Goal: Task Accomplishment & Management: Manage account settings

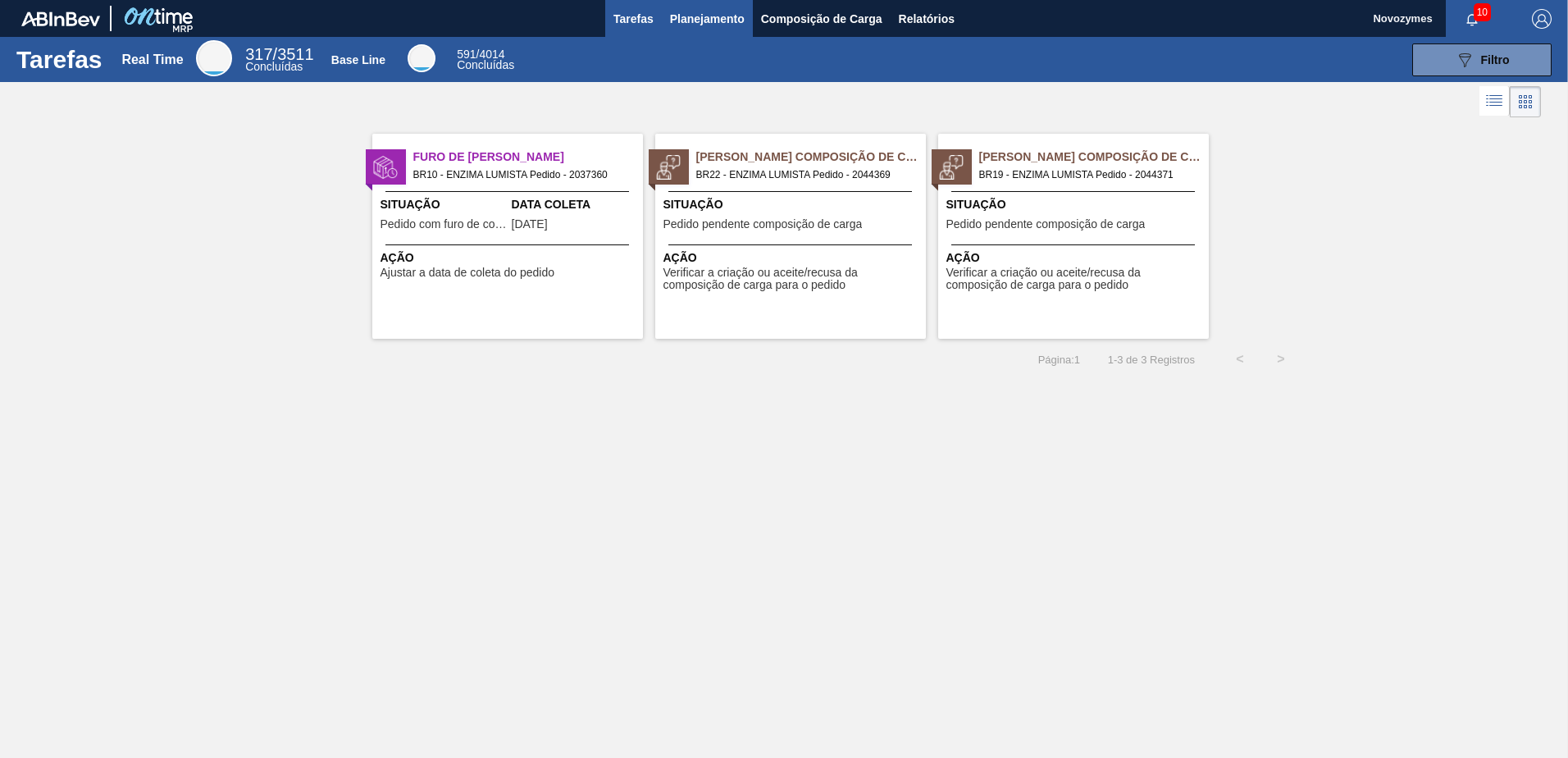
click at [685, 18] on span "Planejamento" at bounding box center [707, 19] width 75 height 20
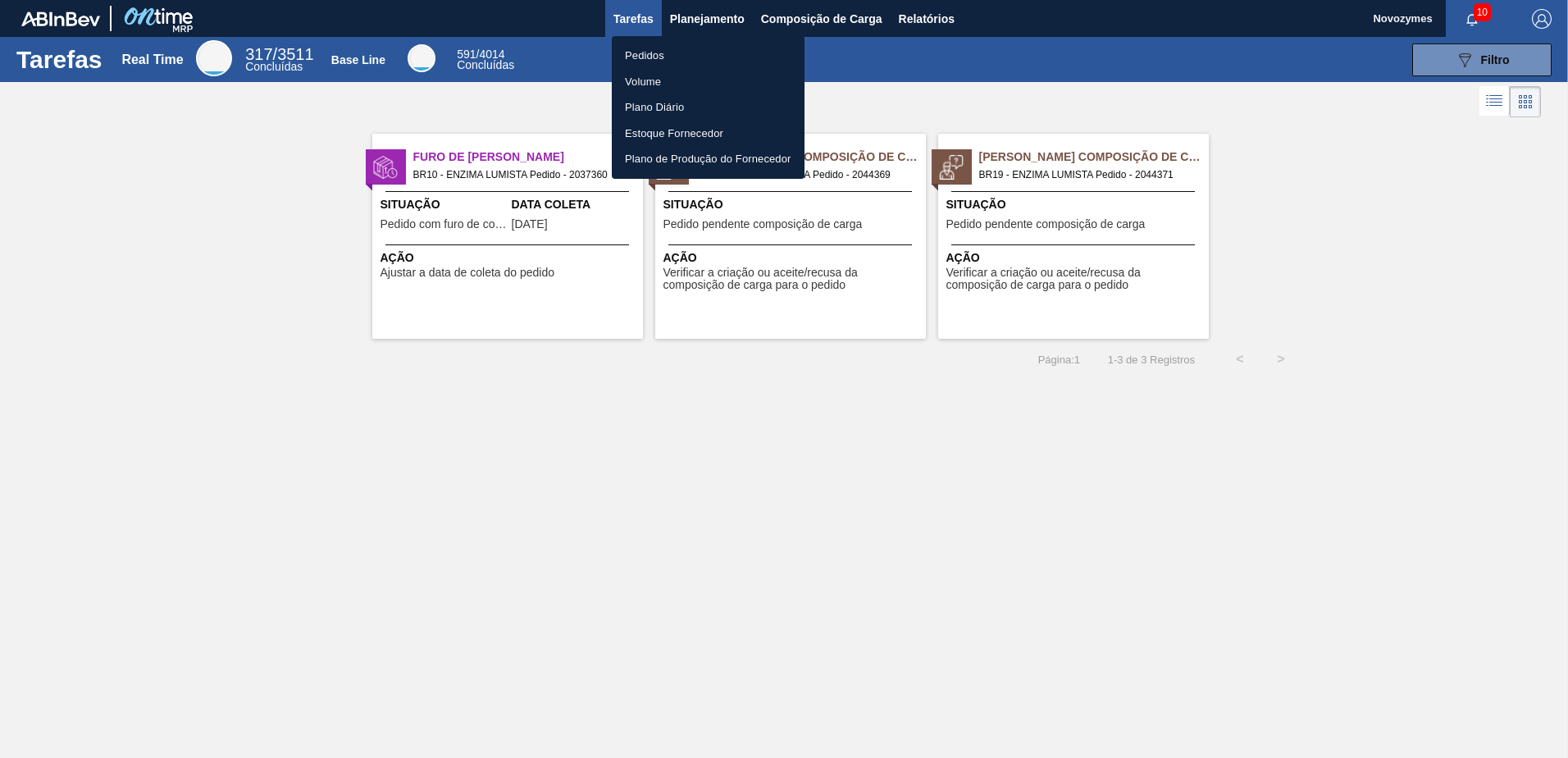
click at [678, 49] on li "Pedidos" at bounding box center [708, 56] width 193 height 27
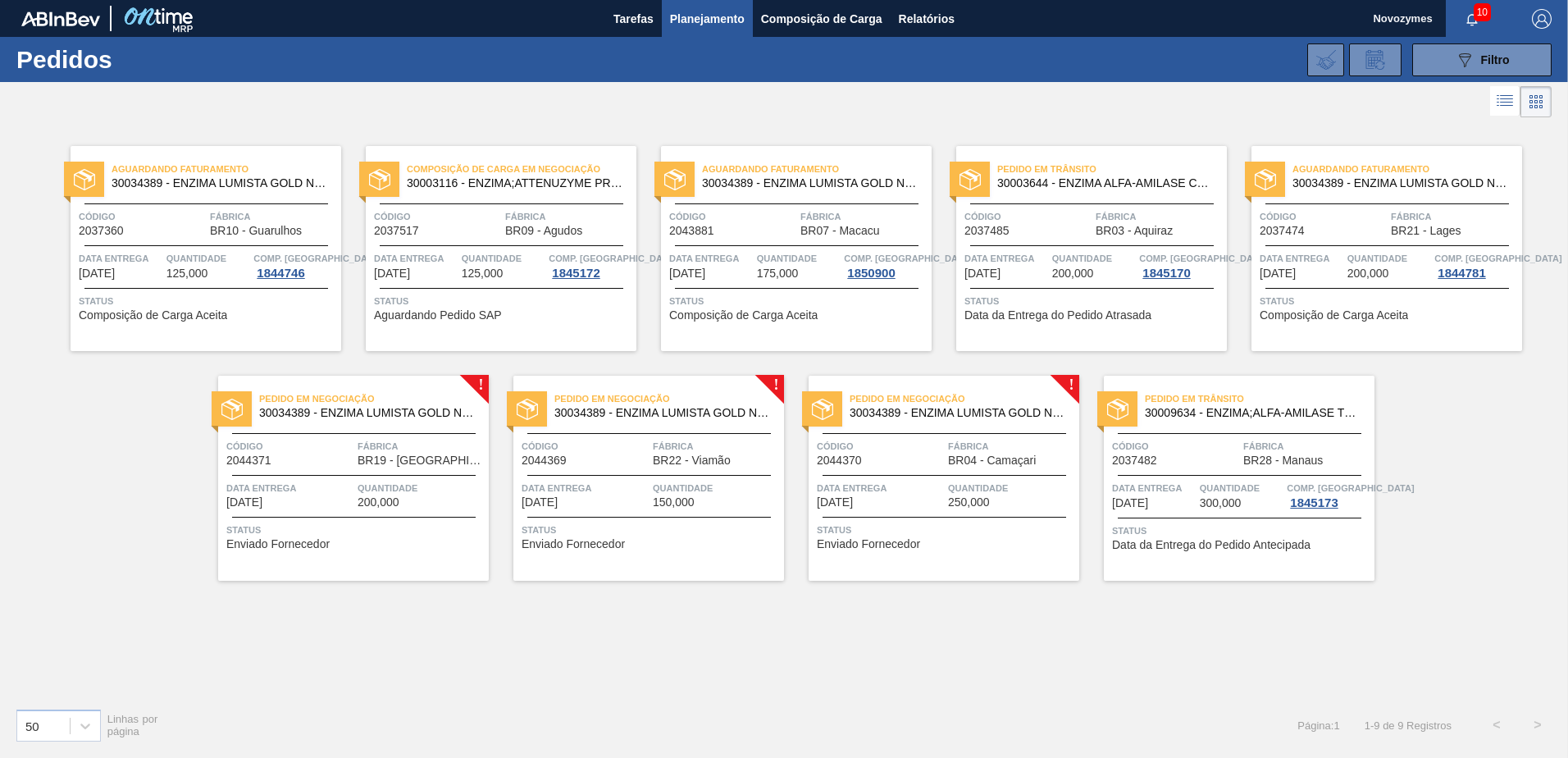
click at [855, 660] on div "Aguardando Faturamento 30034389 - ENZIMA LUMISTA GOLD NOVONESIS 25KG Código 203…" at bounding box center [784, 408] width 1568 height 573
click at [321, 479] on div "Pedido em Negociação 30034389 - ENZIMA LUMISTA GOLD NOVONESIS 25KG Código 20443…" at bounding box center [354, 479] width 271 height 205
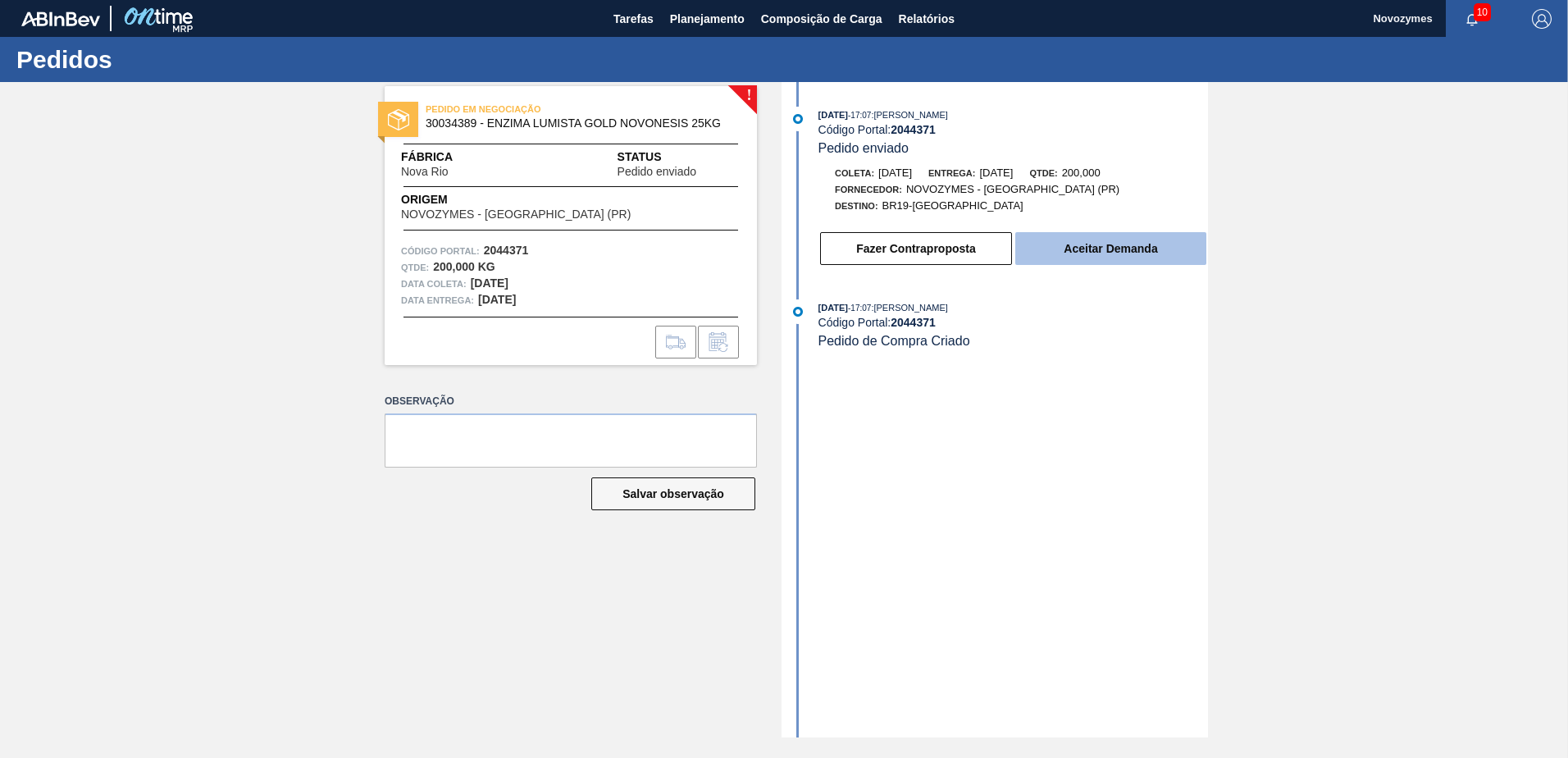
click at [1150, 254] on button "Aceitar Demanda" at bounding box center [1110, 249] width 191 height 33
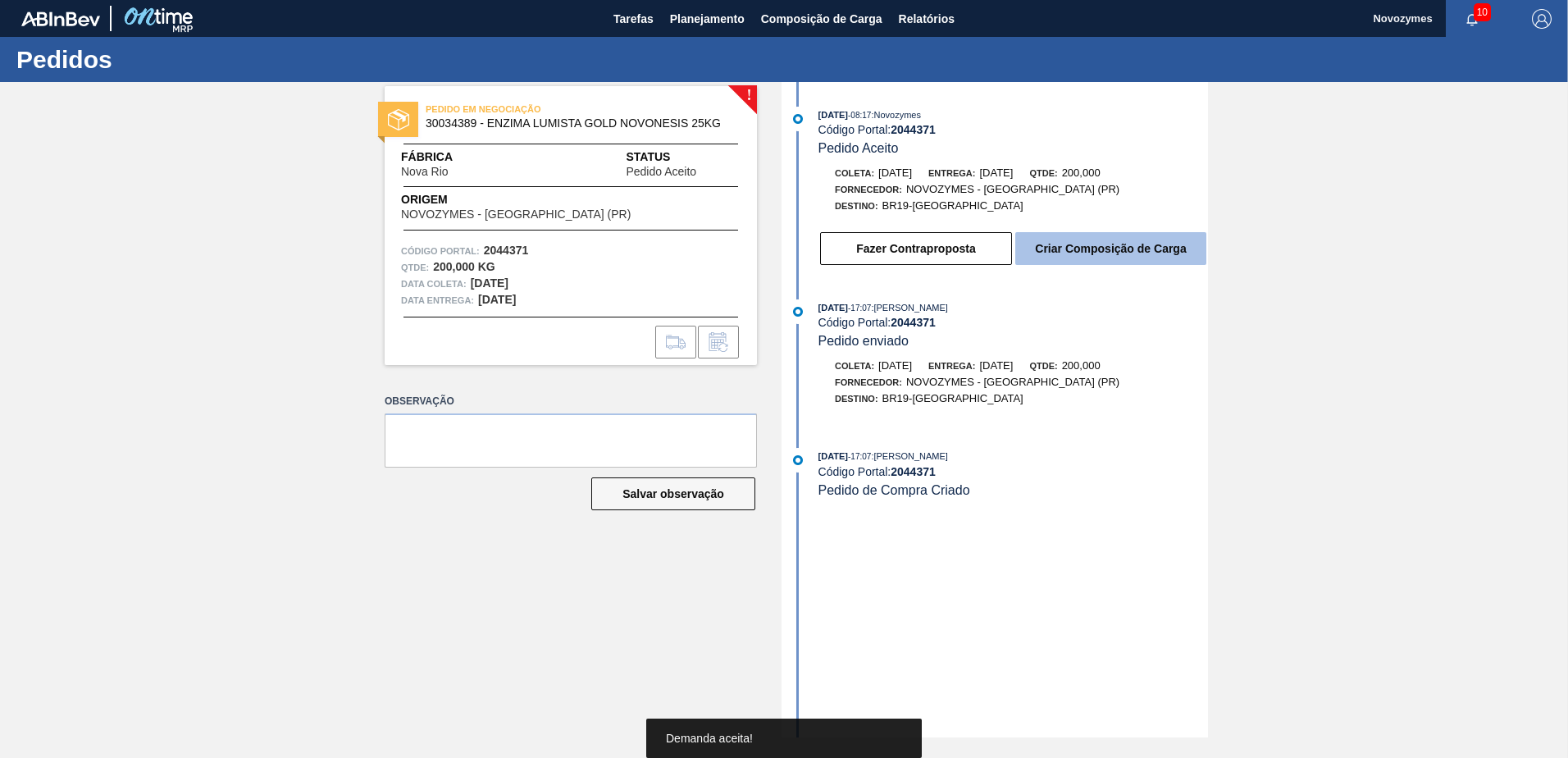
click at [1117, 253] on button "Criar Composição de Carga" at bounding box center [1110, 249] width 191 height 33
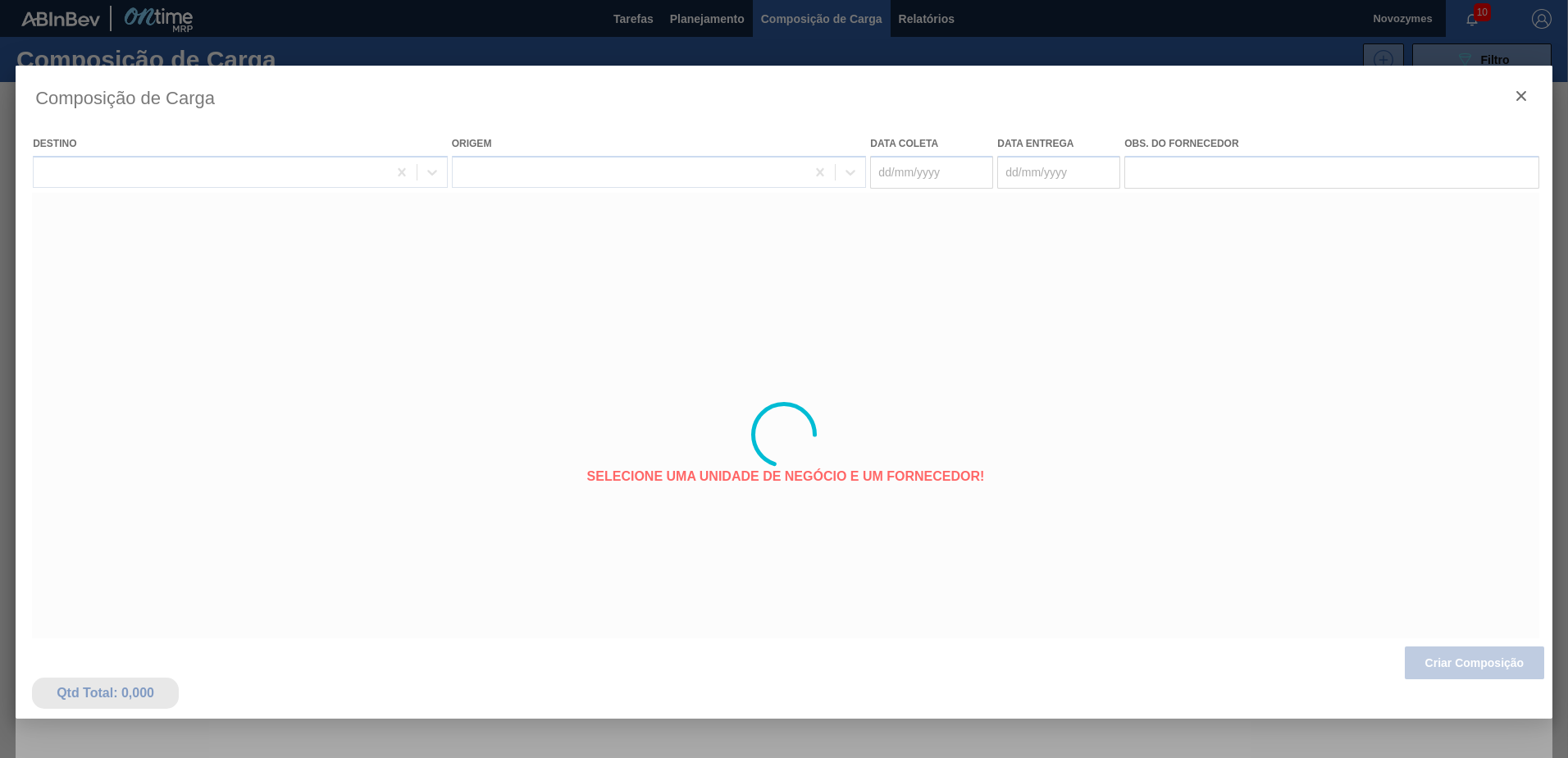
type coleta "[DATE]"
type entrega "[DATE]"
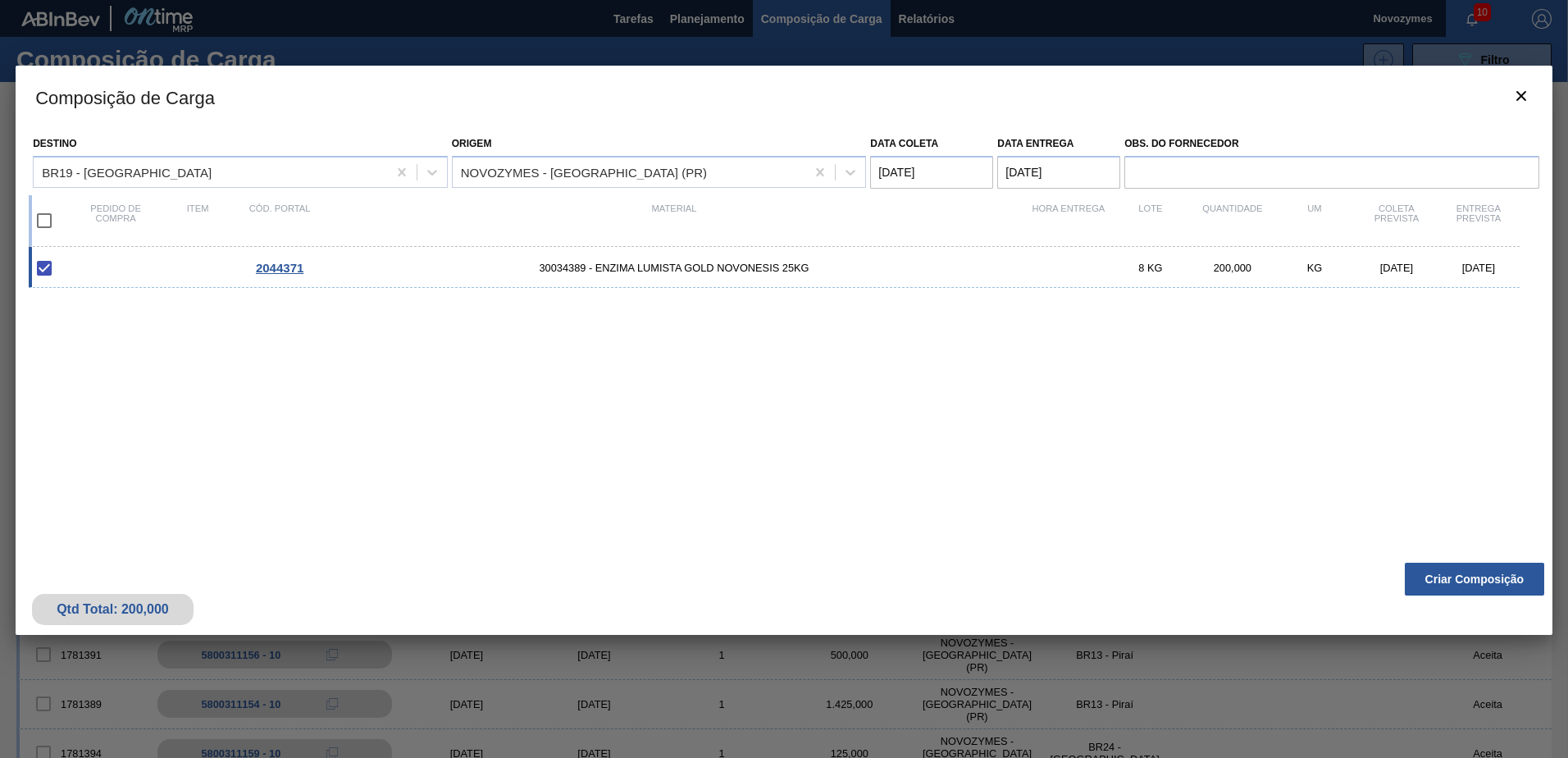
click at [1172, 456] on div "2044371 30034389 - ENZIMA LUMISTA GOLD NOVONESIS 25KG 8 KG 200,000 KG [DATE] [D…" at bounding box center [781, 391] width 1504 height 288
click at [1455, 572] on button "Criar Composição" at bounding box center [1474, 580] width 139 height 33
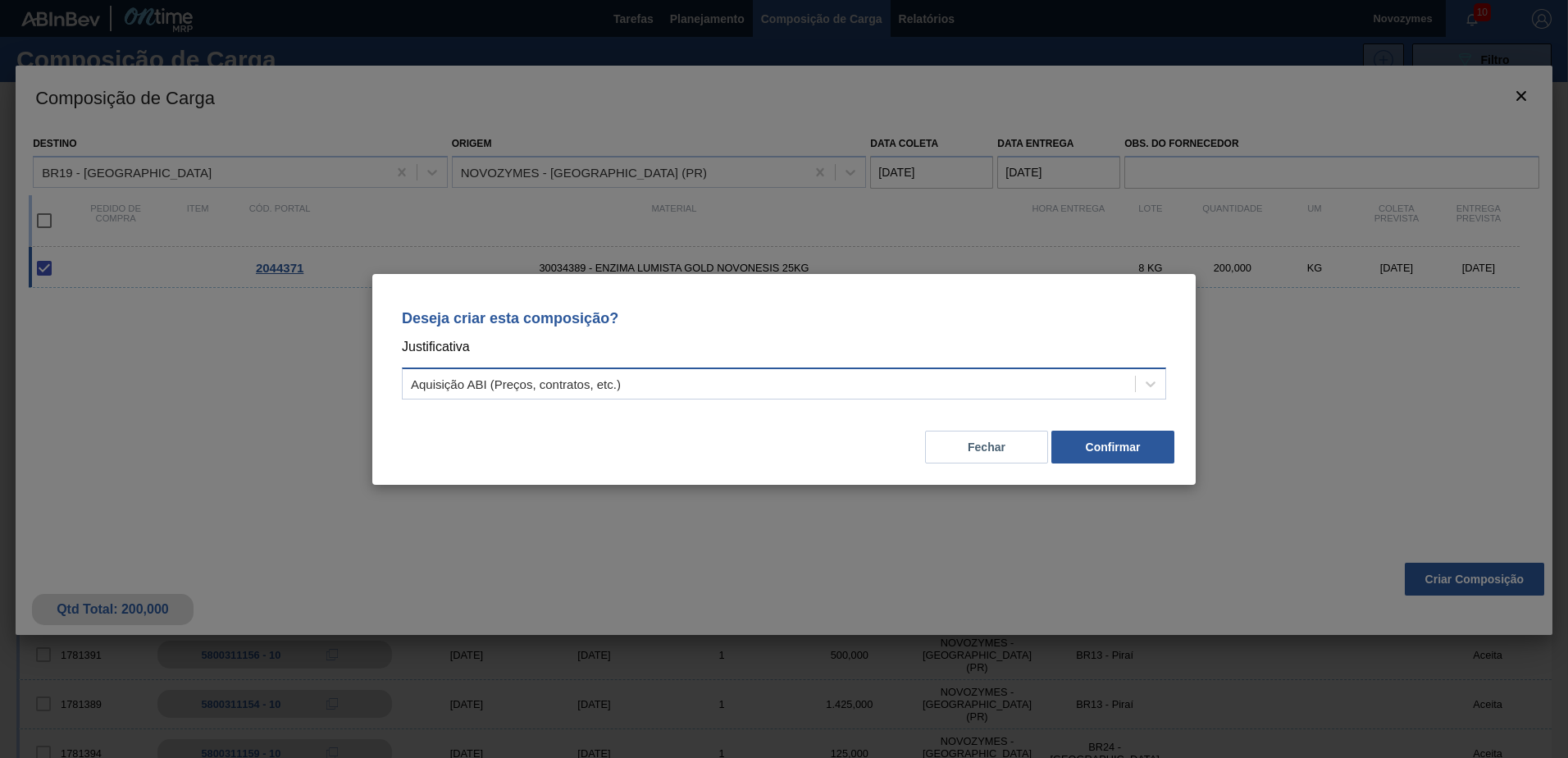
click at [1124, 386] on div "Aquisição ABI (Preços, contratos, etc.)" at bounding box center [768, 384] width 733 height 24
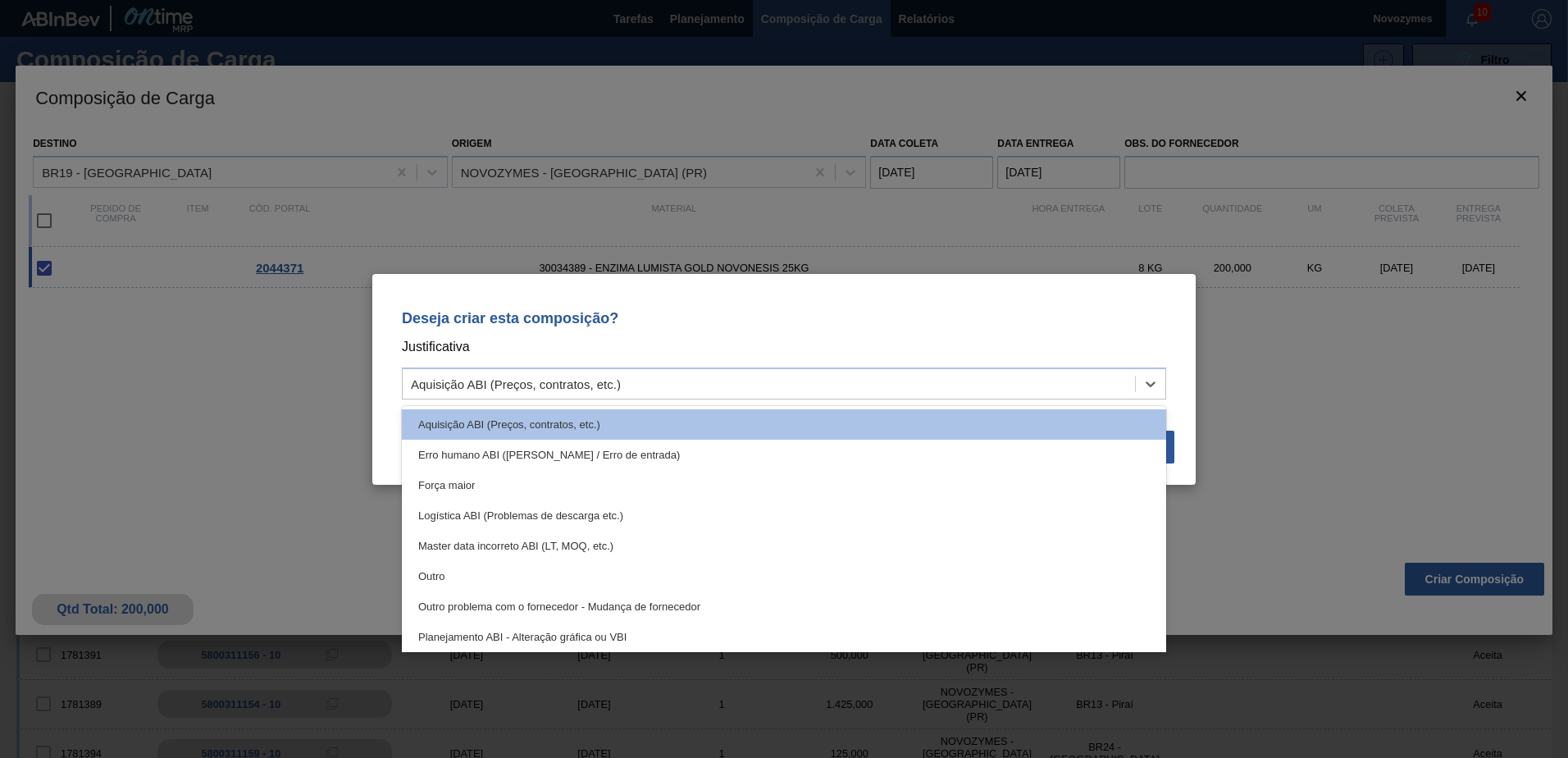
click at [1321, 377] on div "Deseja criar esta composição? Justificativa option Aquisição ABI (Preços, contr…" at bounding box center [784, 379] width 1568 height 758
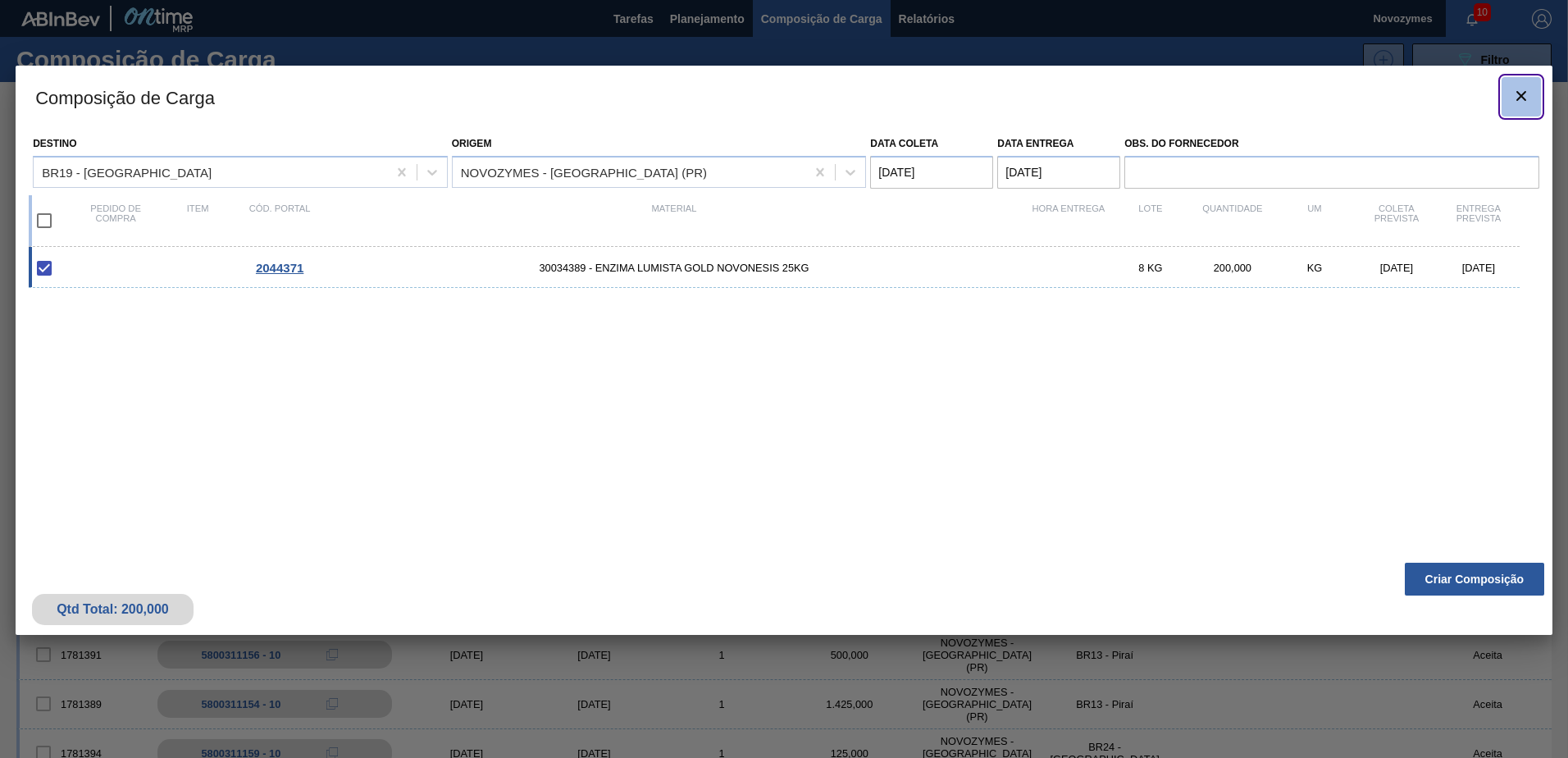
click at [1513, 90] on icon "botão de ícone" at bounding box center [1522, 96] width 20 height 20
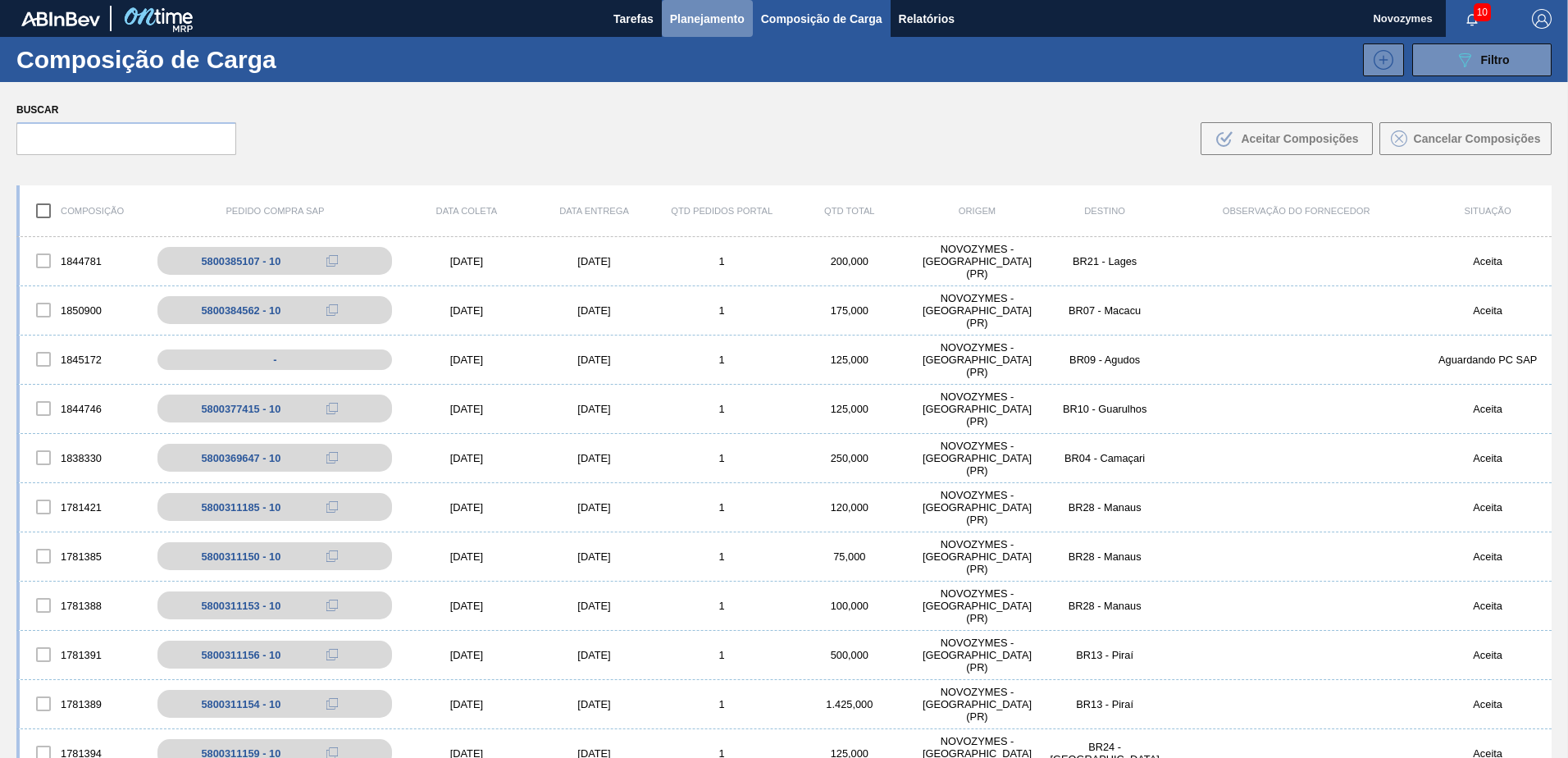
click at [697, 17] on span "Planejamento" at bounding box center [707, 19] width 75 height 20
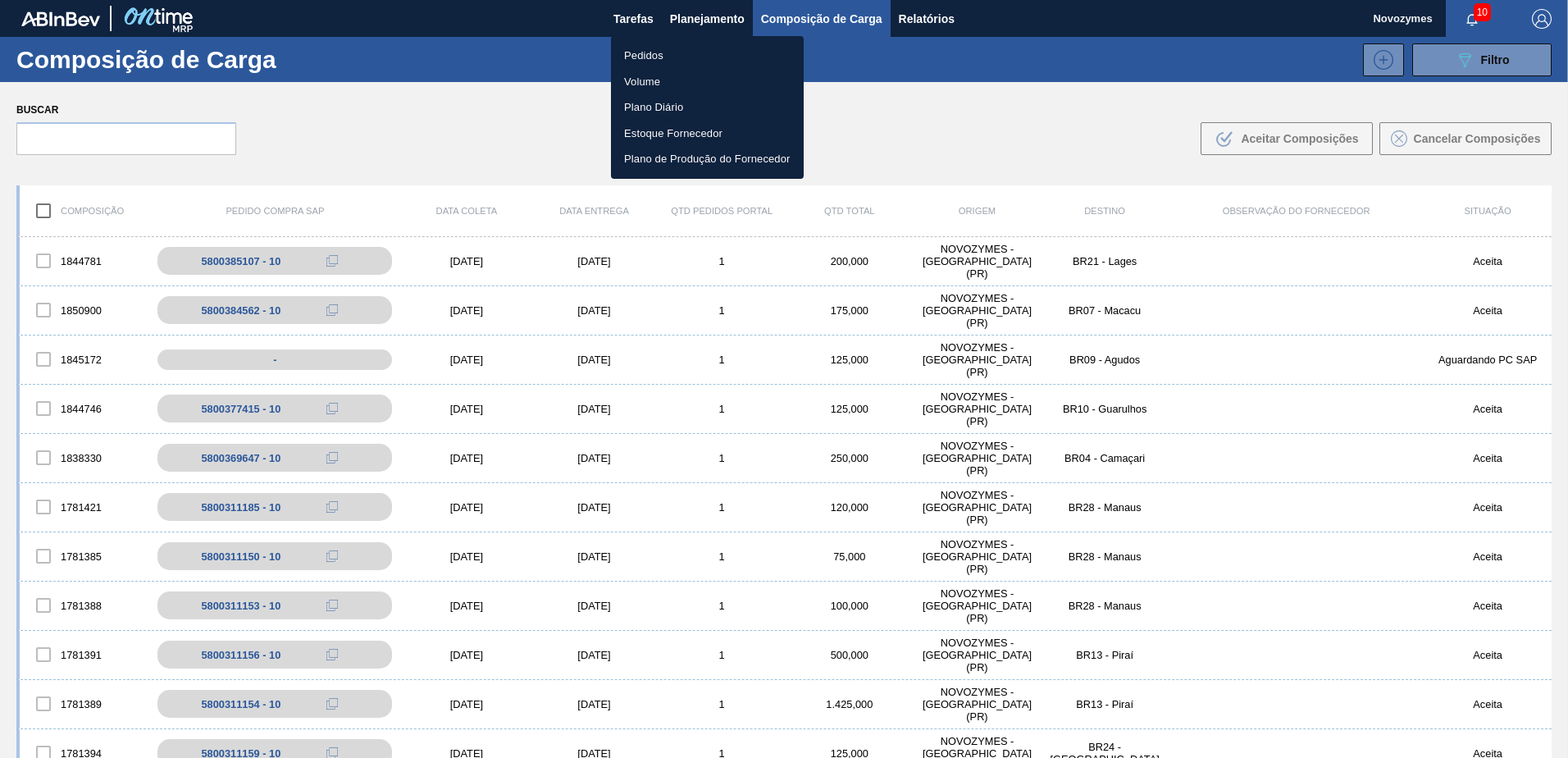
click at [700, 54] on li "Pedidos" at bounding box center [707, 56] width 193 height 27
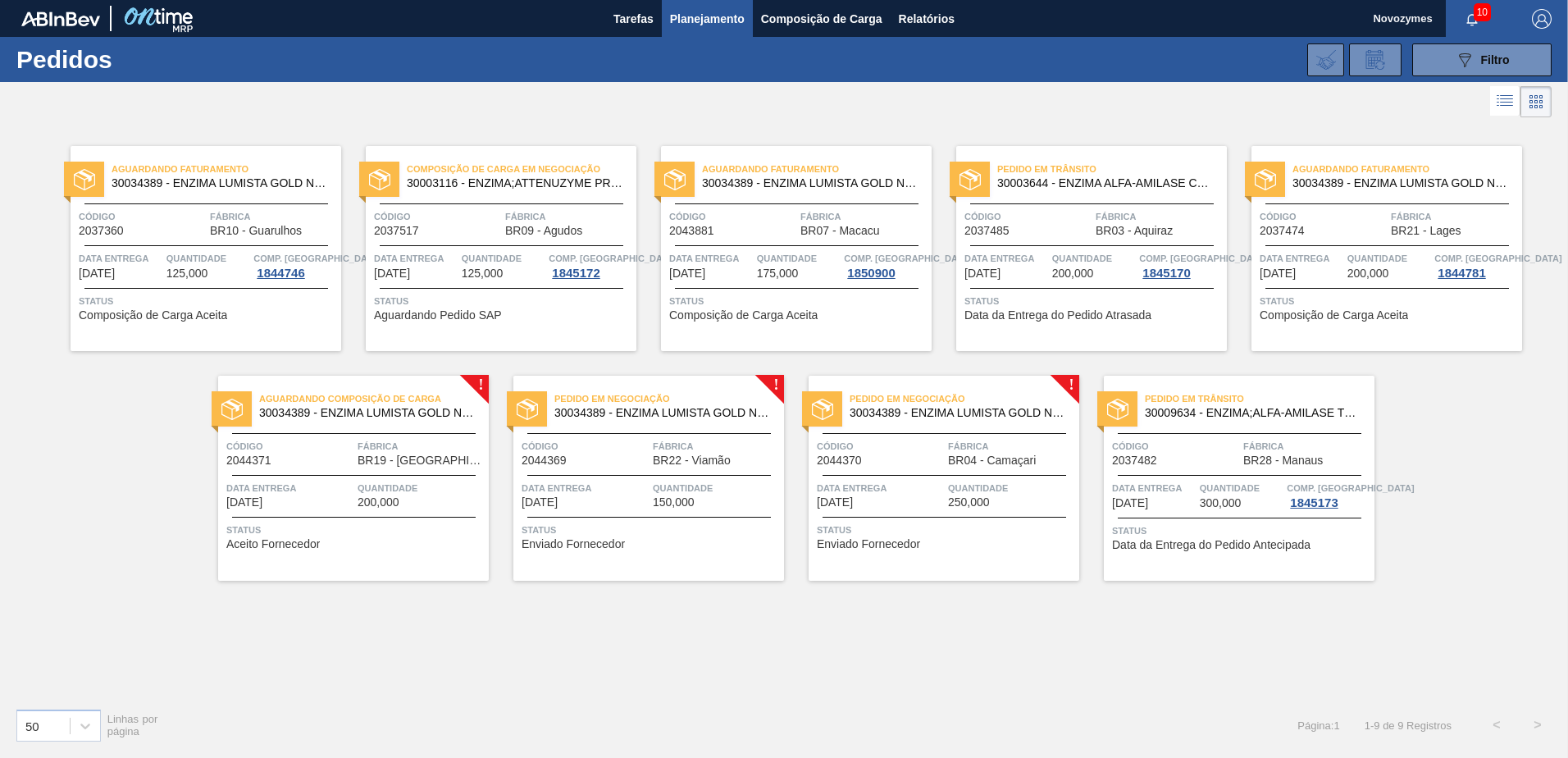
click at [676, 499] on span "150,000" at bounding box center [674, 502] width 42 height 12
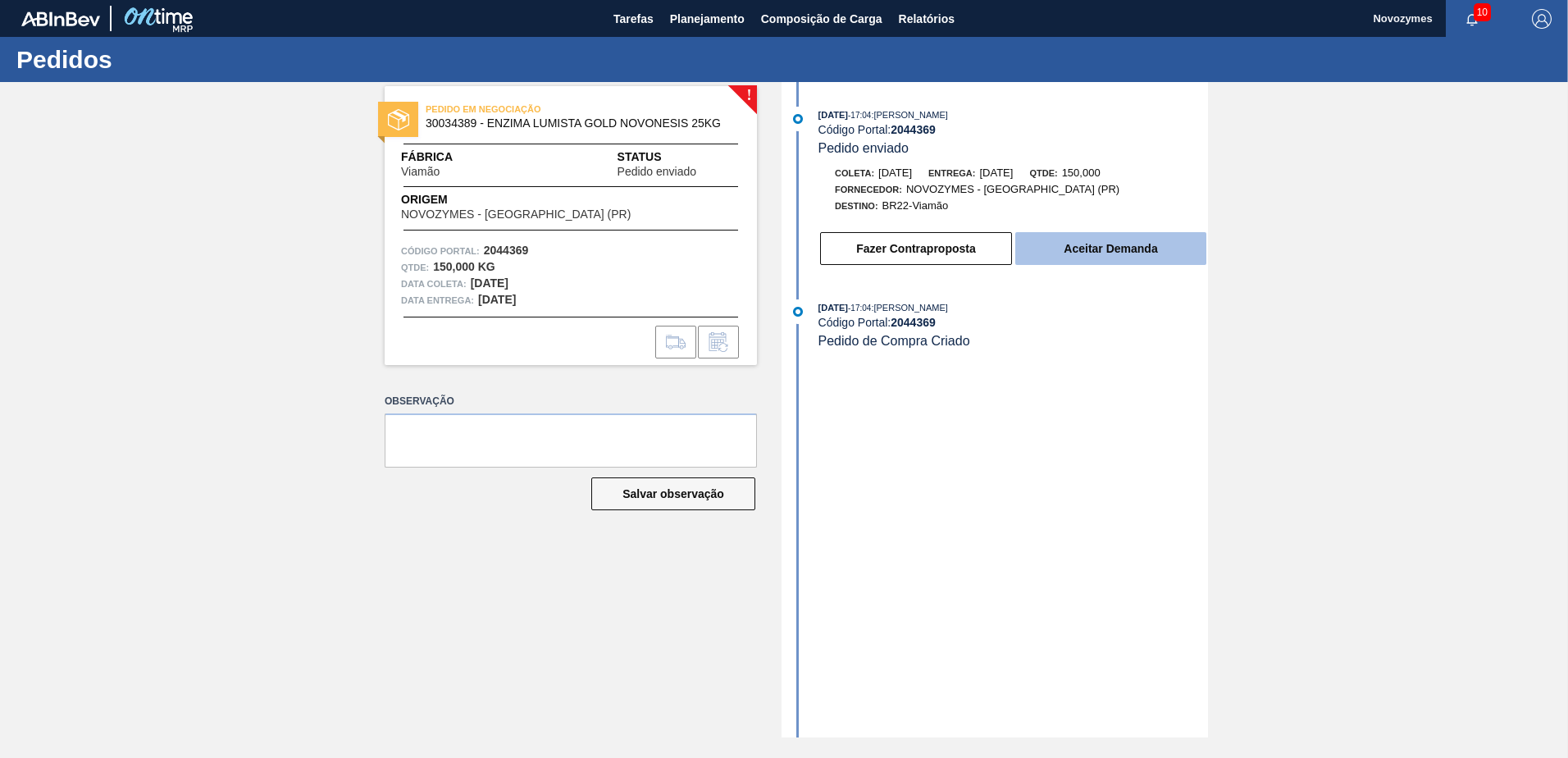
click at [1156, 245] on button "Aceitar Demanda" at bounding box center [1110, 249] width 191 height 33
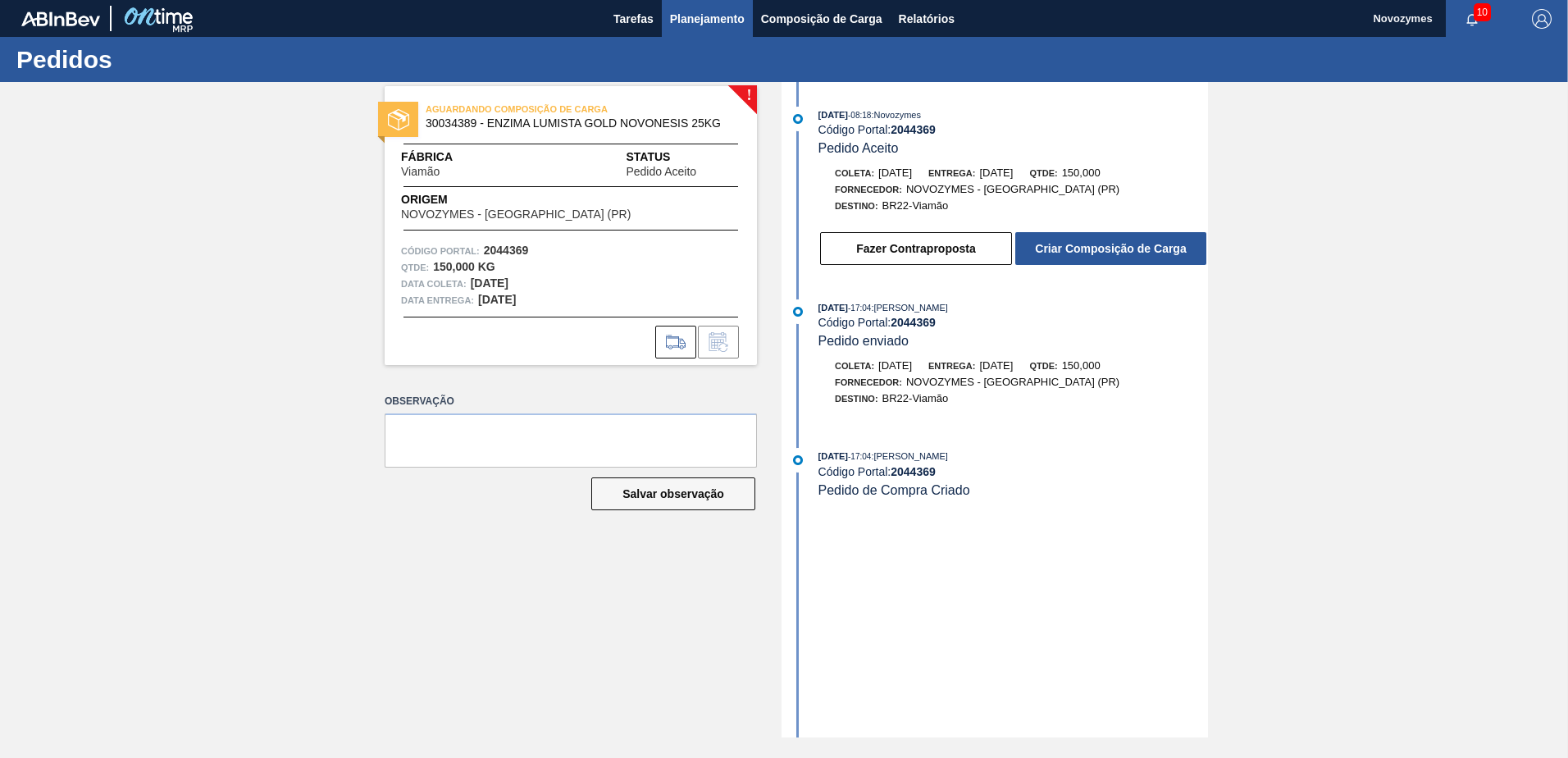
click at [734, 25] on span "Planejamento" at bounding box center [707, 19] width 75 height 20
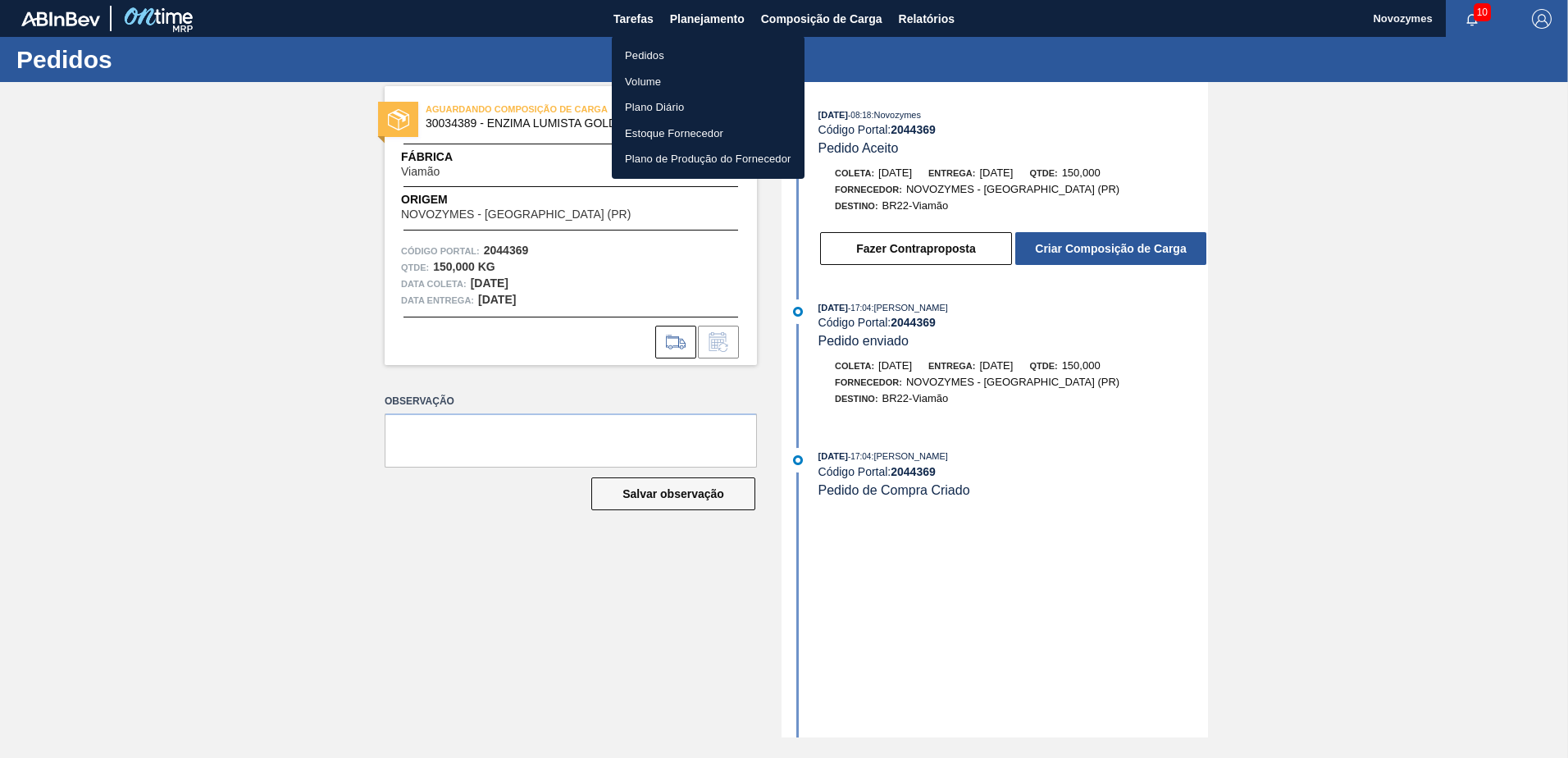
click at [692, 60] on li "Pedidos" at bounding box center [708, 56] width 193 height 27
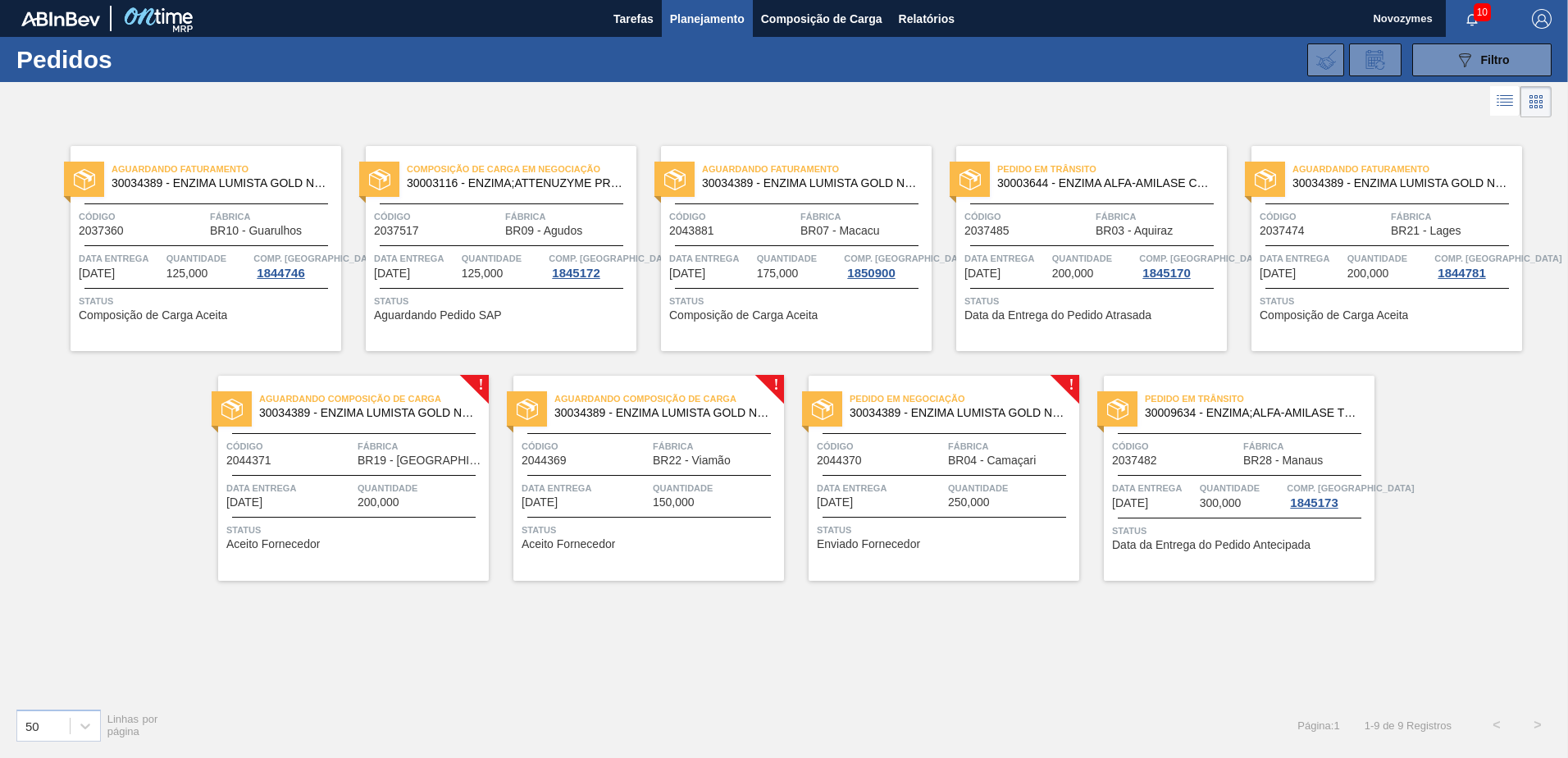
click at [1022, 542] on div "Status Enviado Fornecedor" at bounding box center [946, 535] width 258 height 27
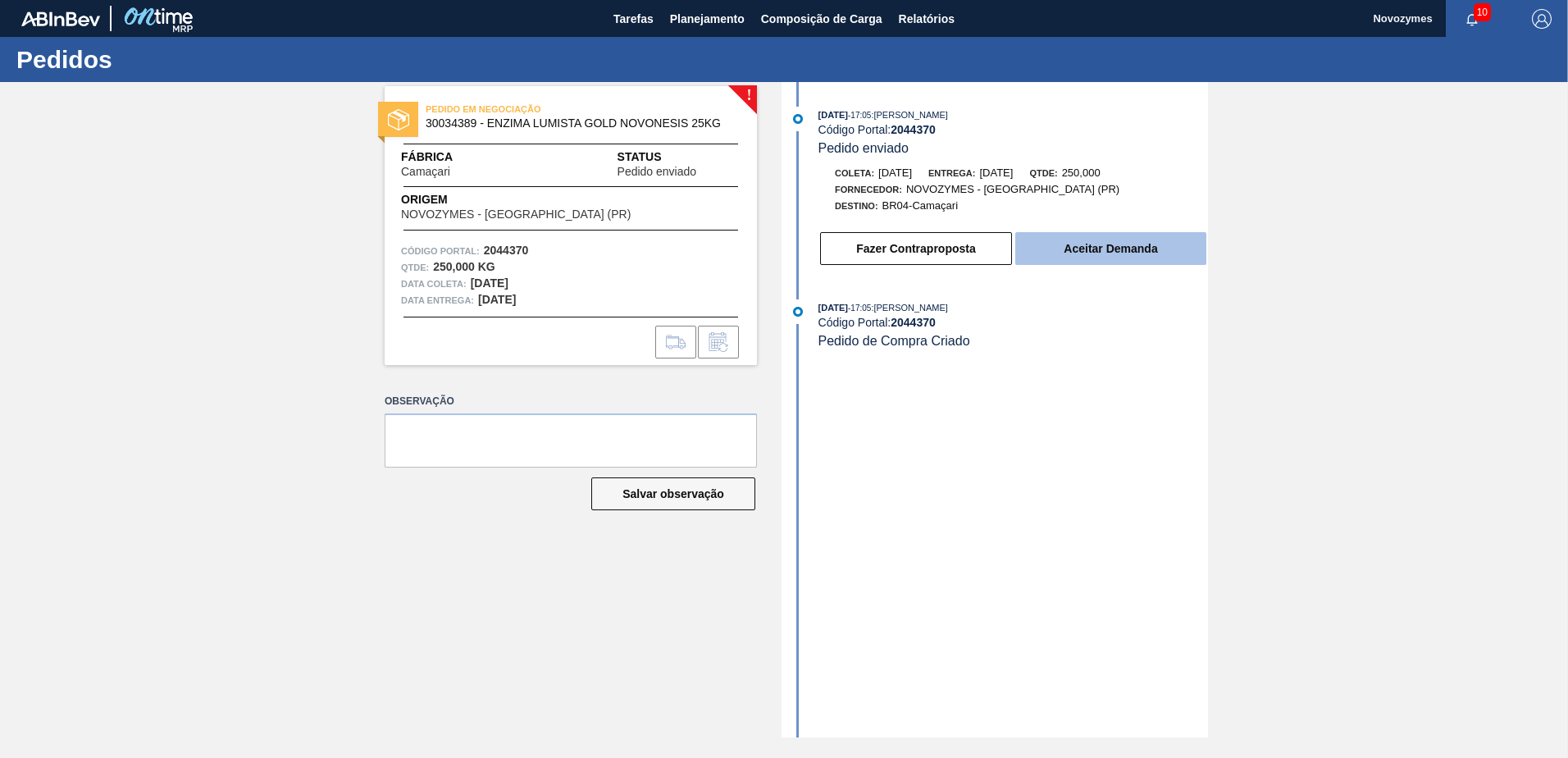
click at [1101, 249] on button "Aceitar Demanda" at bounding box center [1110, 249] width 191 height 33
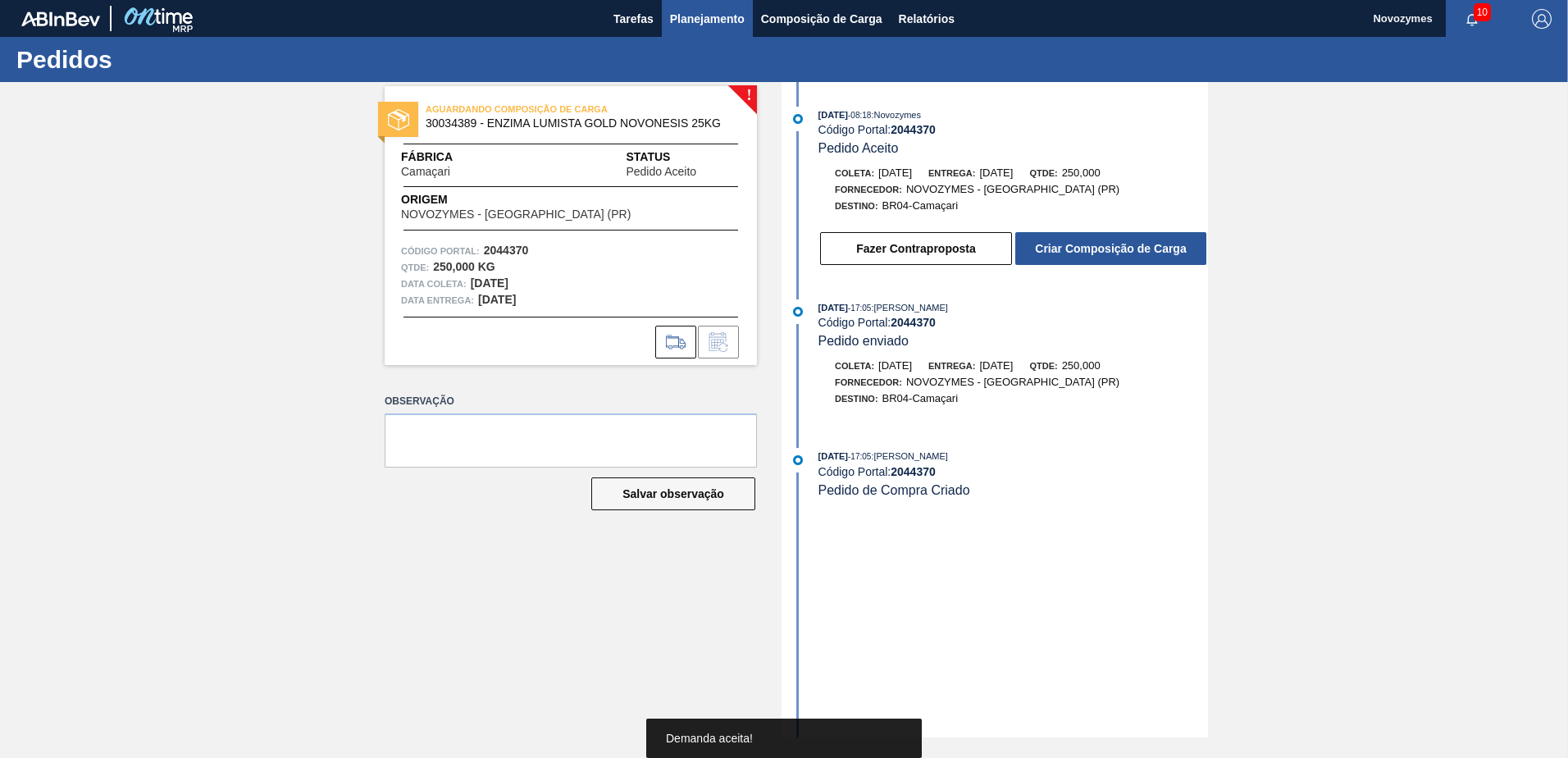
click at [723, 22] on span "Planejamento" at bounding box center [707, 19] width 75 height 20
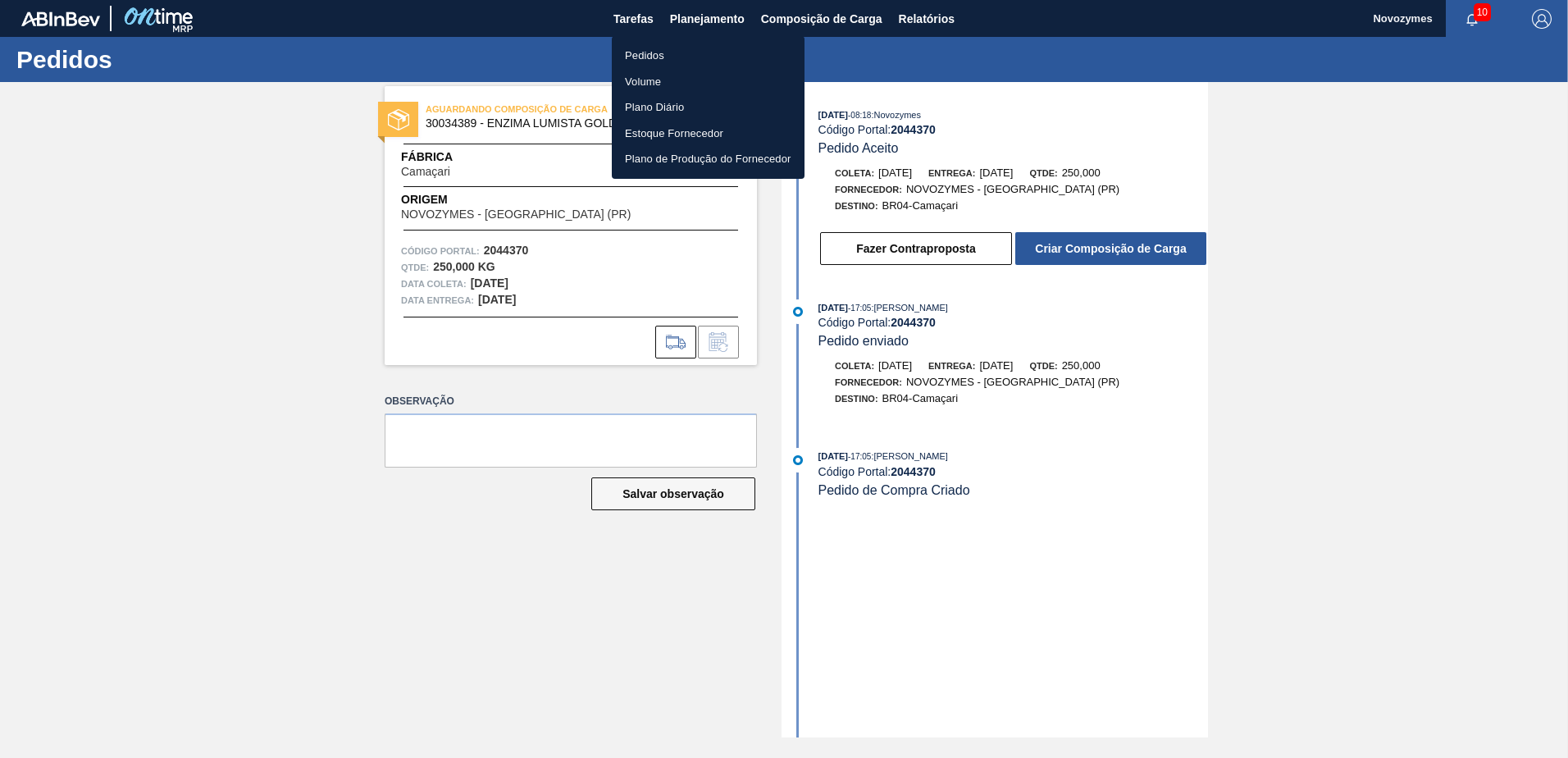
click at [676, 48] on li "Pedidos" at bounding box center [708, 56] width 193 height 27
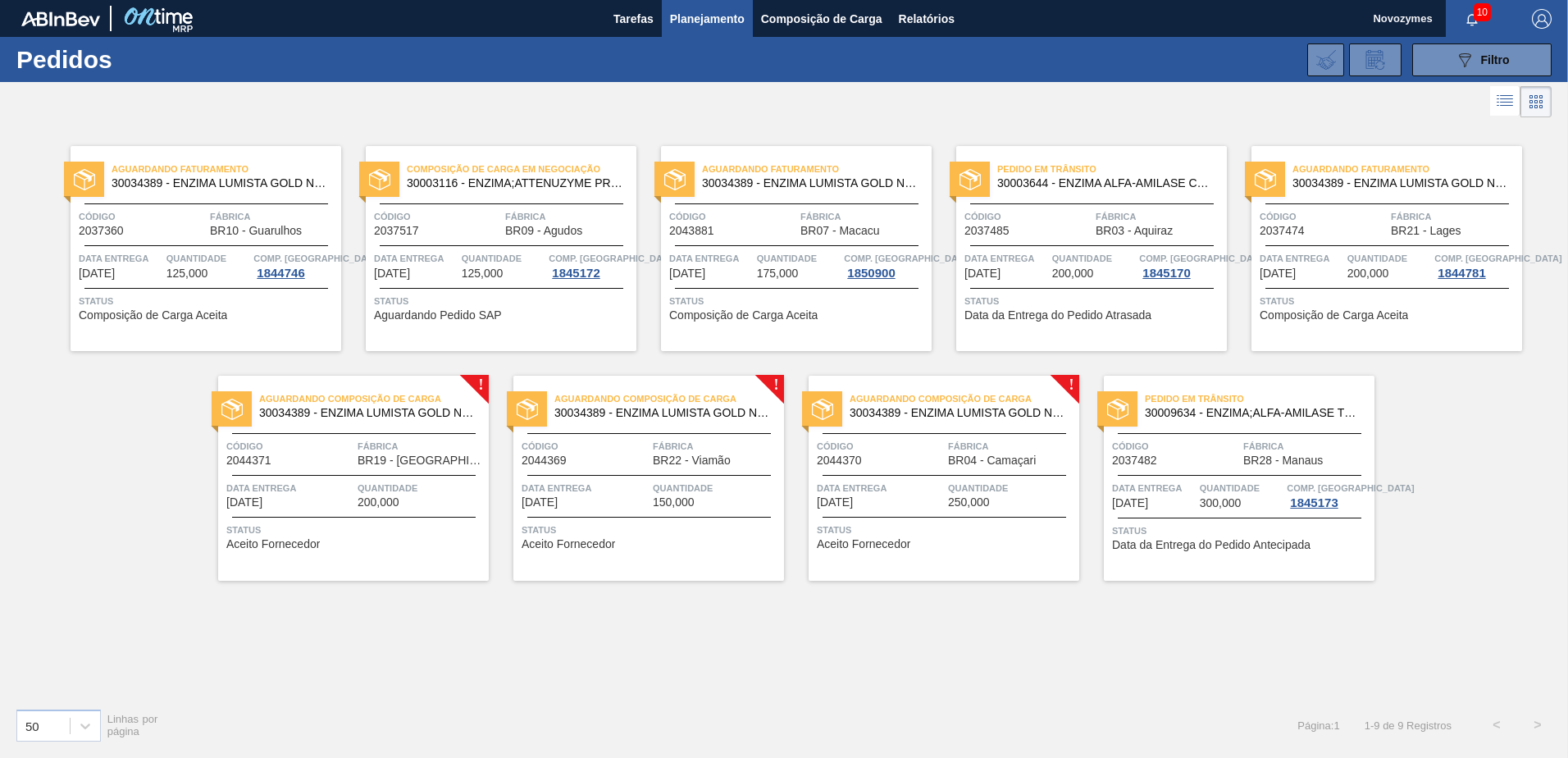
click at [1383, 294] on span "Status" at bounding box center [1389, 302] width 258 height 17
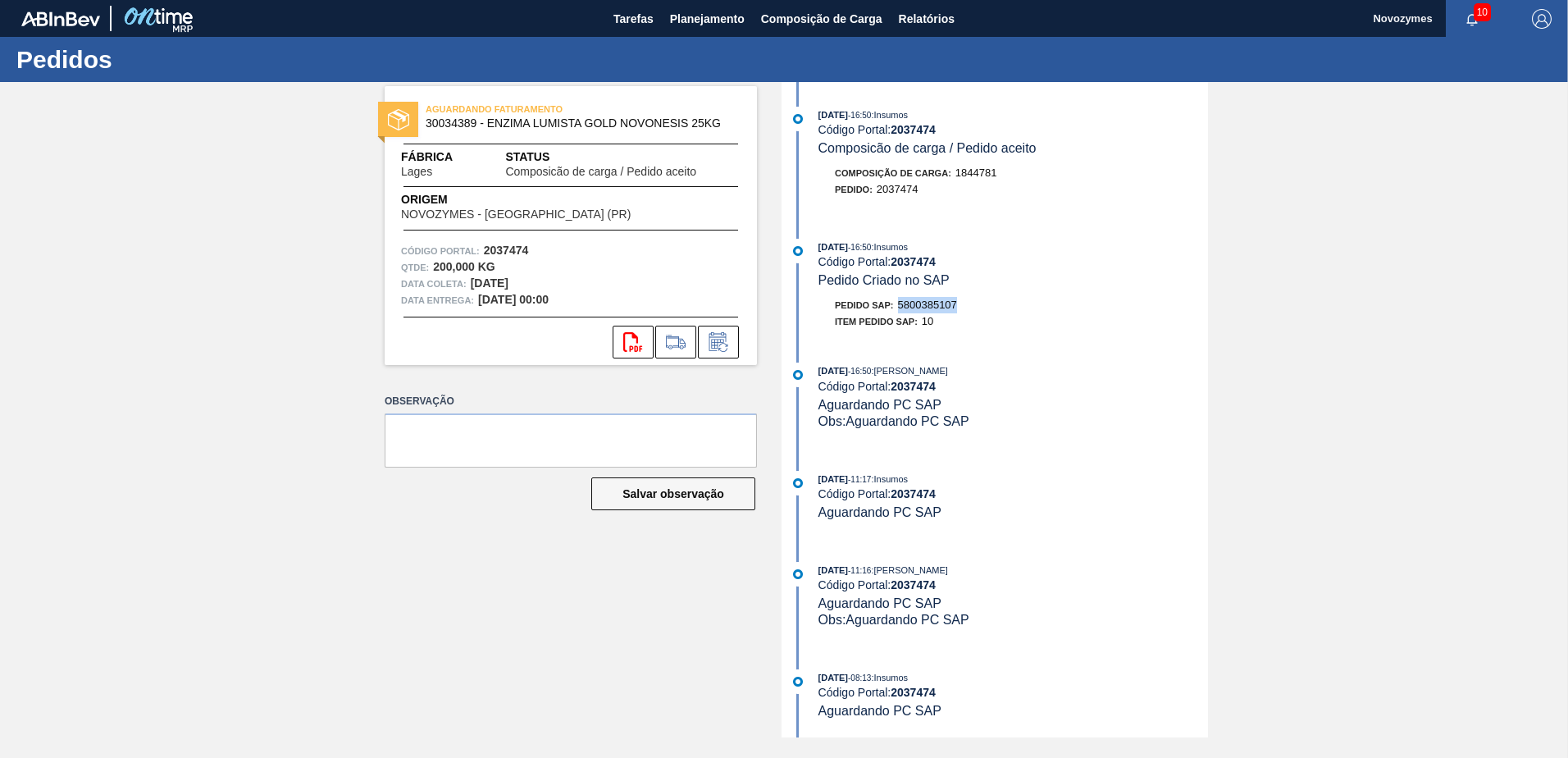
drag, startPoint x: 960, startPoint y: 301, endPoint x: 902, endPoint y: 300, distance: 58.0
click at [902, 300] on div "Pedido SAP: 5800385107" at bounding box center [1013, 306] width 390 height 17
copy span "5800385107"
click at [716, 23] on span "Planejamento" at bounding box center [707, 19] width 75 height 20
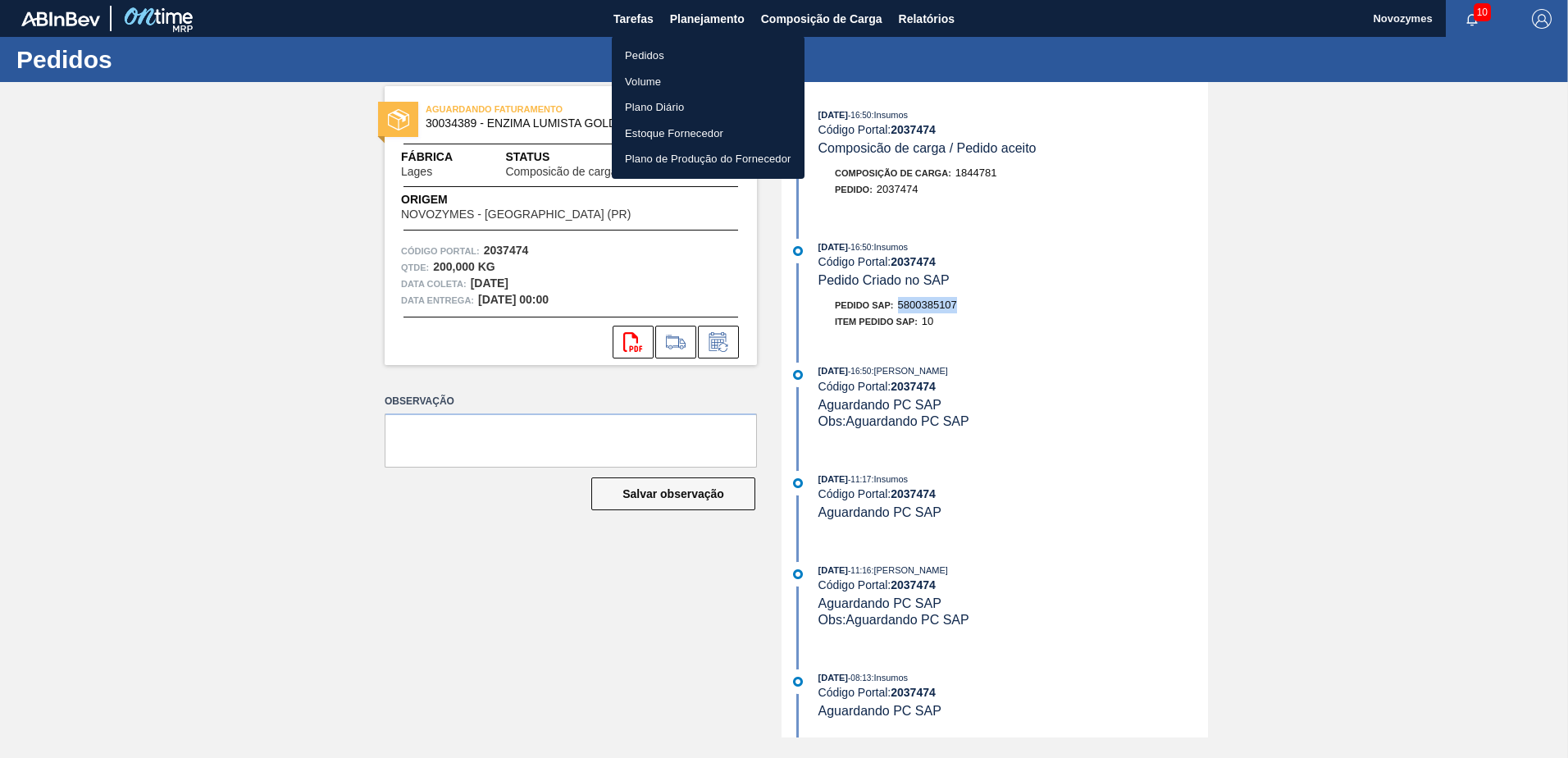
click at [676, 55] on li "Pedidos" at bounding box center [708, 56] width 193 height 27
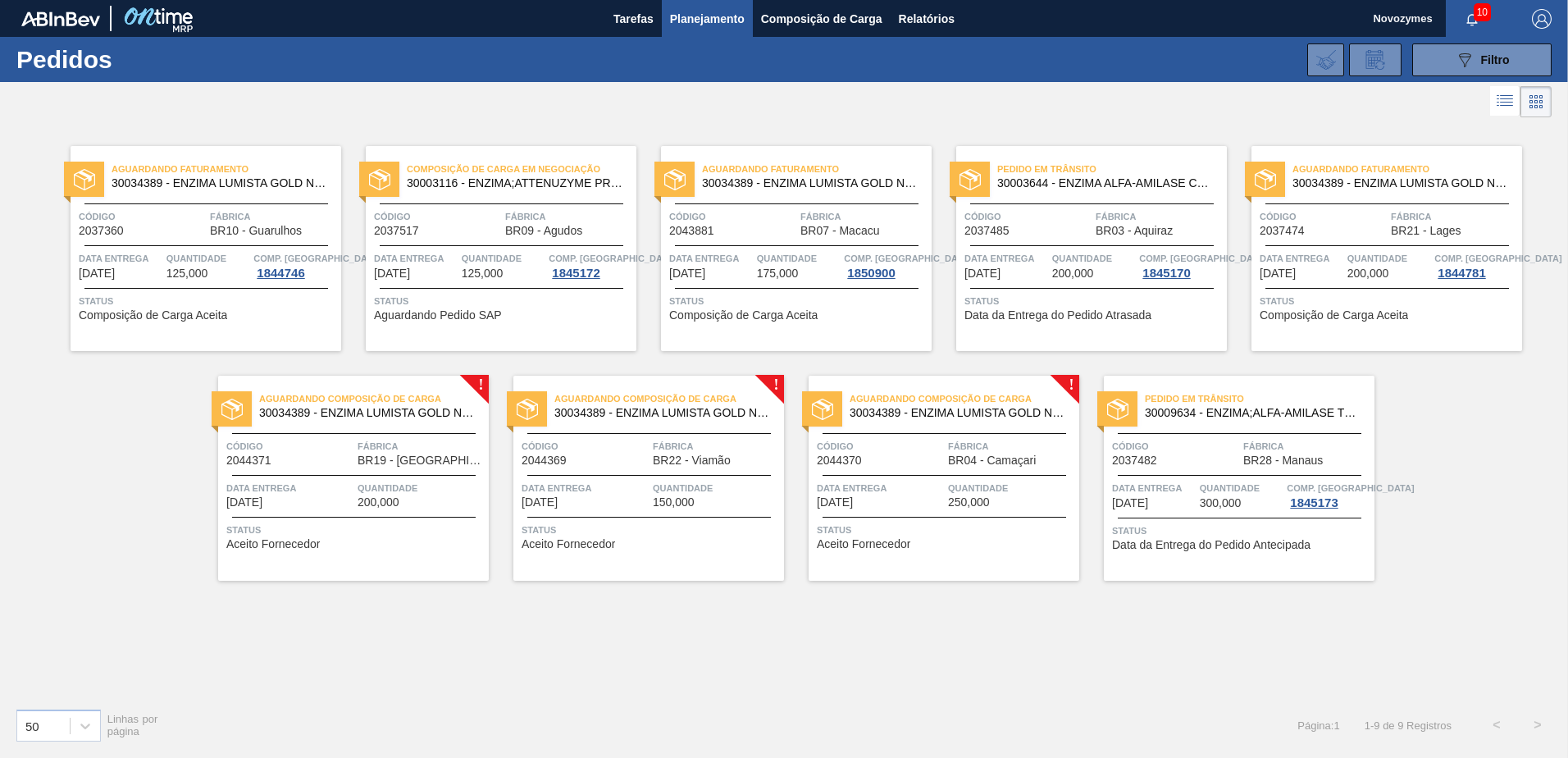
click at [764, 290] on div "Aguardando Faturamento 30034389 - ENZIMA LUMISTA GOLD NOVONESIS 25KG Código 204…" at bounding box center [796, 249] width 271 height 205
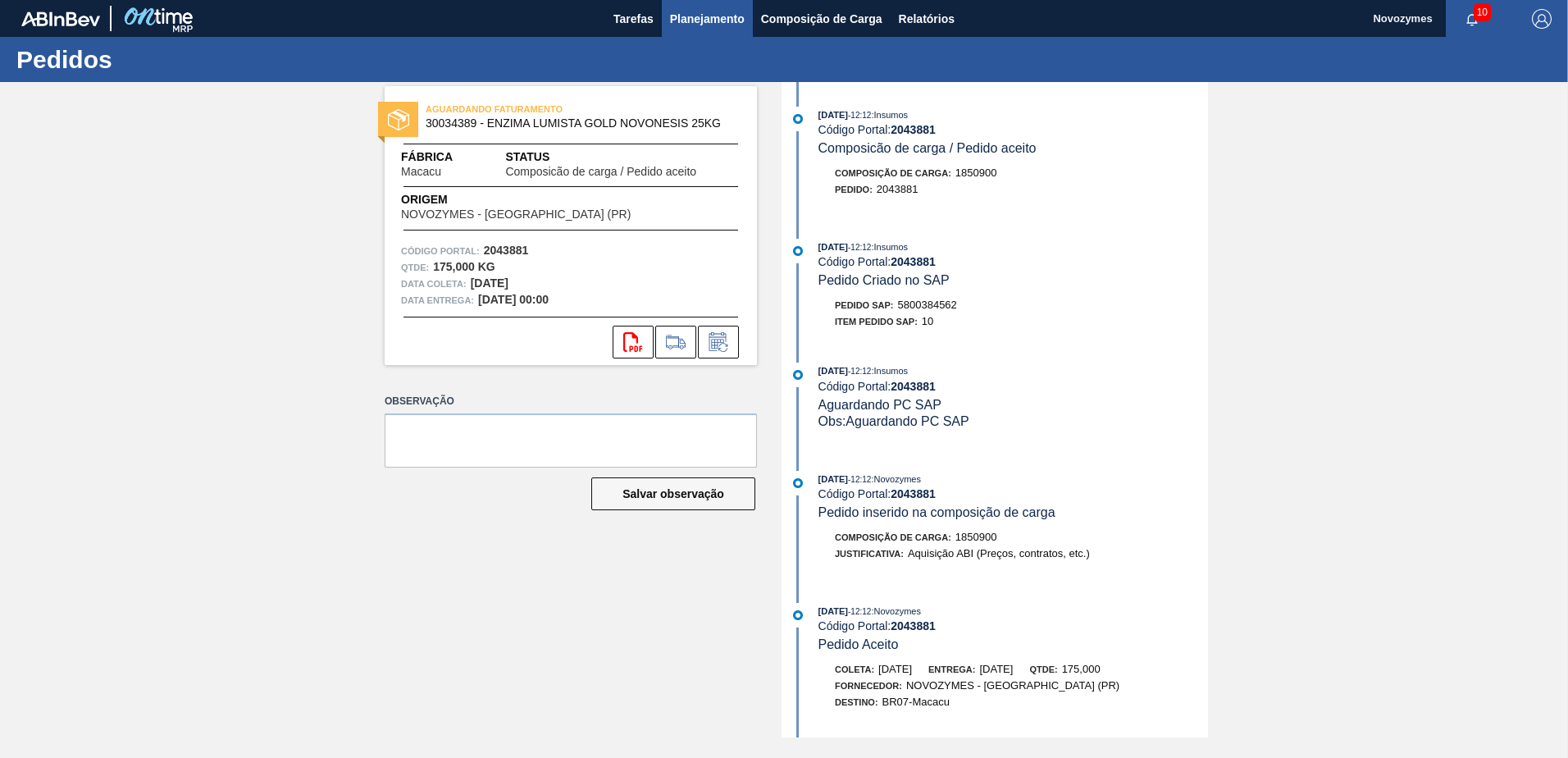
click at [698, 5] on button "Planejamento" at bounding box center [707, 18] width 91 height 37
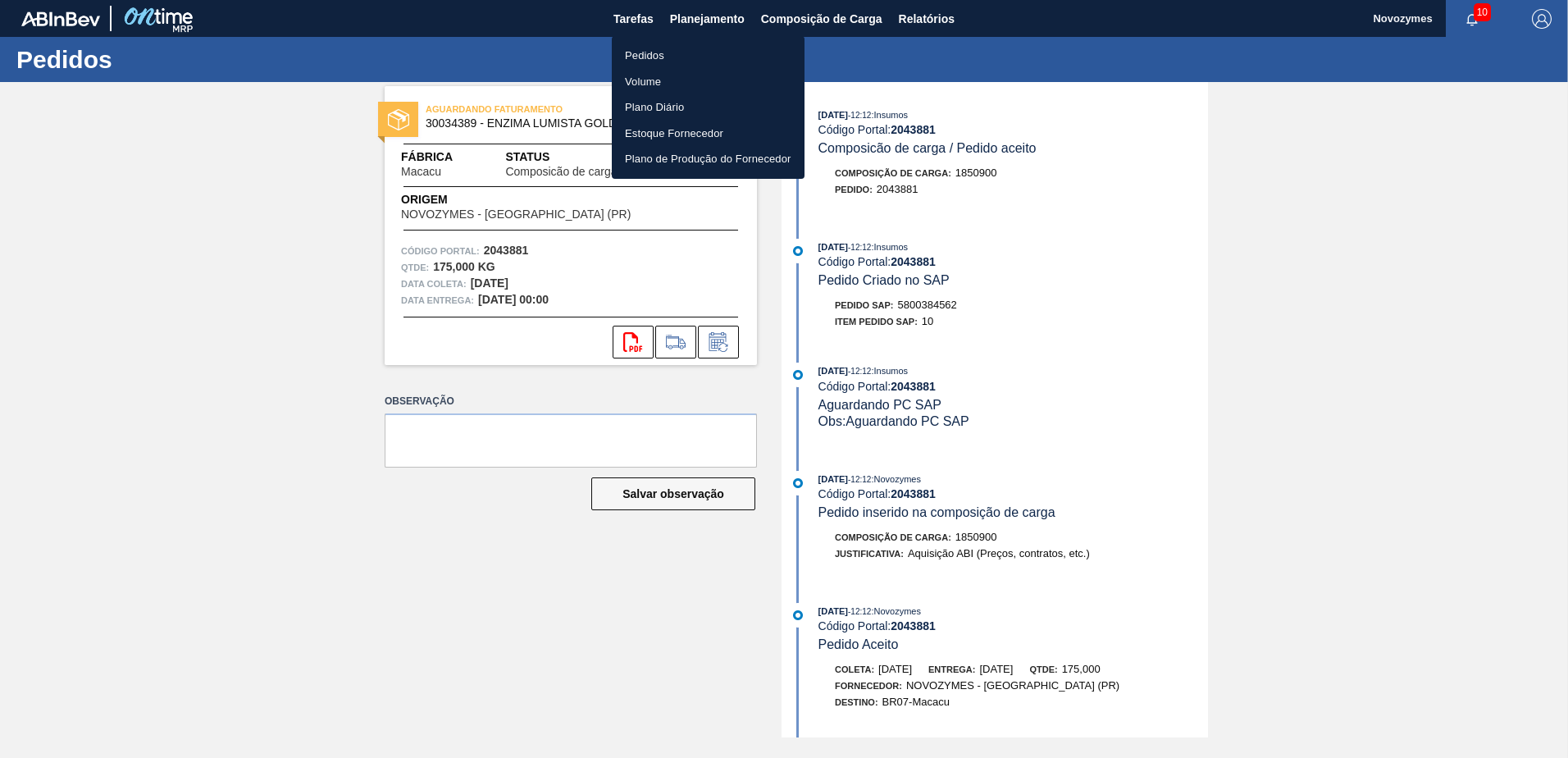
click at [678, 57] on li "Pedidos" at bounding box center [708, 56] width 193 height 27
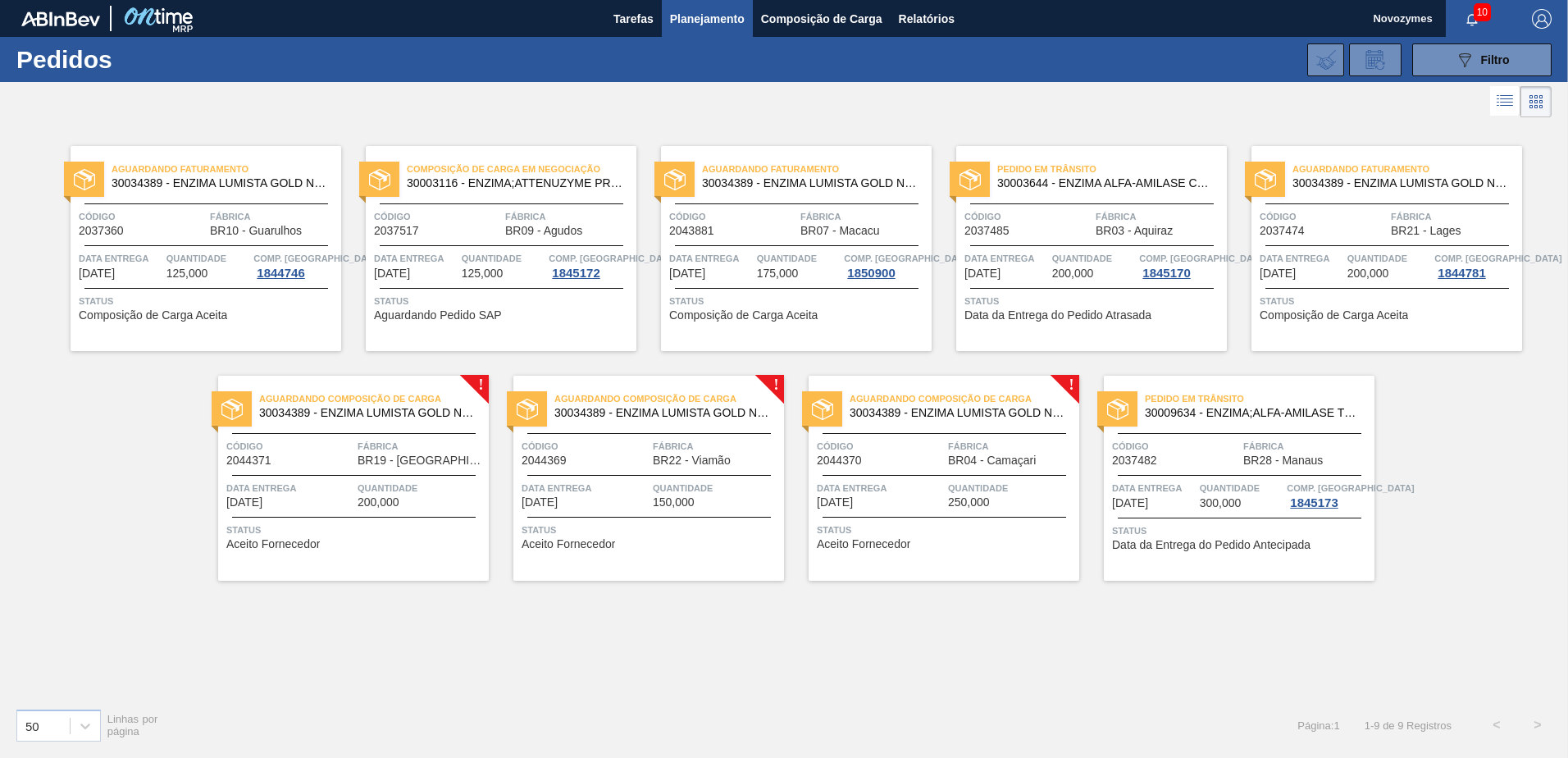
click at [748, 316] on span "Composição de Carga Aceita" at bounding box center [743, 315] width 148 height 12
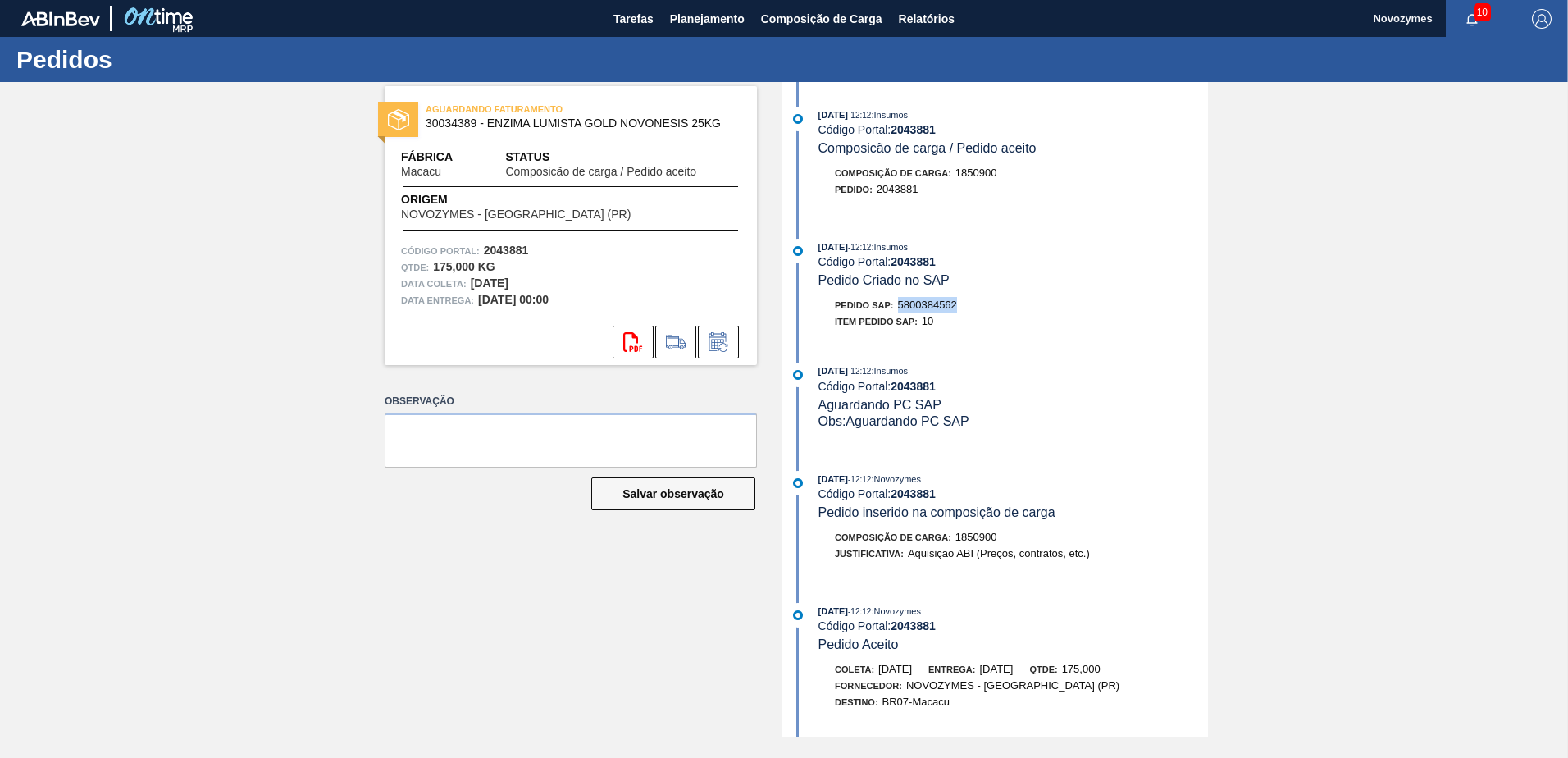
drag, startPoint x: 964, startPoint y: 304, endPoint x: 902, endPoint y: 303, distance: 62.0
click at [902, 303] on div "Pedido SAP: 5800384562" at bounding box center [1013, 306] width 390 height 17
click at [253, 348] on div "AGUARDANDO FATURAMENTO 30034389 - ENZIMA LUMISTA GOLD NOVONESIS 25KG Fábrica Ma…" at bounding box center [784, 410] width 1568 height 656
click at [704, 17] on span "Planejamento" at bounding box center [707, 19] width 75 height 20
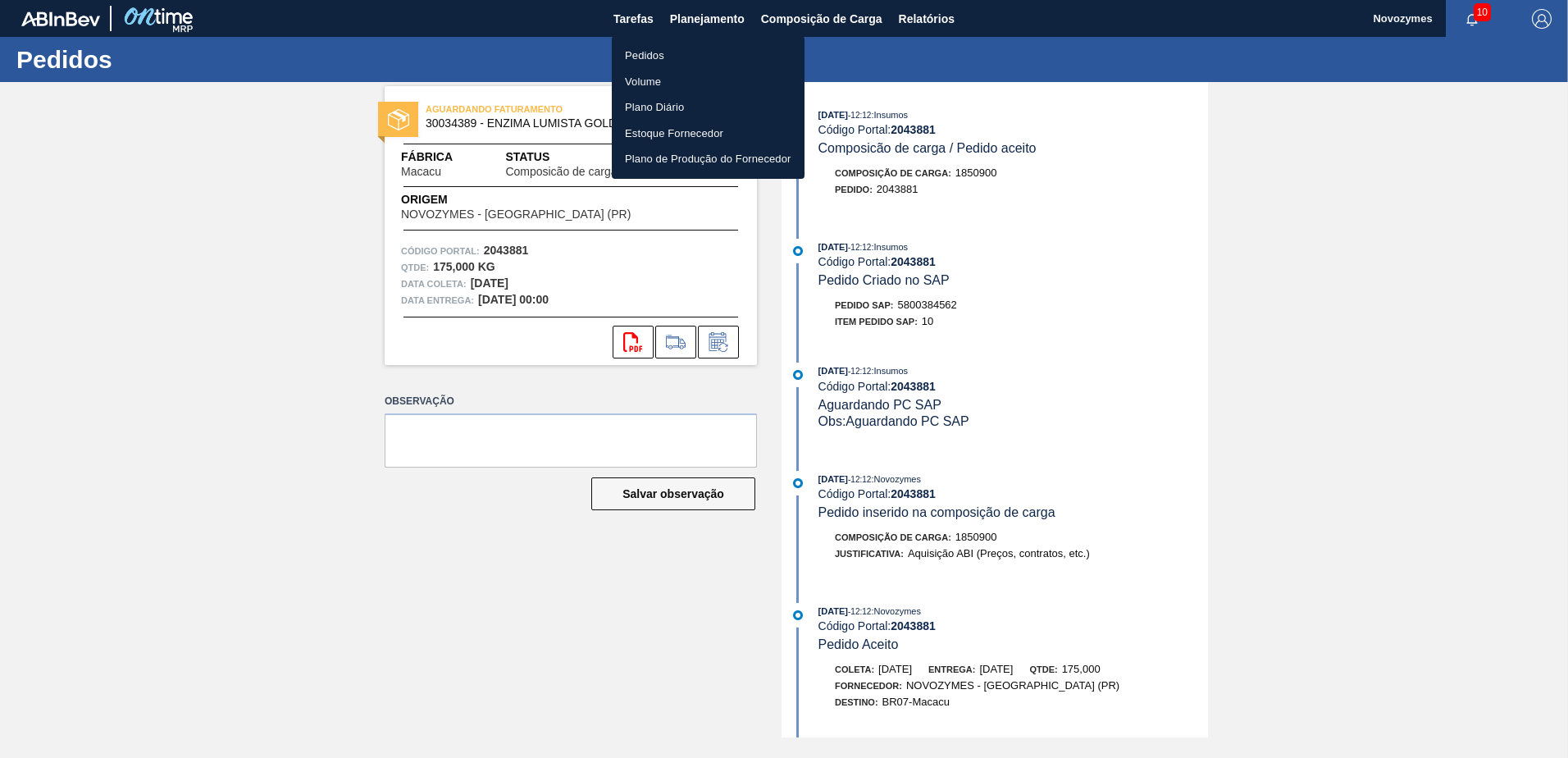
click at [669, 57] on li "Pedidos" at bounding box center [708, 56] width 193 height 27
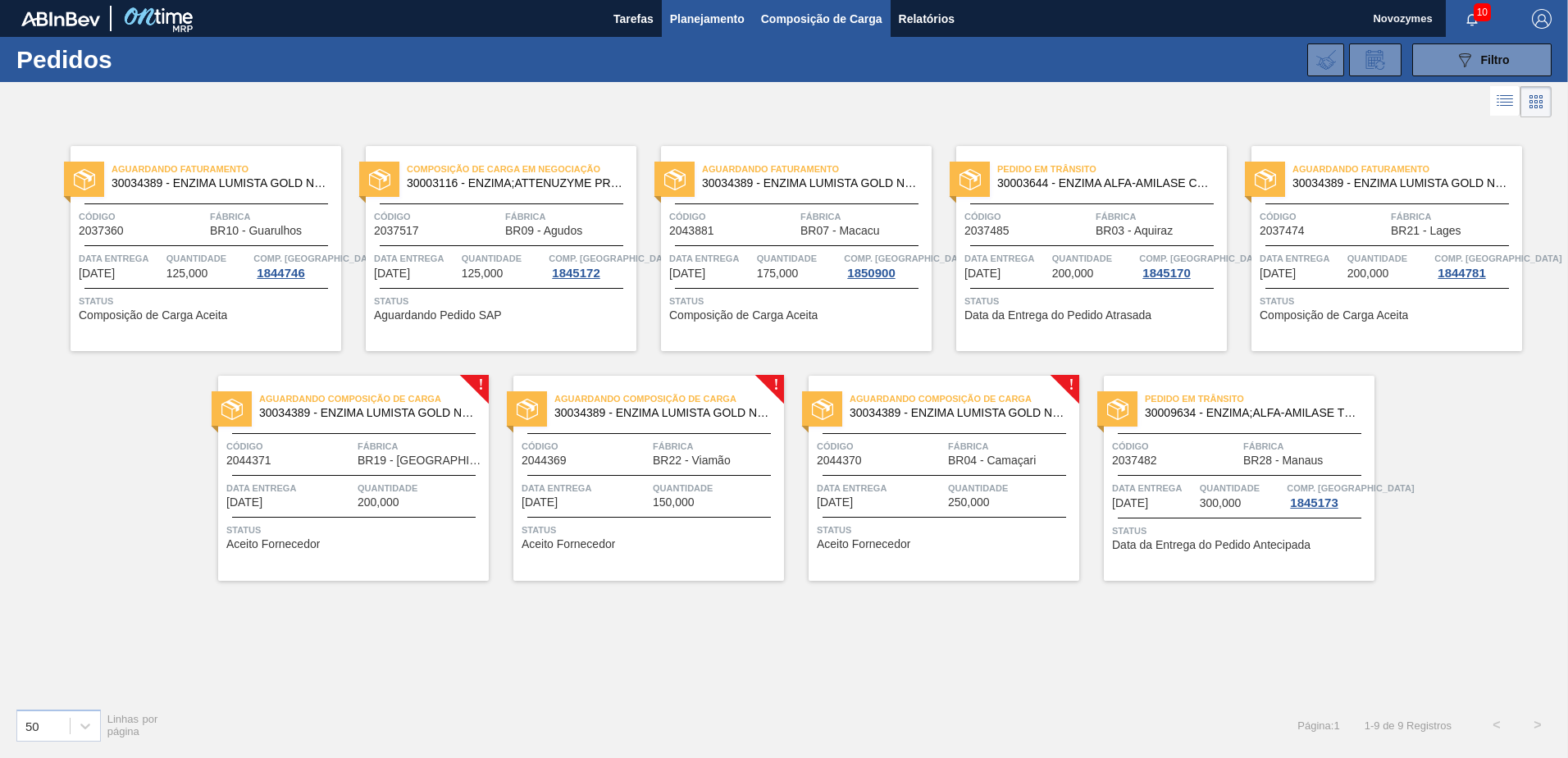
click at [795, 16] on span "Composição de Carga" at bounding box center [821, 19] width 122 height 20
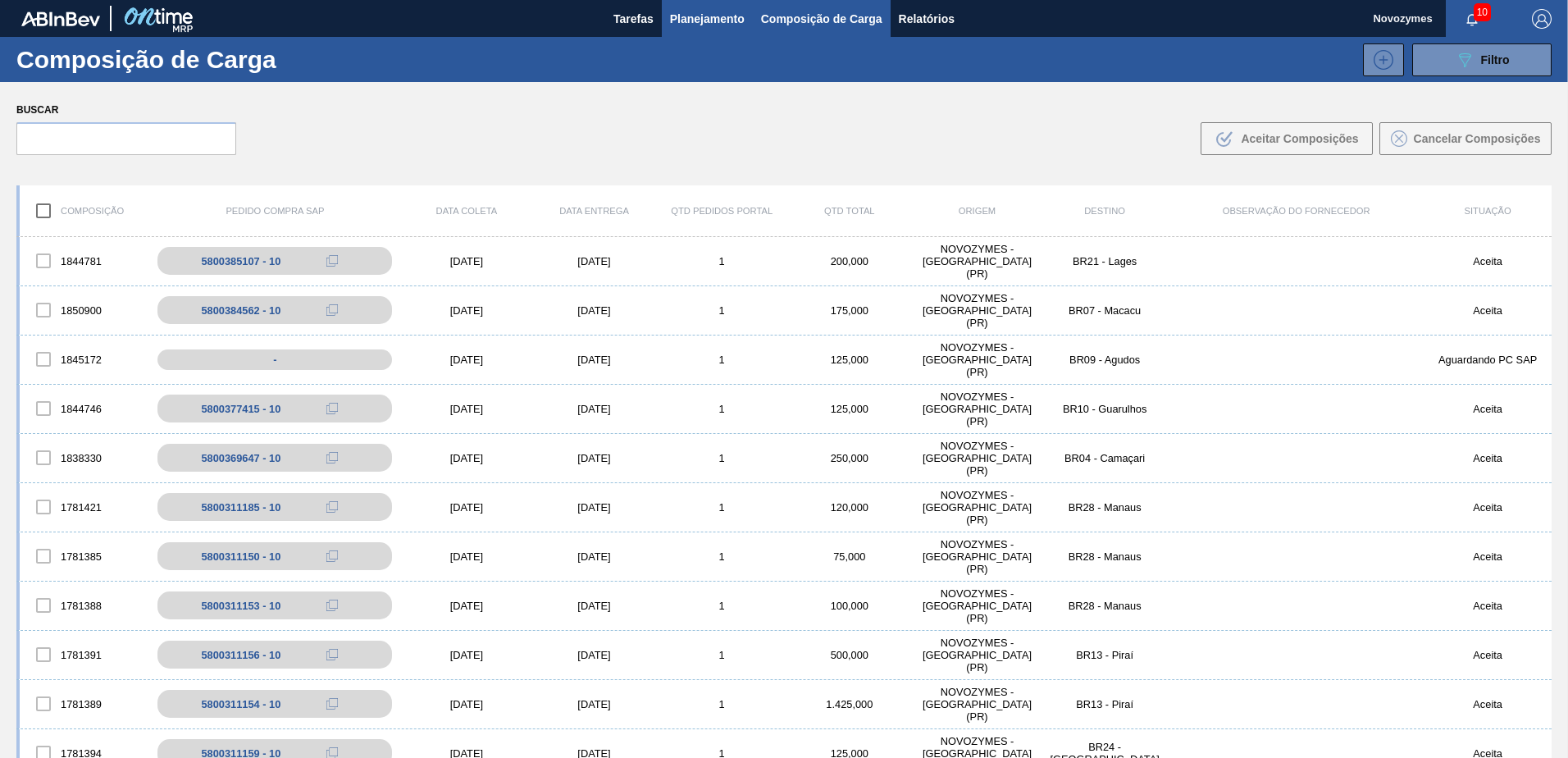
click at [733, 19] on span "Planejamento" at bounding box center [707, 19] width 75 height 20
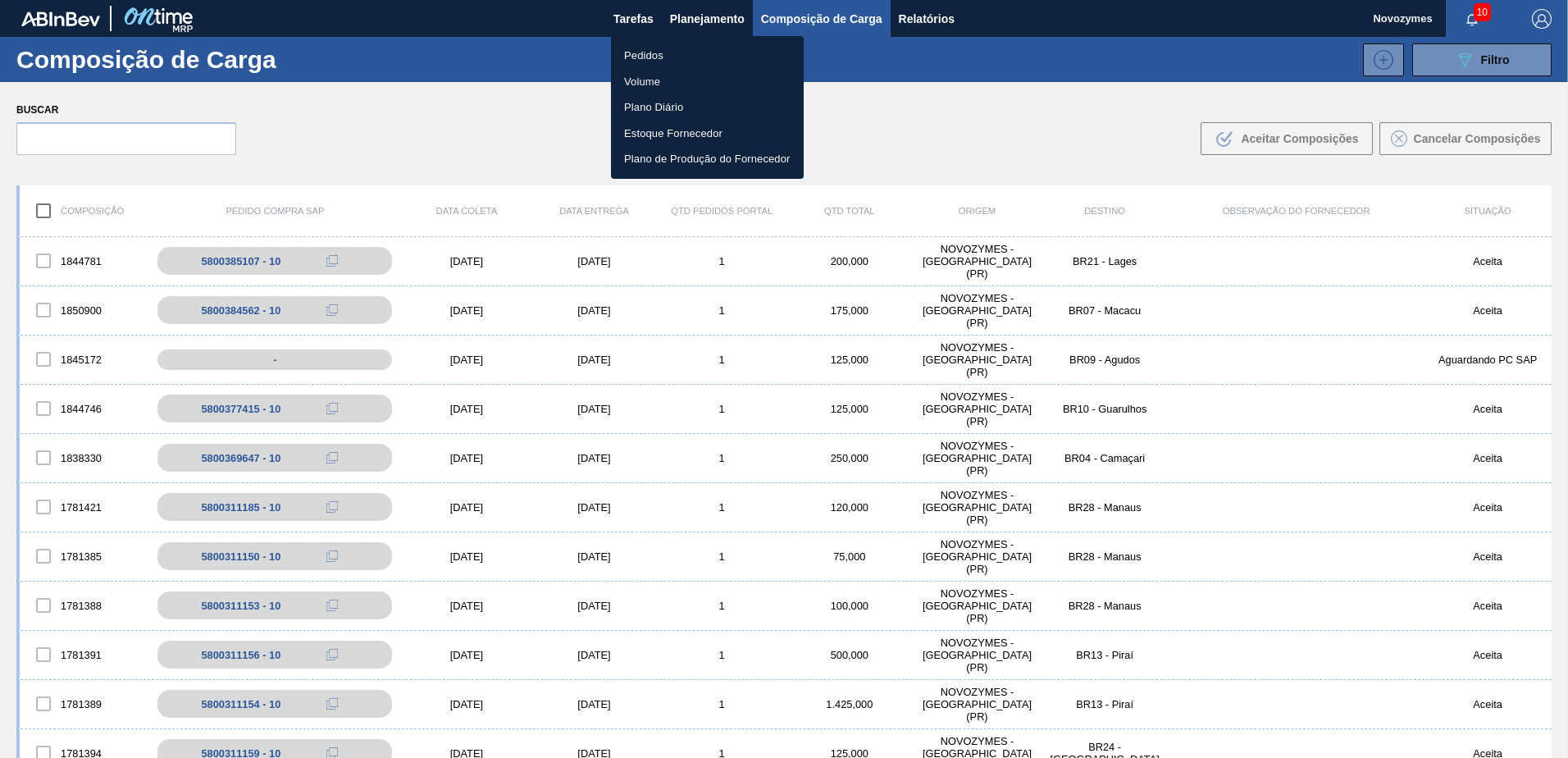
click at [657, 56] on li "Pedidos" at bounding box center [707, 56] width 193 height 27
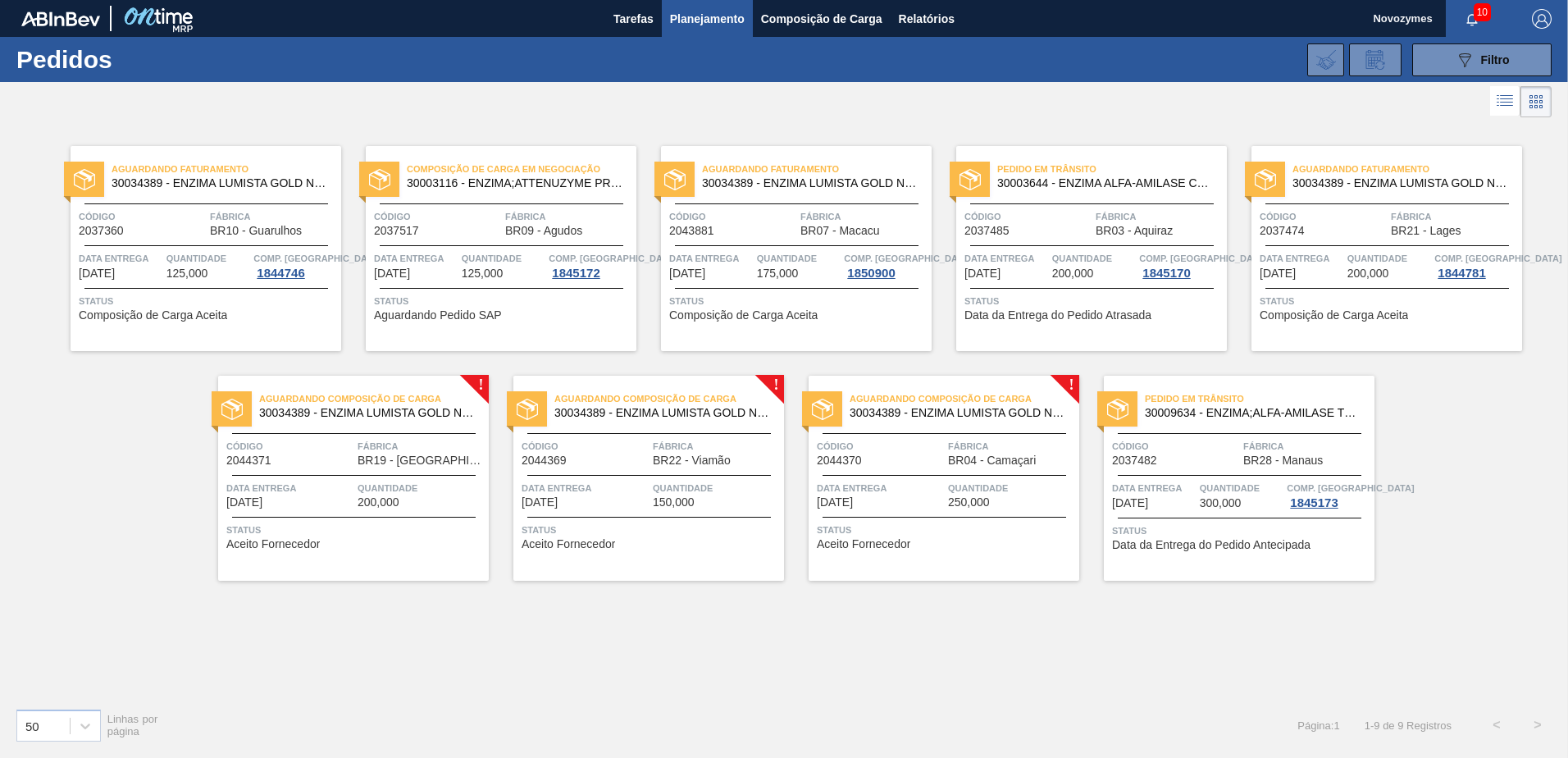
click at [157, 434] on div "Aguardando Faturamento 30034389 - ENZIMA LUMISTA GOLD NOVONESIS 25KG Código 203…" at bounding box center [784, 408] width 1568 height 573
click at [836, 709] on div "50 Linhas por página Página : 1 1 - 9 de 9 Registros < >" at bounding box center [784, 725] width 1568 height 60
click at [296, 622] on div "Aguardando Faturamento 30034389 - ENZIMA LUMISTA GOLD NOVONESIS 25KG Código 203…" at bounding box center [784, 408] width 1568 height 573
click at [625, 683] on div "Aguardando Faturamento 30034389 - ENZIMA LUMISTA GOLD NOVONESIS 25KG Código 203…" at bounding box center [784, 408] width 1568 height 573
click at [118, 437] on div "Aguardando Faturamento 30034389 - ENZIMA LUMISTA GOLD NOVONESIS 25KG Código 203…" at bounding box center [784, 408] width 1568 height 573
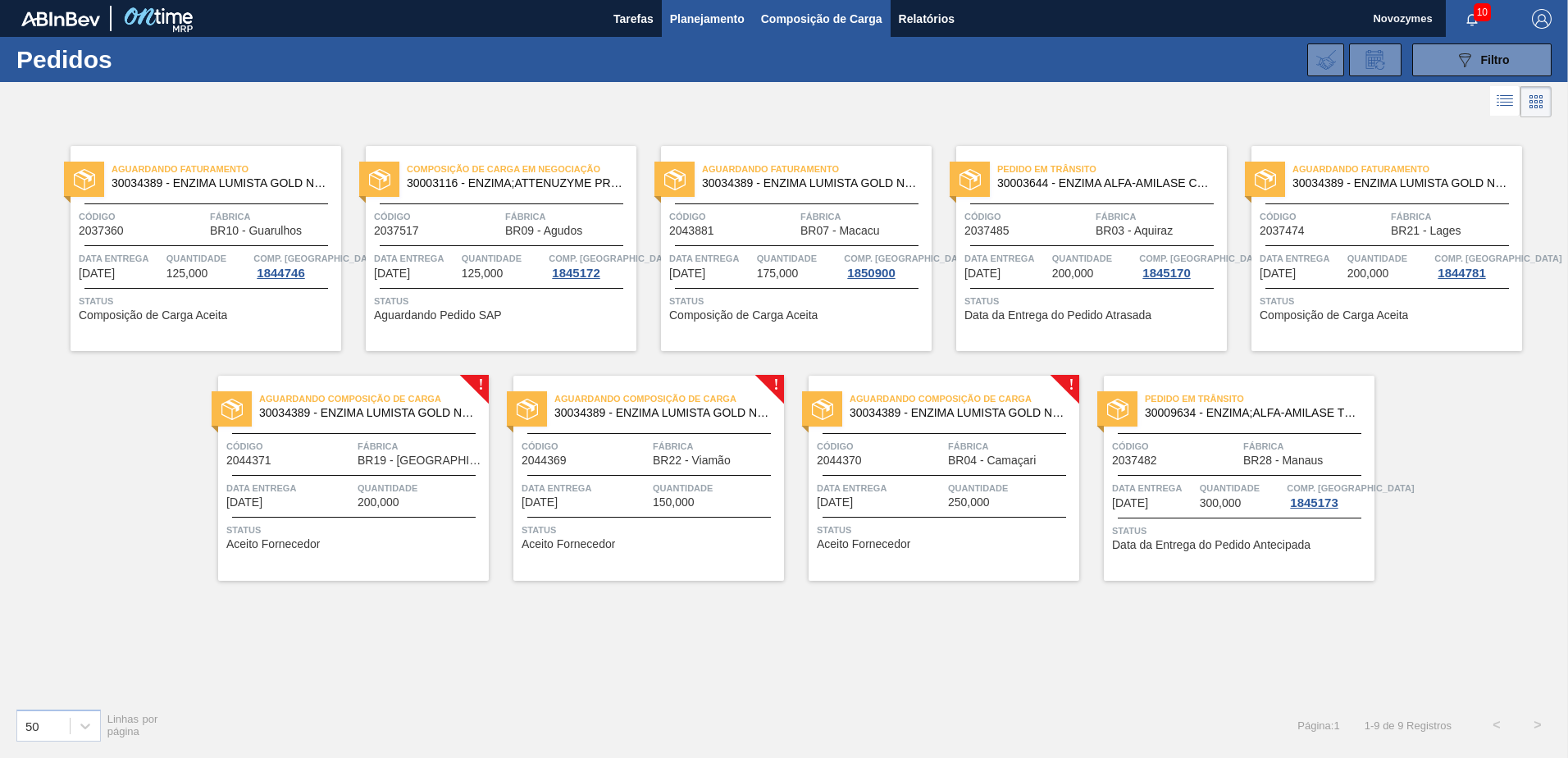
click at [807, 19] on span "Composição de Carga" at bounding box center [821, 19] width 122 height 20
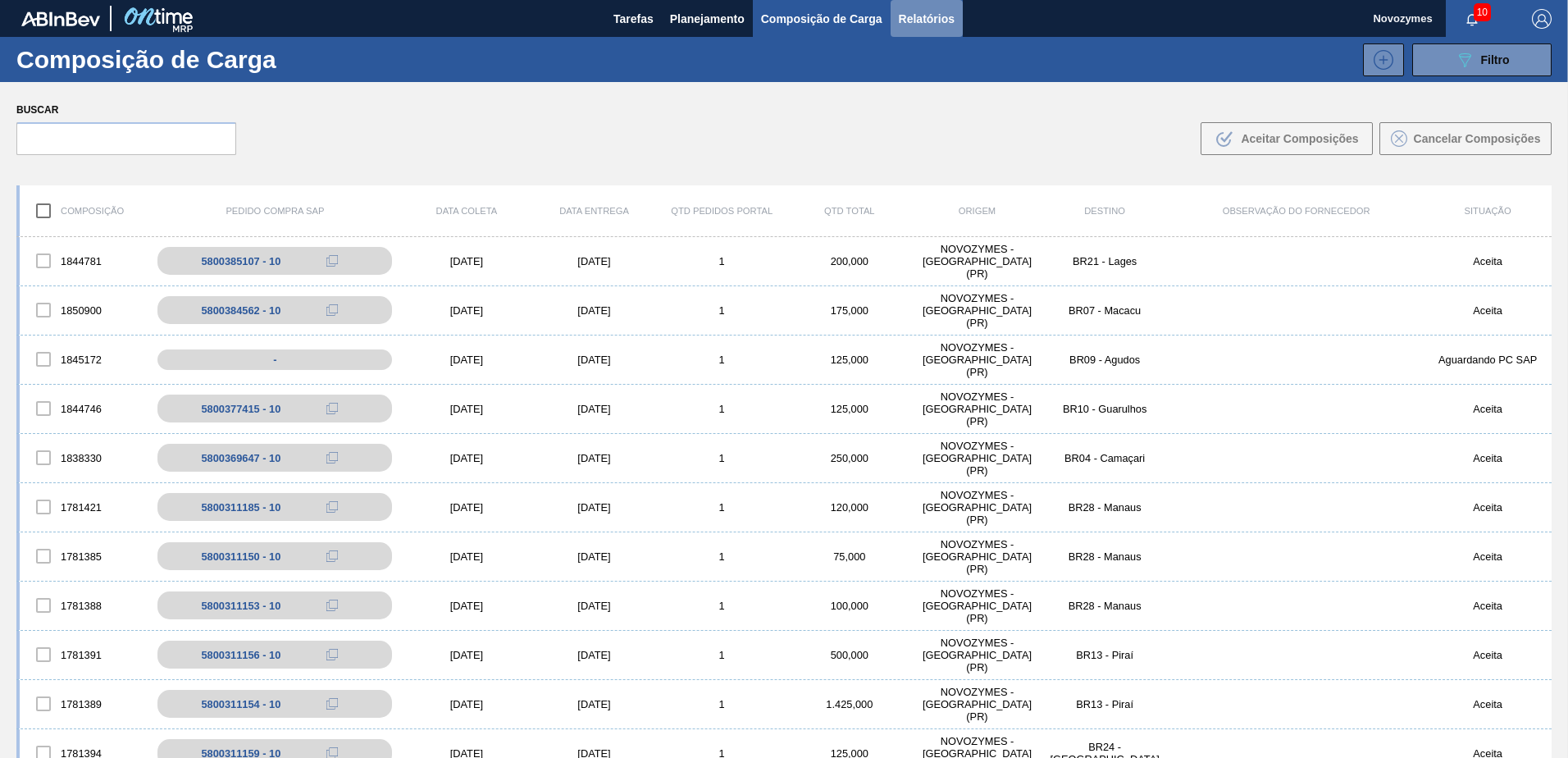
click at [921, 25] on span "Relatórios" at bounding box center [926, 19] width 55 height 20
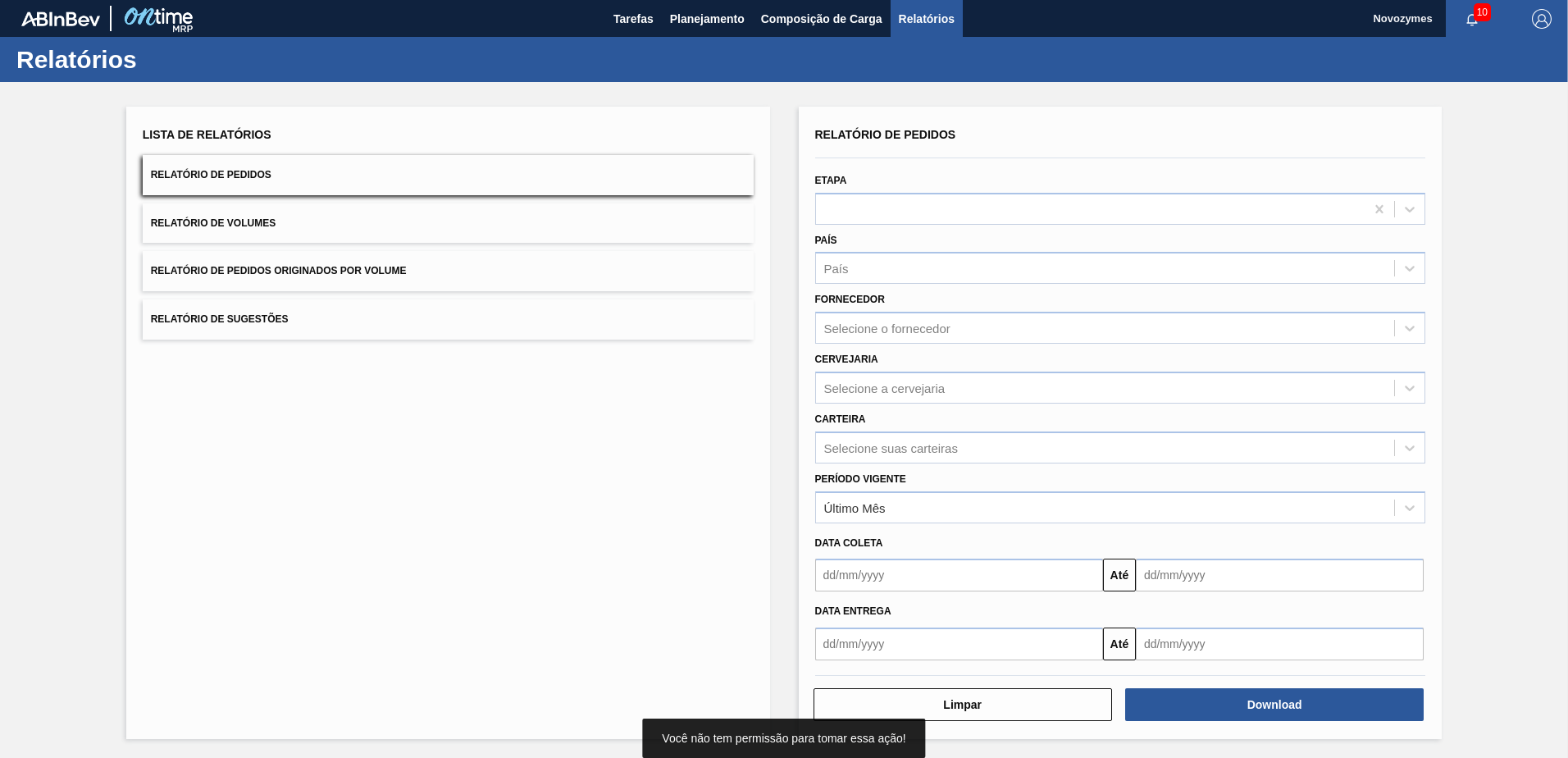
click at [411, 98] on div "Lista de Relatórios Relatório de Pedidos Relatório de Volumes Relatório de Pedi…" at bounding box center [784, 421] width 1568 height 678
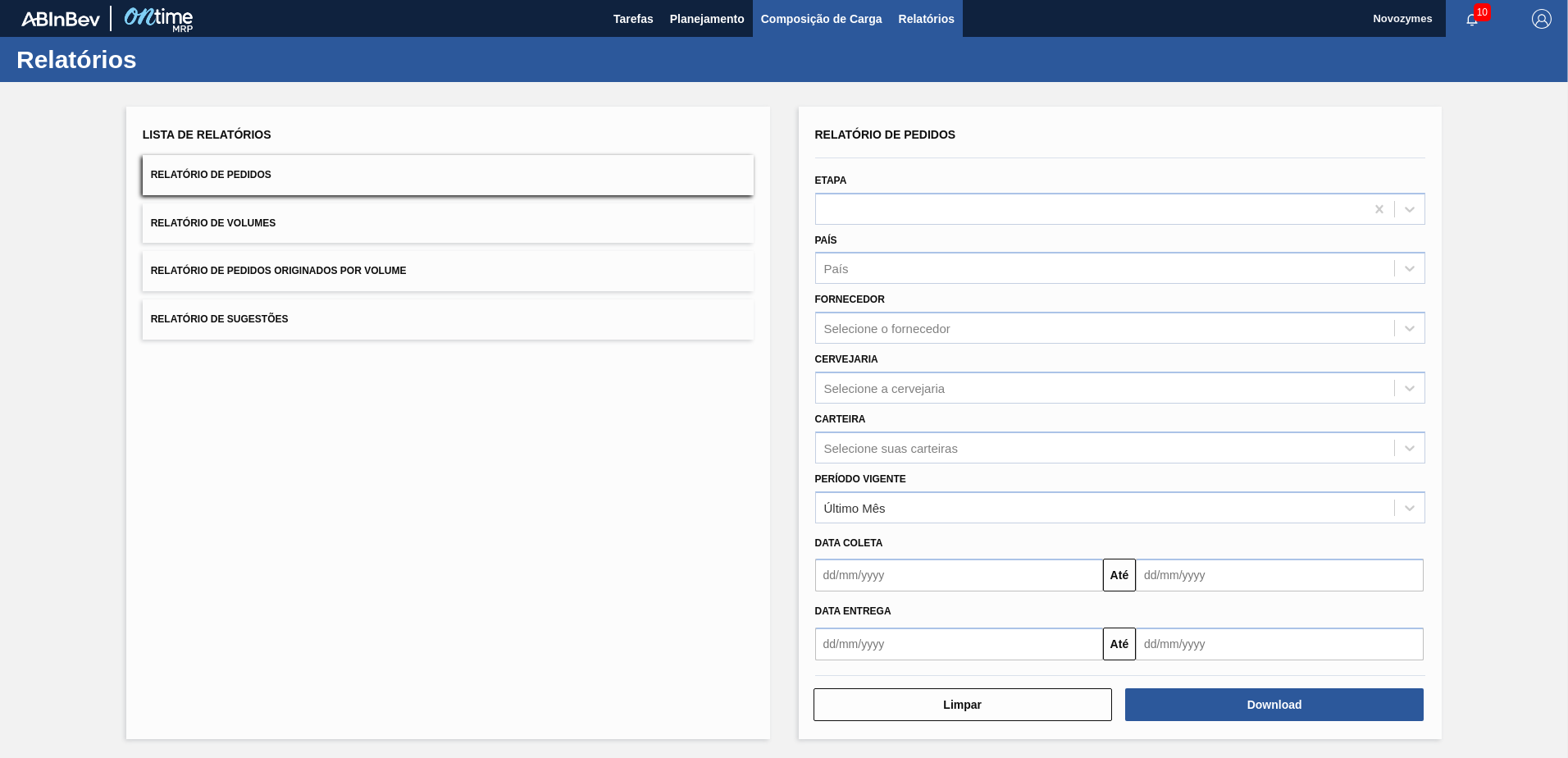
click at [811, 16] on span "Composição de Carga" at bounding box center [821, 19] width 122 height 20
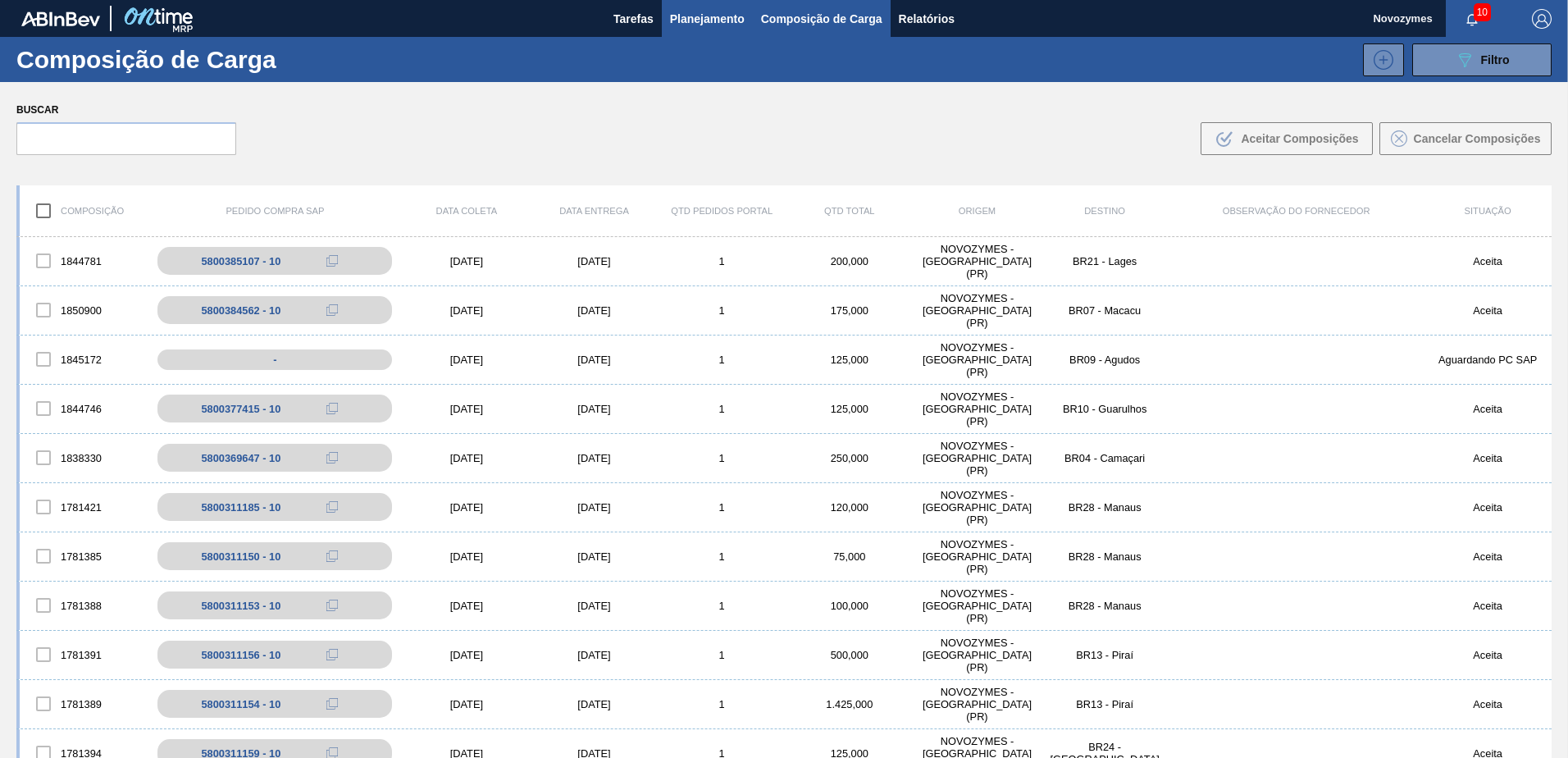
click at [700, 22] on span "Planejamento" at bounding box center [707, 19] width 75 height 20
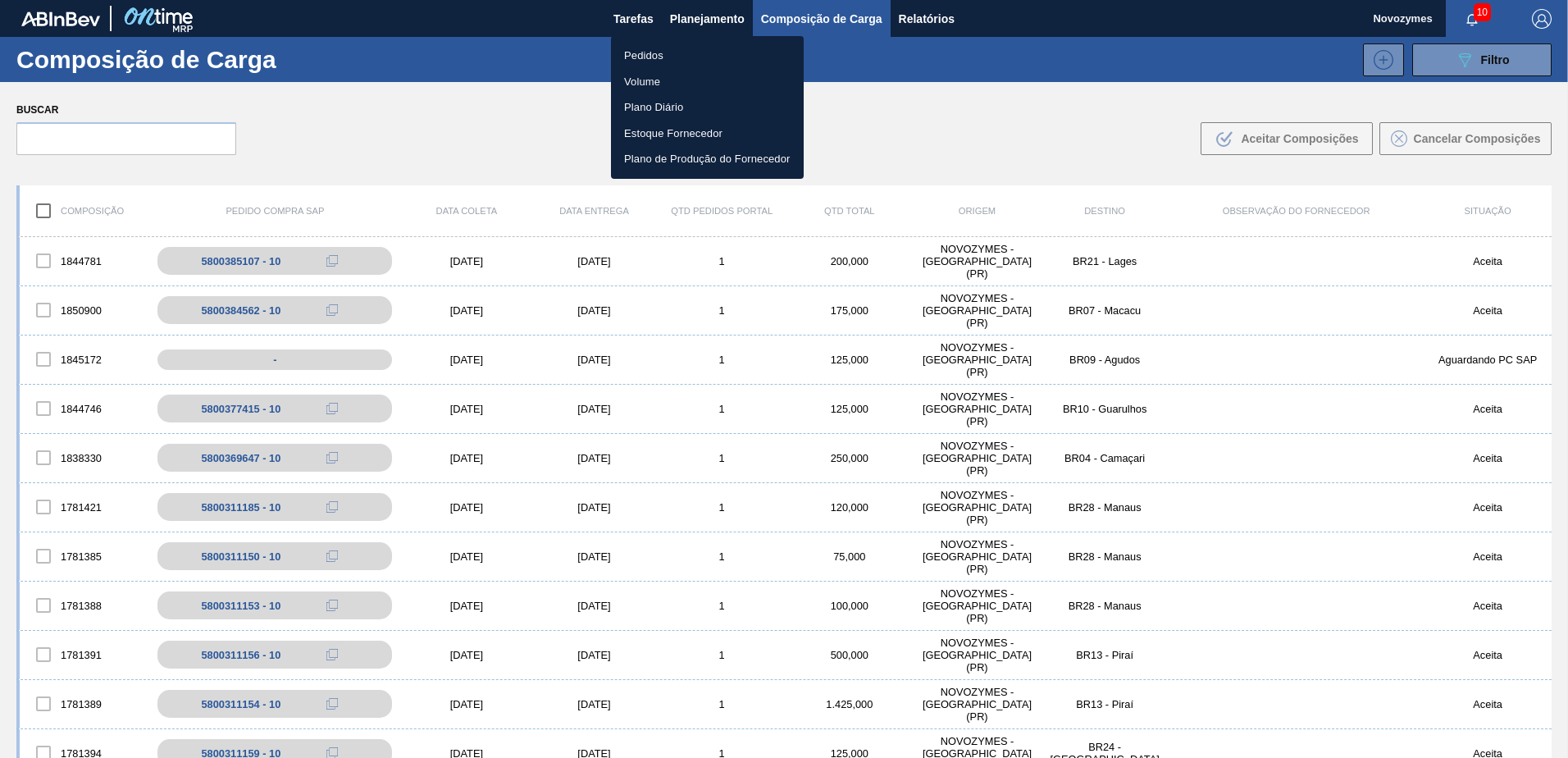
click at [667, 53] on li "Pedidos" at bounding box center [707, 56] width 193 height 27
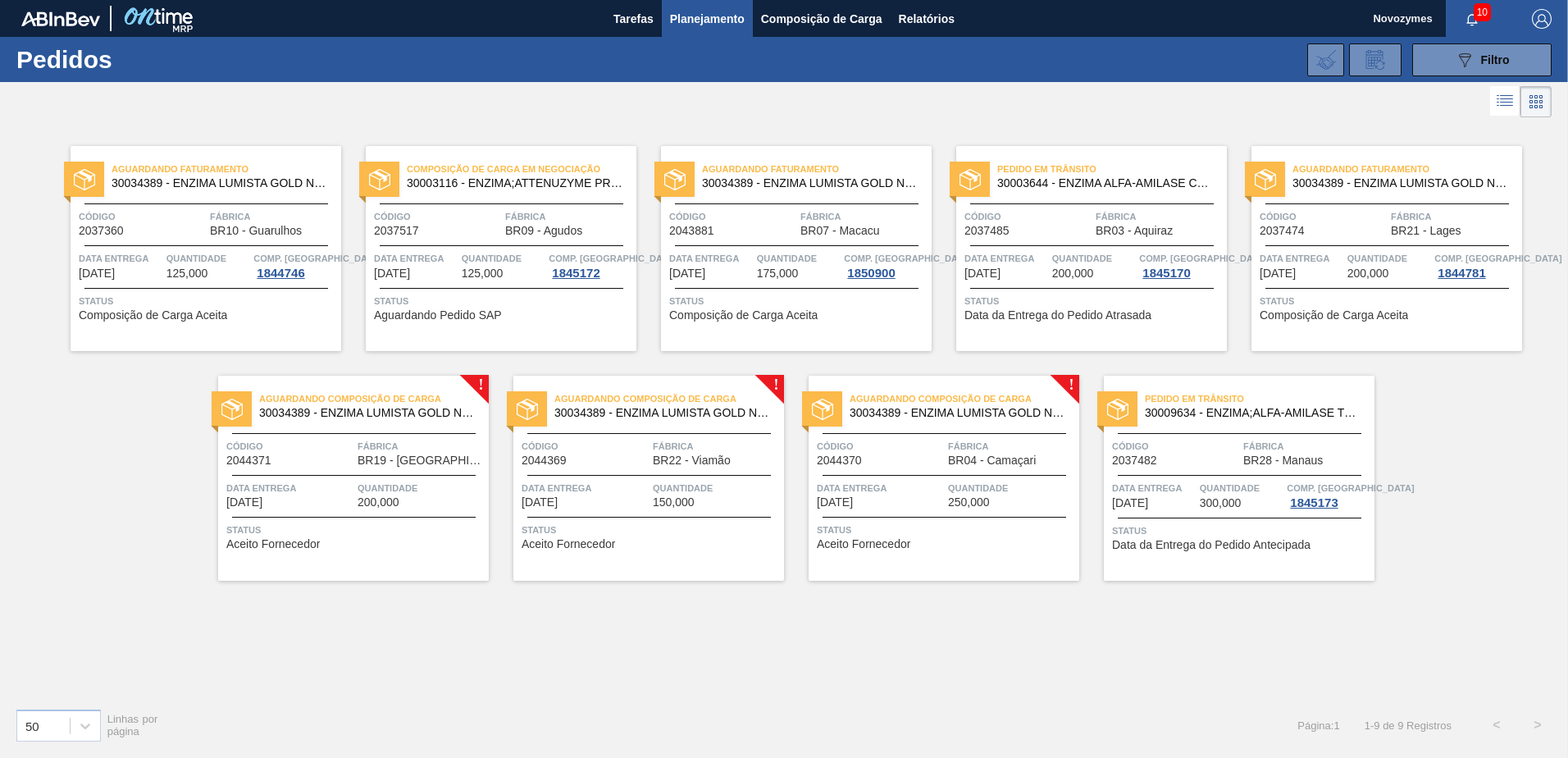
click at [416, 473] on div "Aguardando Composição de Carga 30034389 - ENZIMA LUMISTA GOLD NOVONESIS 25KG Có…" at bounding box center [354, 479] width 271 height 205
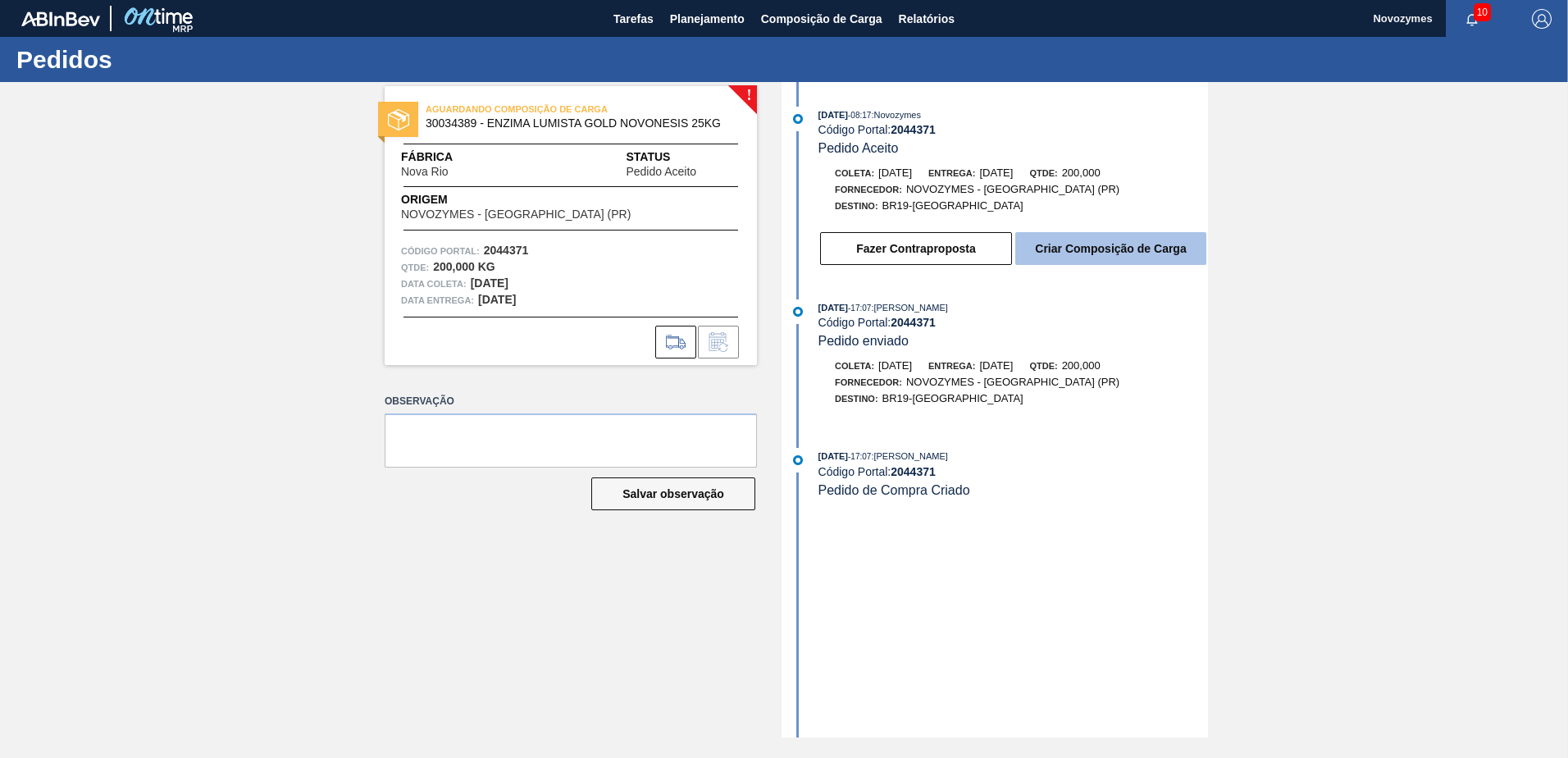
click at [1080, 243] on button "Criar Composição de Carga" at bounding box center [1110, 249] width 191 height 33
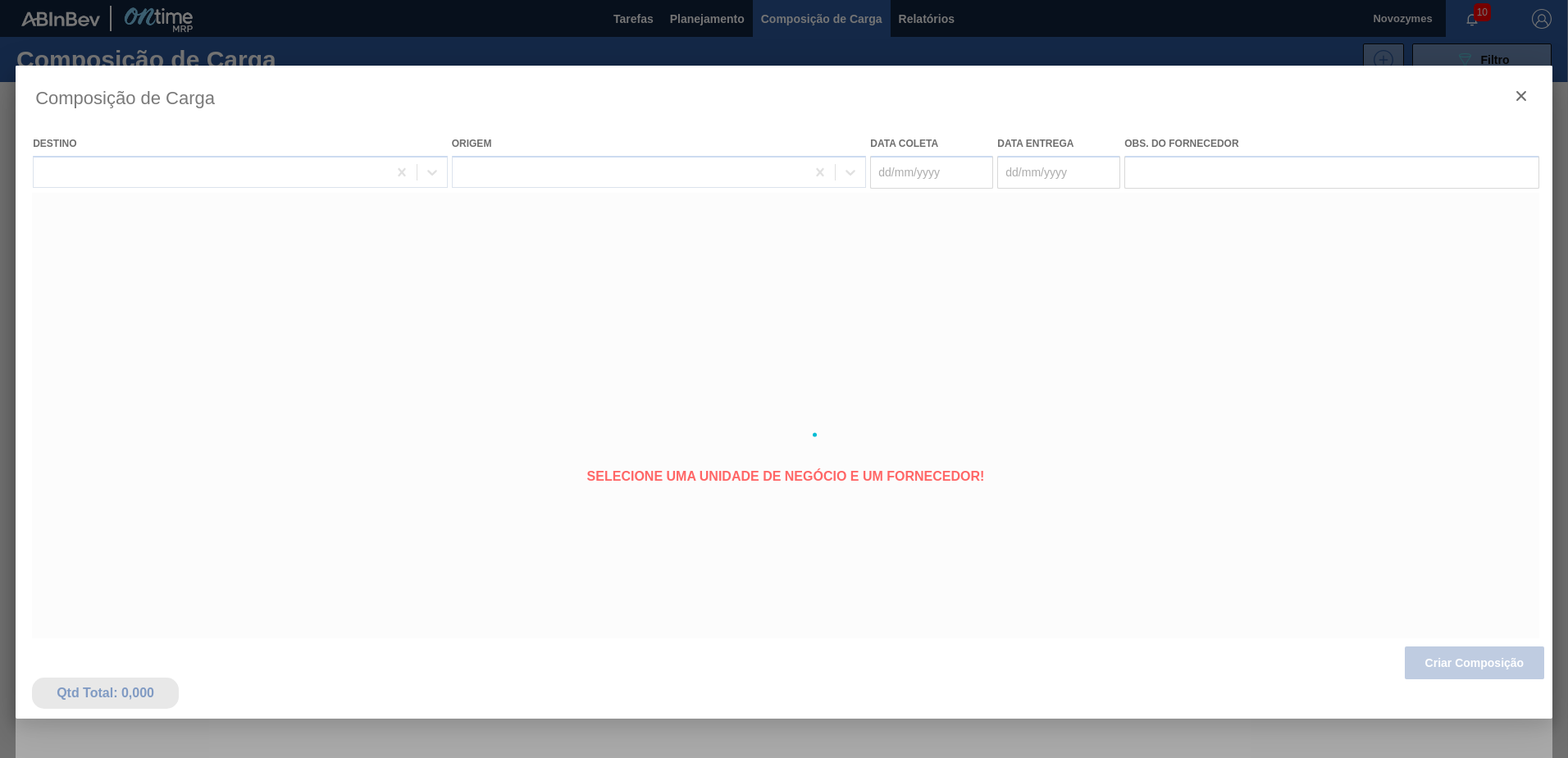
type coleta "[DATE]"
type entrega "[DATE]"
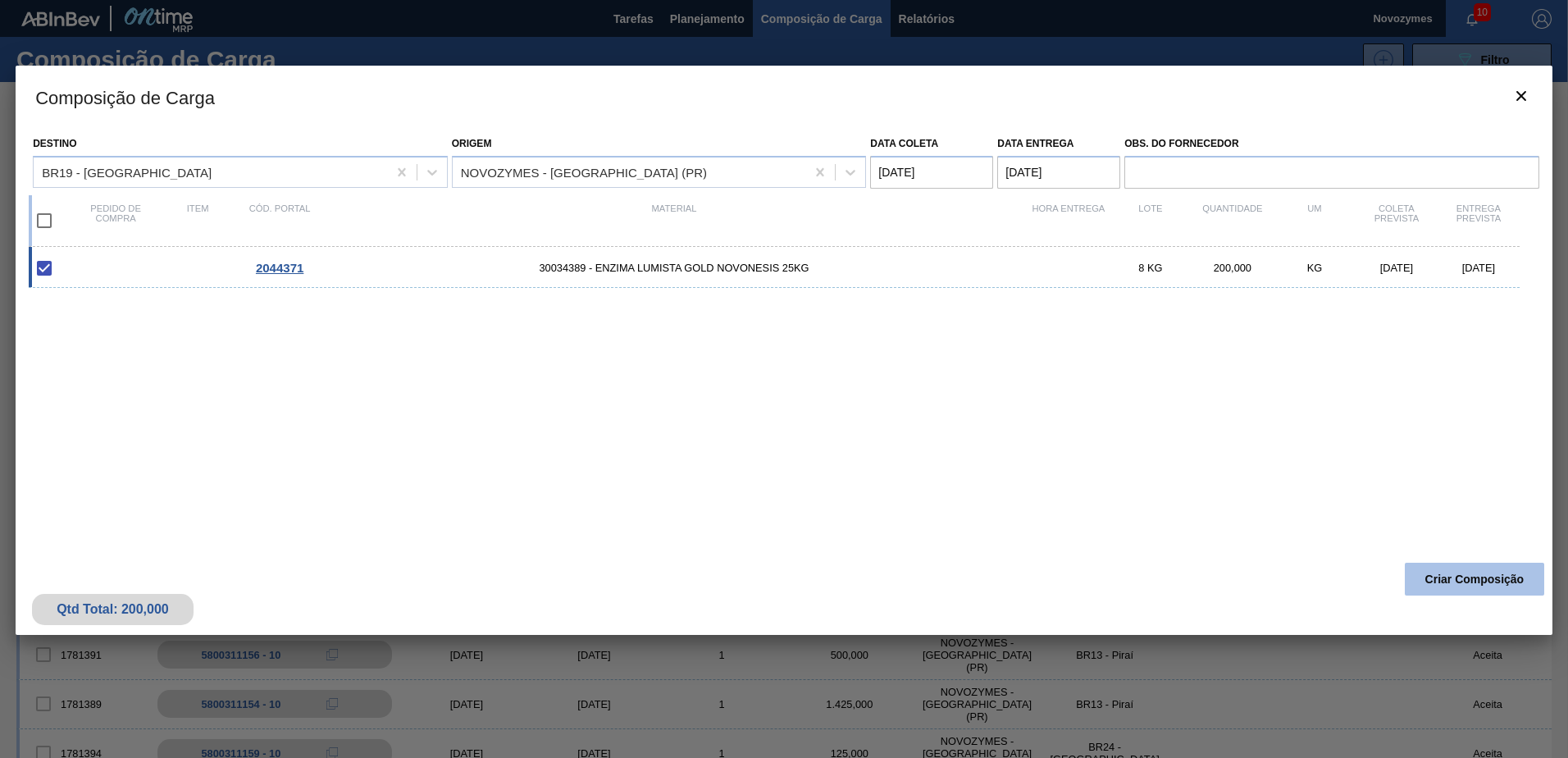
click at [1471, 577] on button "Criar Composição" at bounding box center [1474, 580] width 139 height 33
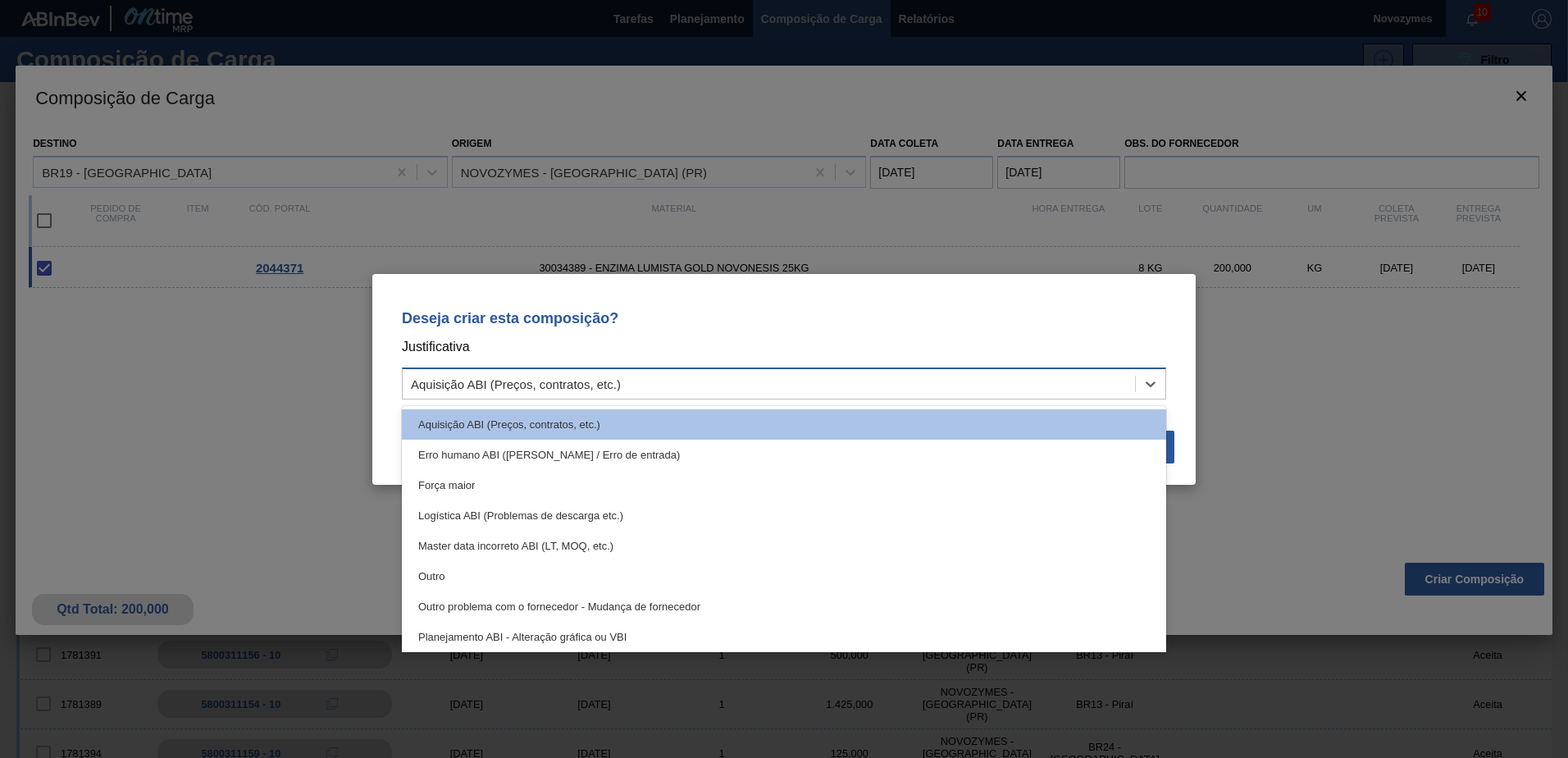
click at [1008, 378] on div "Aquisição ABI (Preços, contratos, etc.)" at bounding box center [768, 384] width 733 height 24
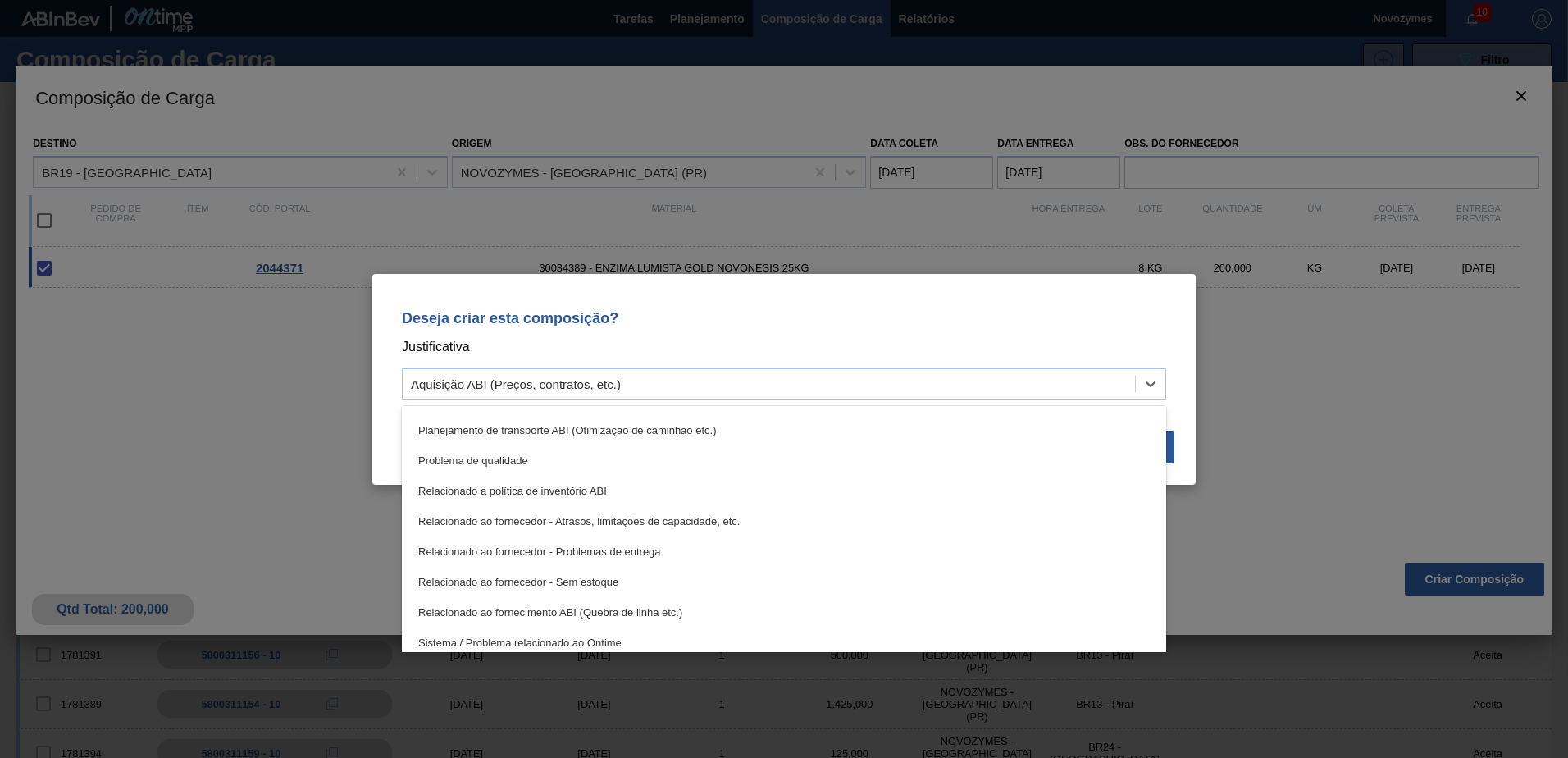
scroll to position [307, 0]
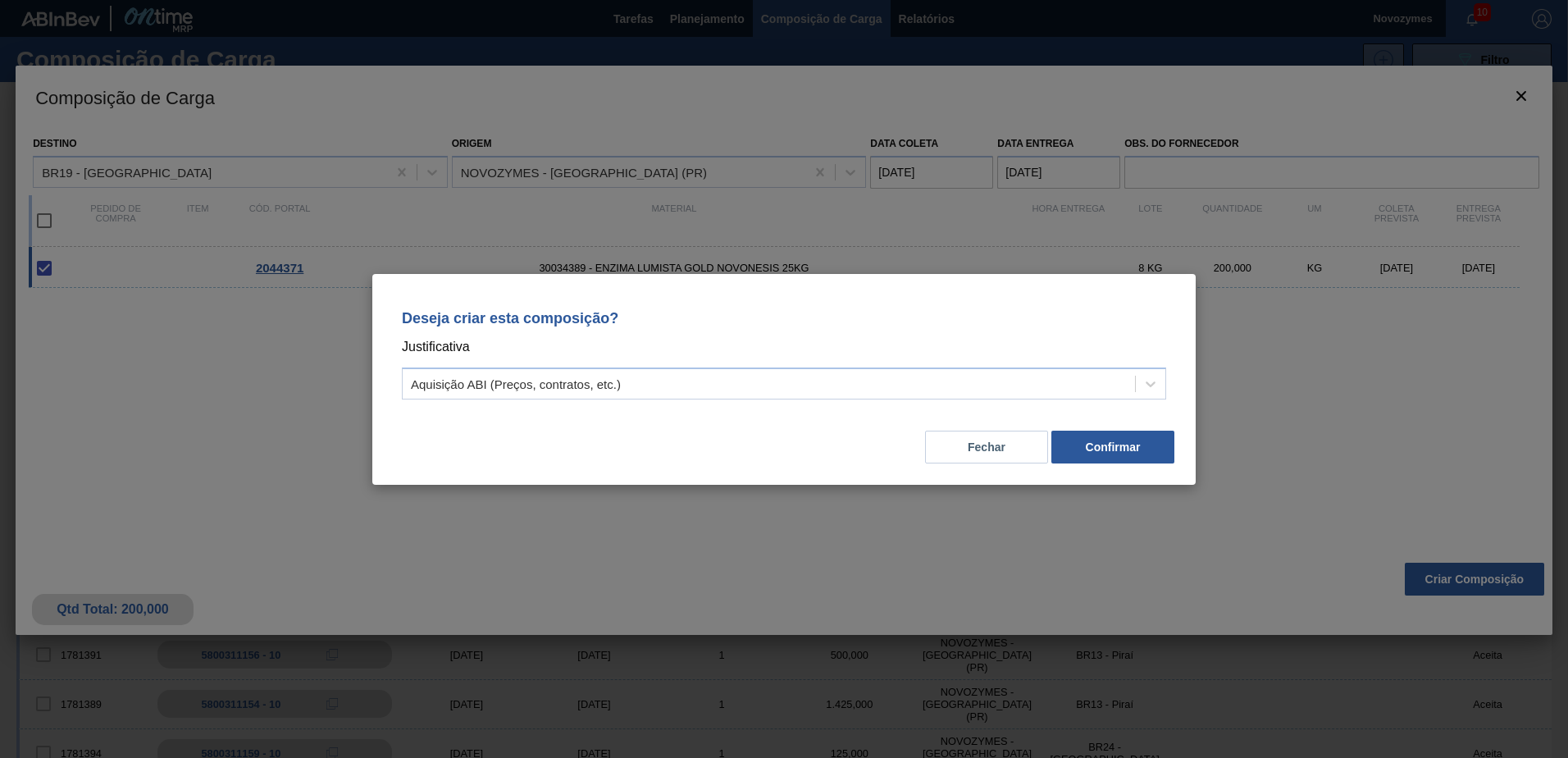
click at [1162, 297] on div "Deseja criar esta composição? Justificativa Aquisição ABI (Preços, contratos, e…" at bounding box center [784, 352] width 784 height 116
click at [1157, 451] on button "Confirmar" at bounding box center [1113, 447] width 123 height 33
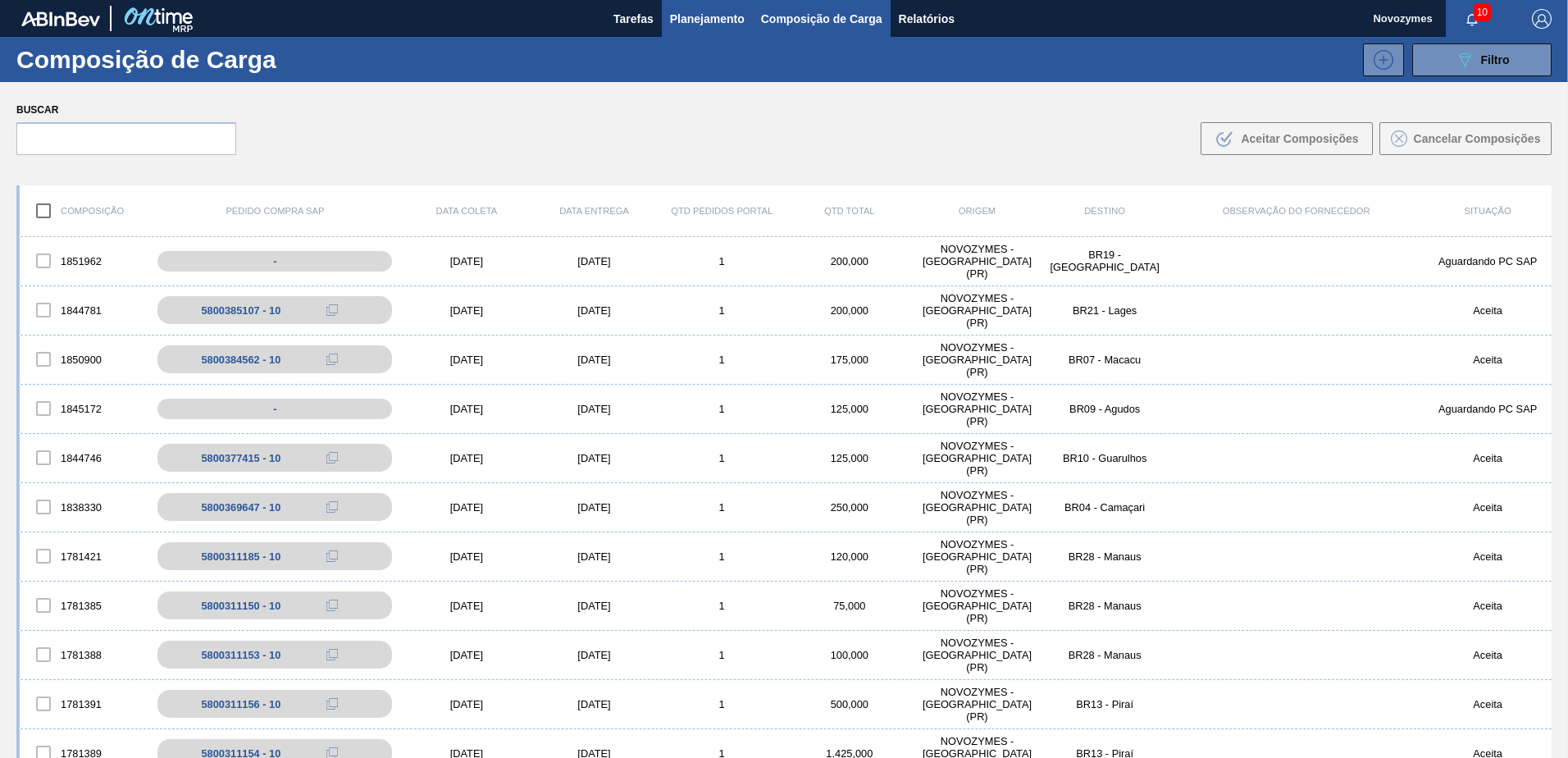
click at [709, 26] on span "Planejamento" at bounding box center [707, 19] width 75 height 20
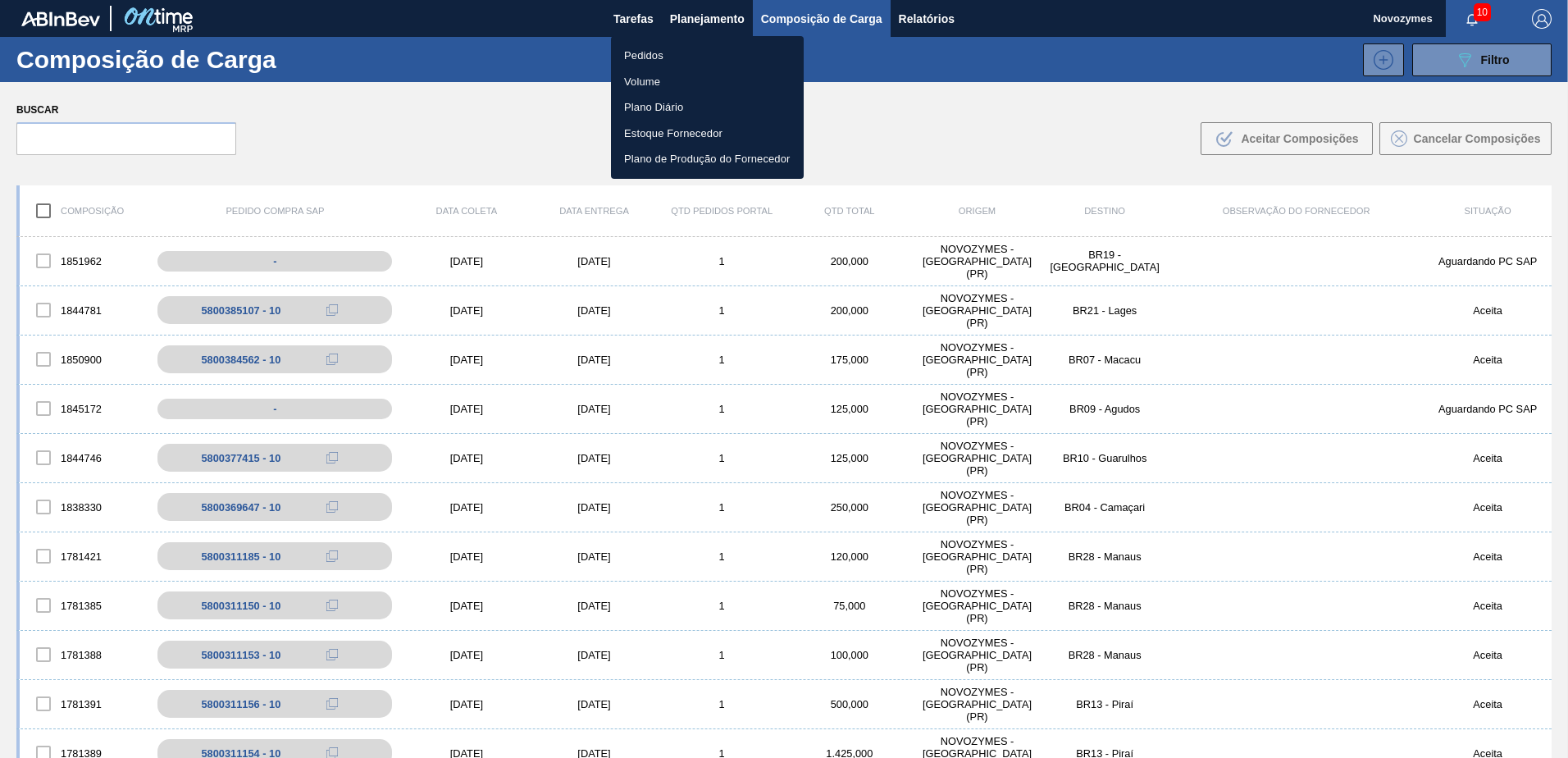
click at [666, 58] on li "Pedidos" at bounding box center [707, 56] width 193 height 27
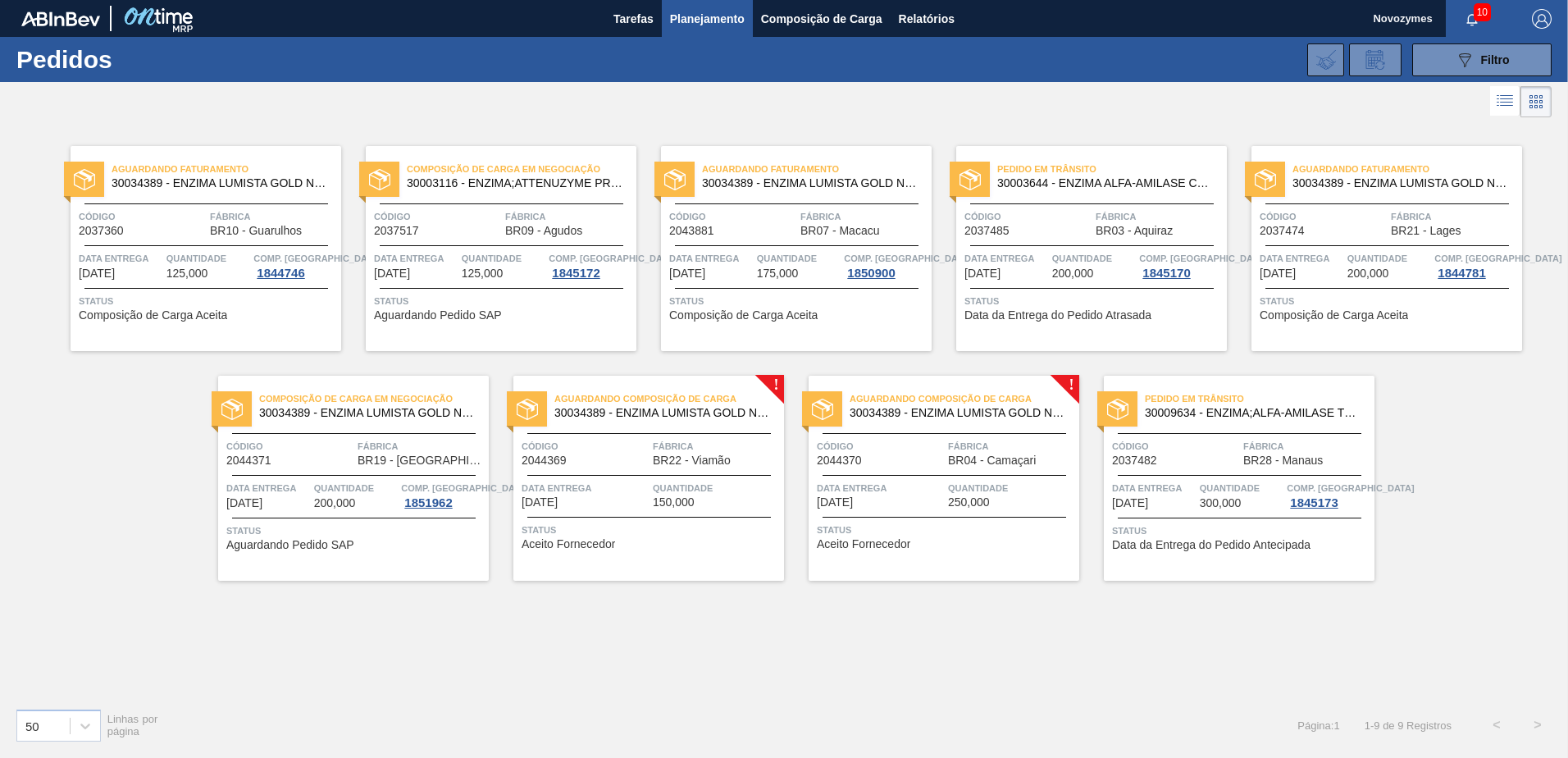
click at [619, 544] on div "Status Aceito Fornecedor" at bounding box center [651, 535] width 258 height 27
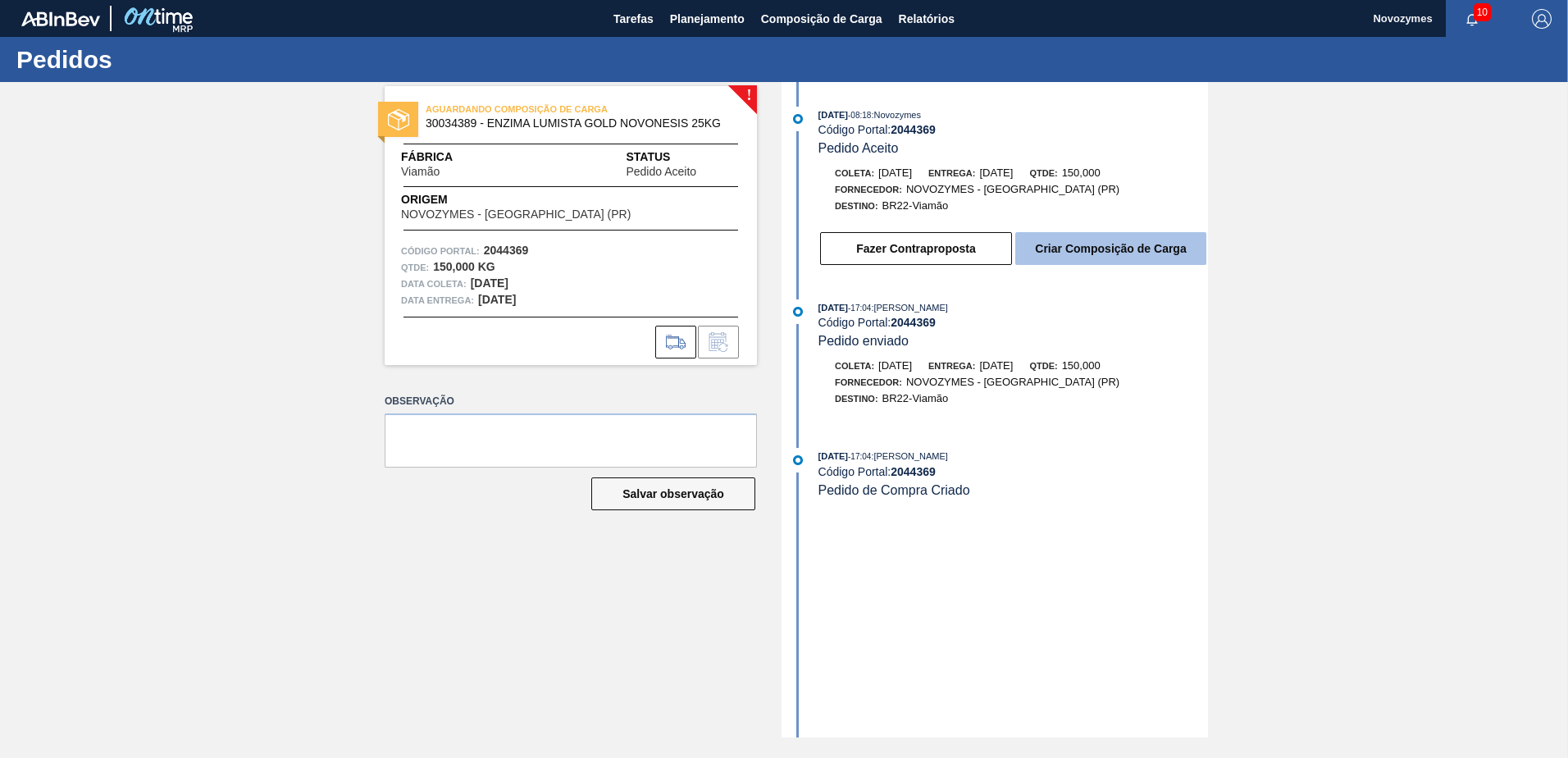
click at [1099, 249] on button "Criar Composição de Carga" at bounding box center [1110, 249] width 191 height 33
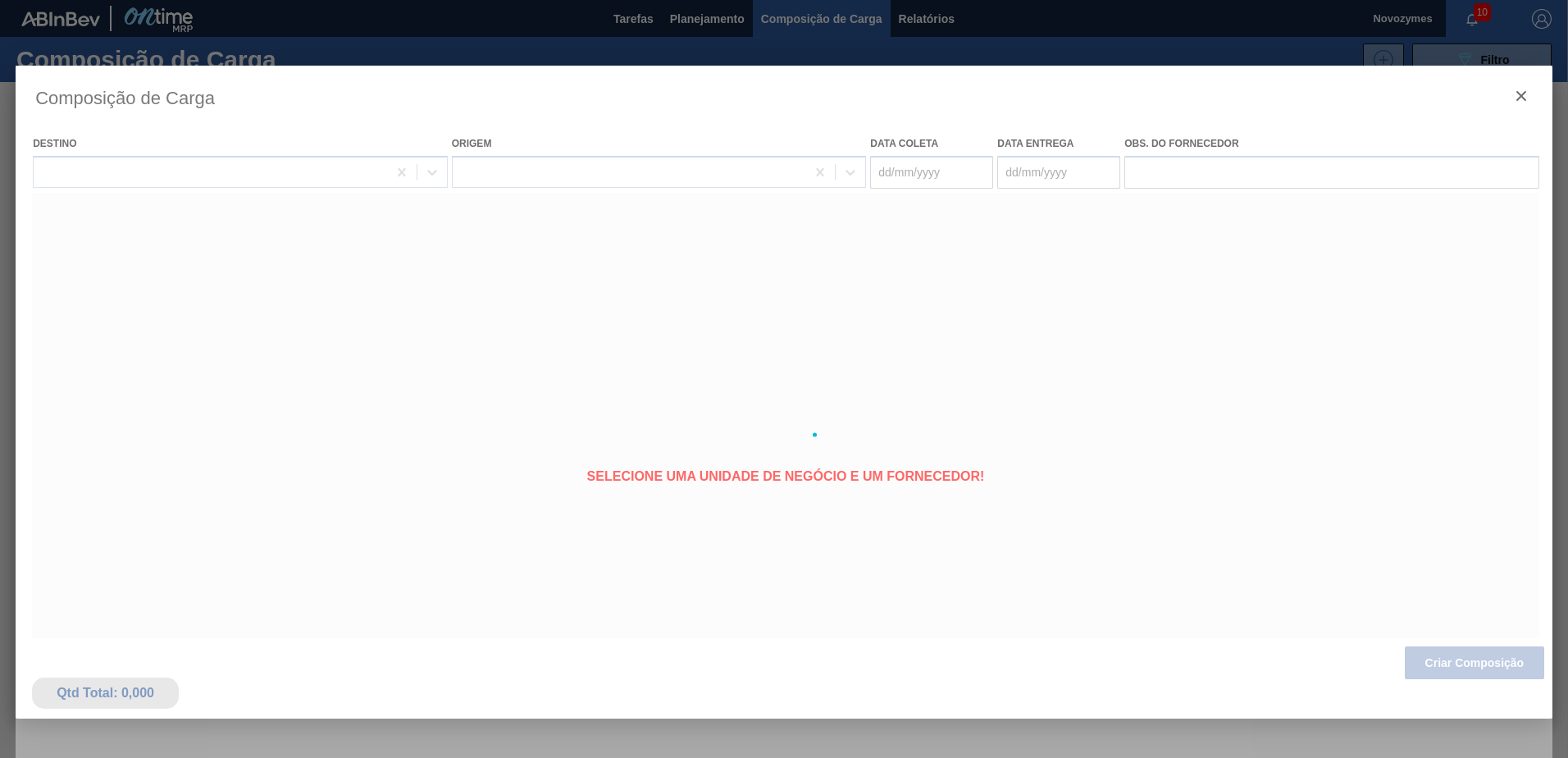
type coleta "[DATE]"
type entrega "[DATE]"
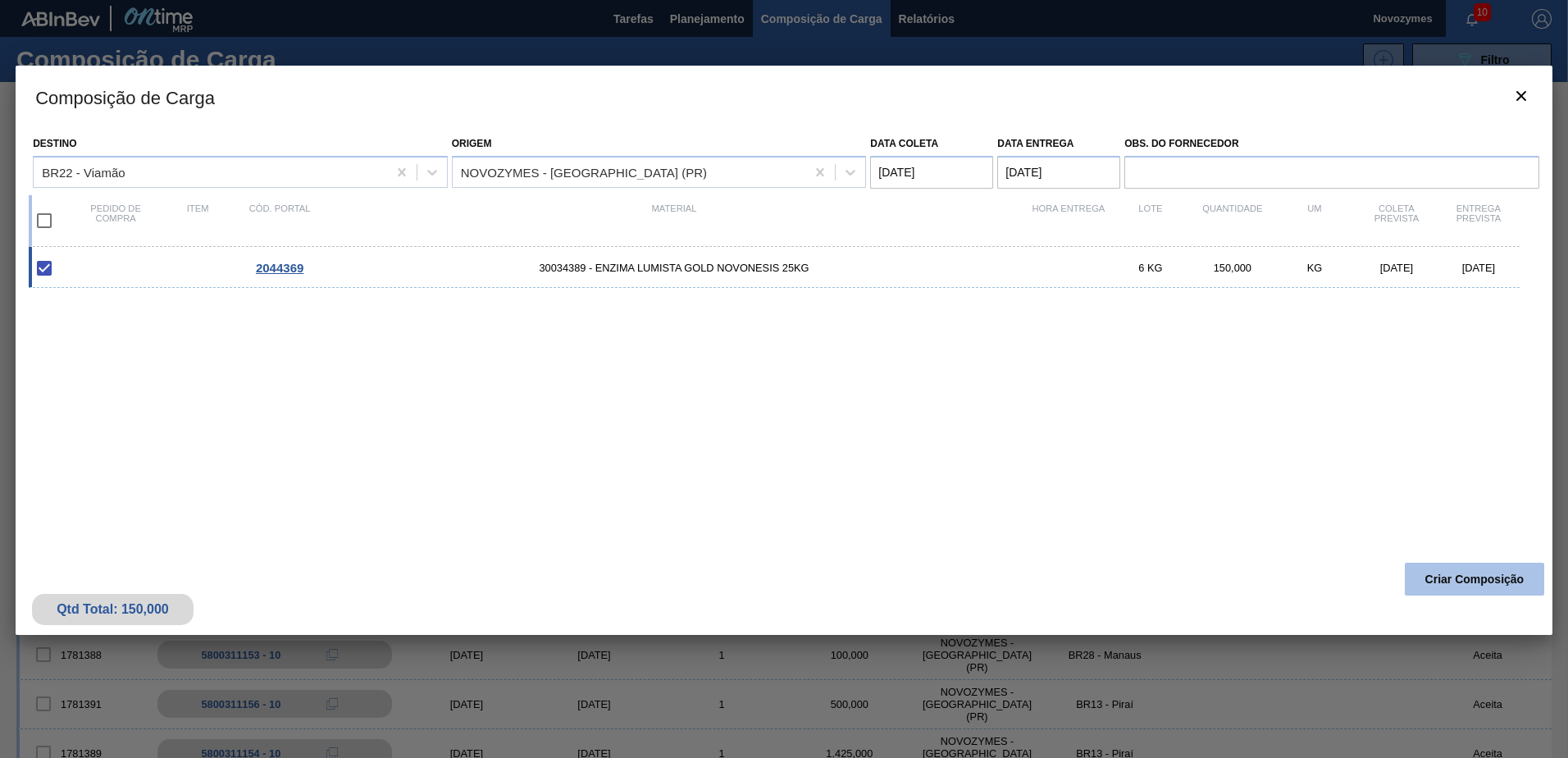
click at [1445, 576] on button "Criar Composição" at bounding box center [1474, 580] width 139 height 33
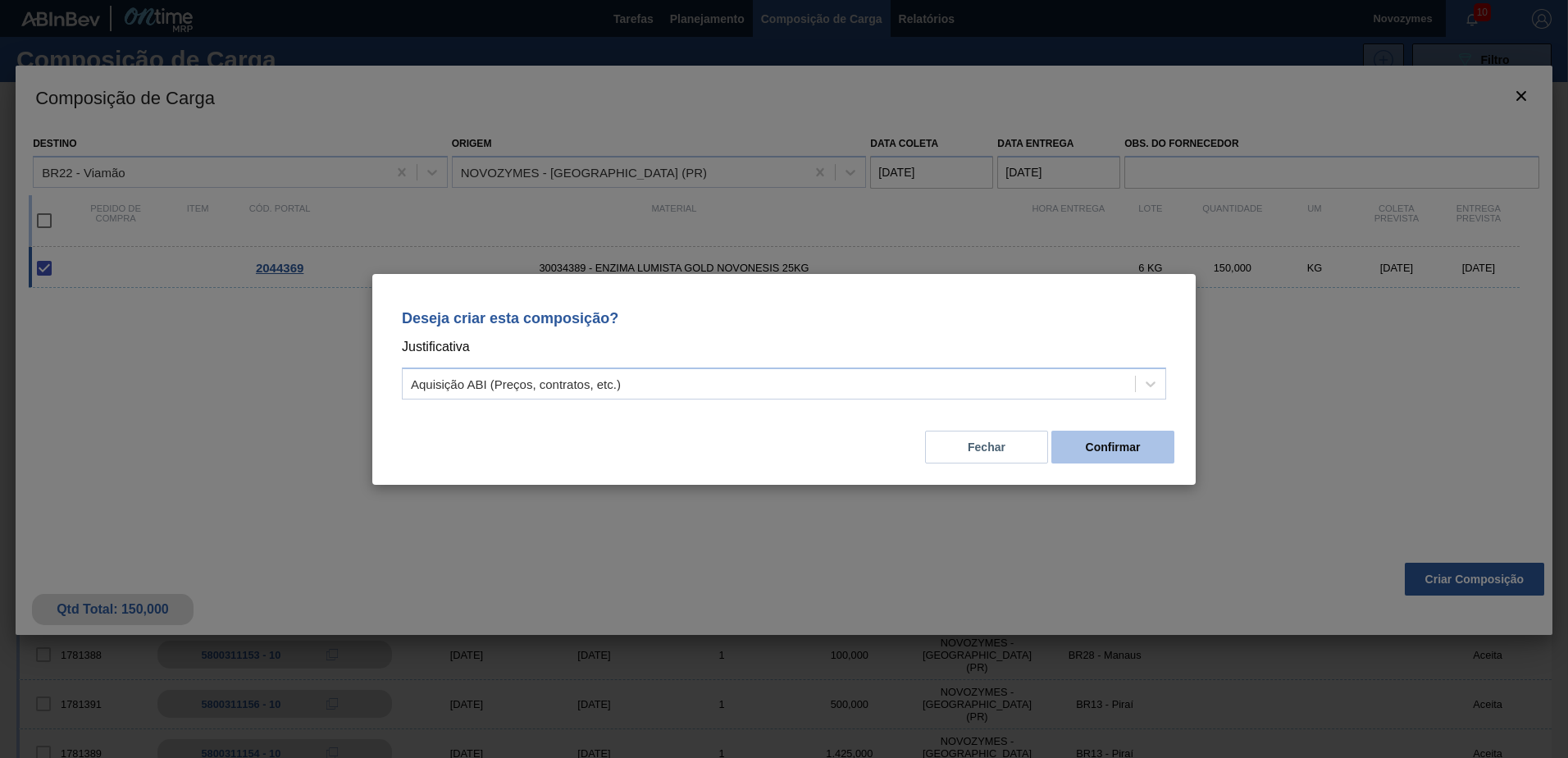
click at [1113, 439] on button "Confirmar" at bounding box center [1113, 447] width 123 height 33
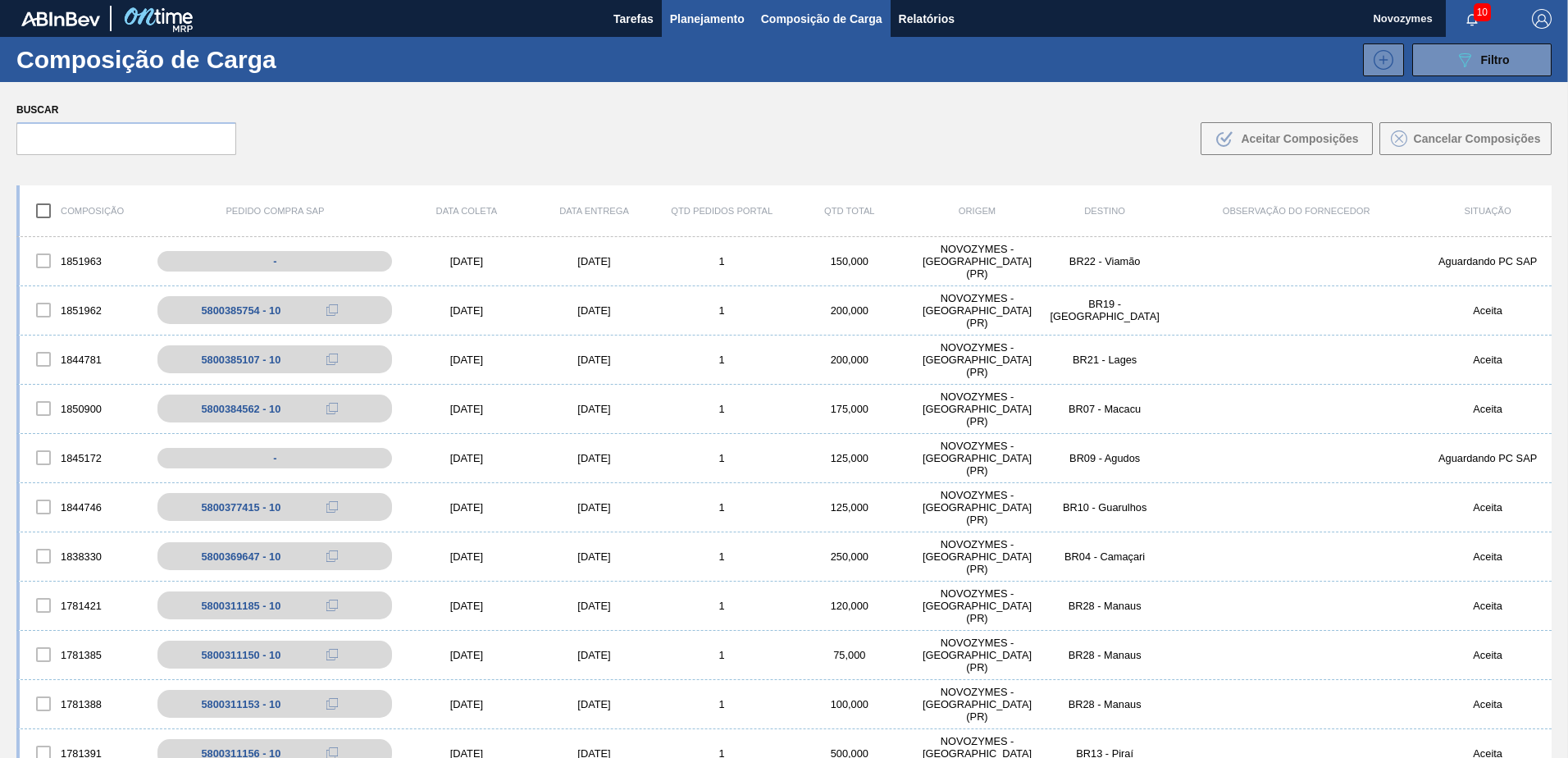
click at [704, 17] on span "Planejamento" at bounding box center [707, 19] width 75 height 20
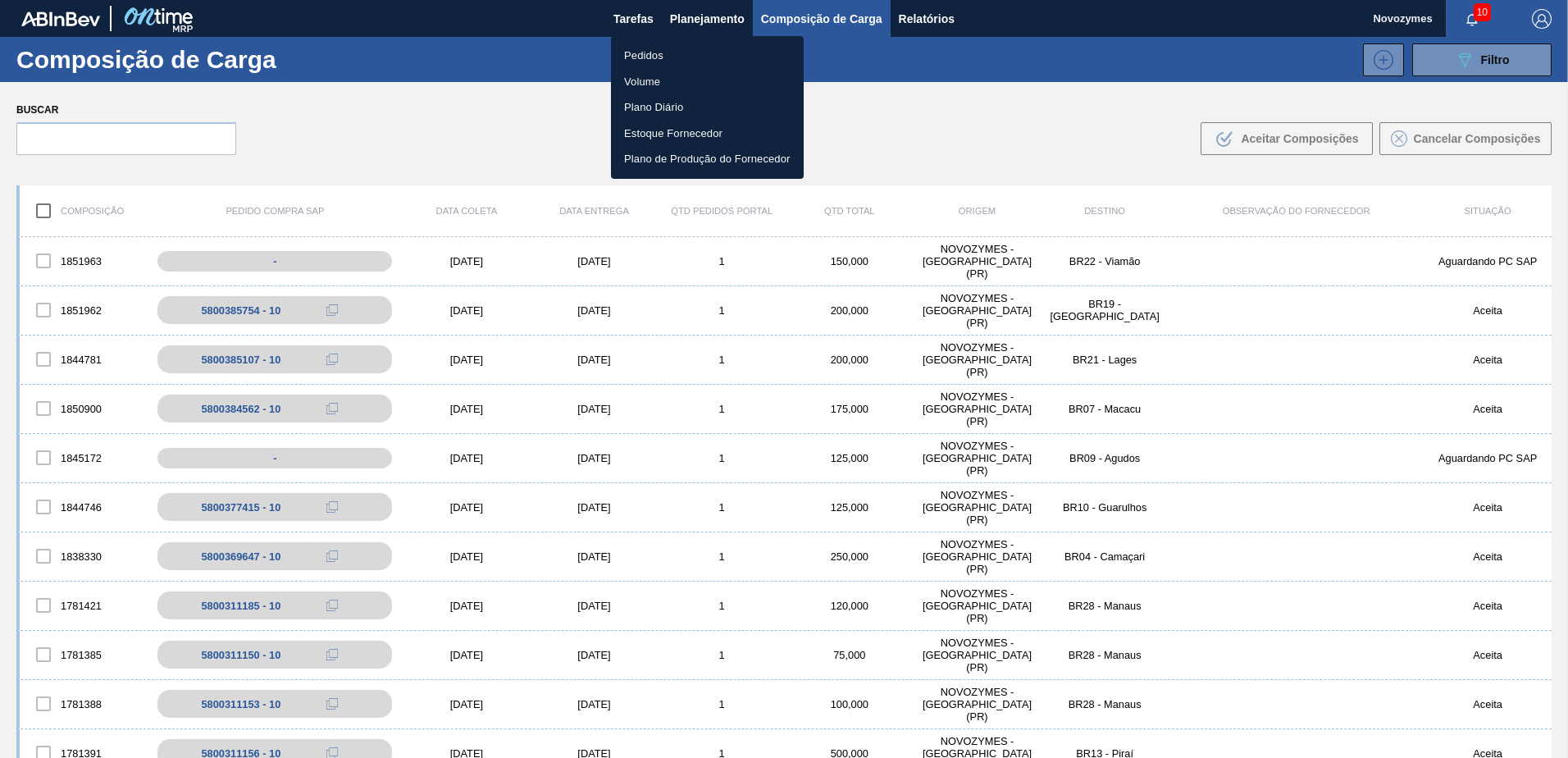
click at [700, 51] on li "Pedidos" at bounding box center [707, 56] width 193 height 27
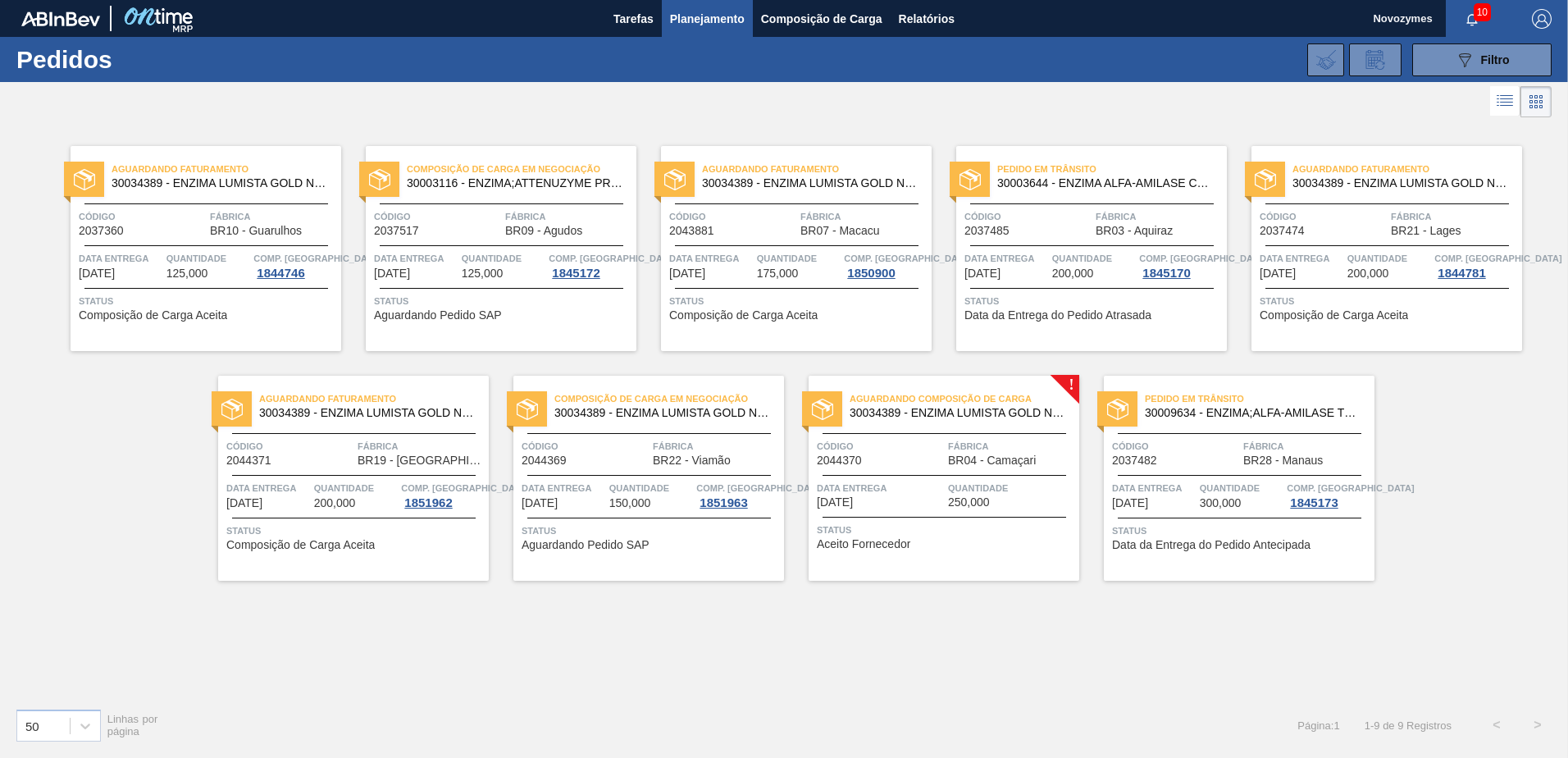
click at [1037, 523] on span "Status" at bounding box center [946, 530] width 258 height 17
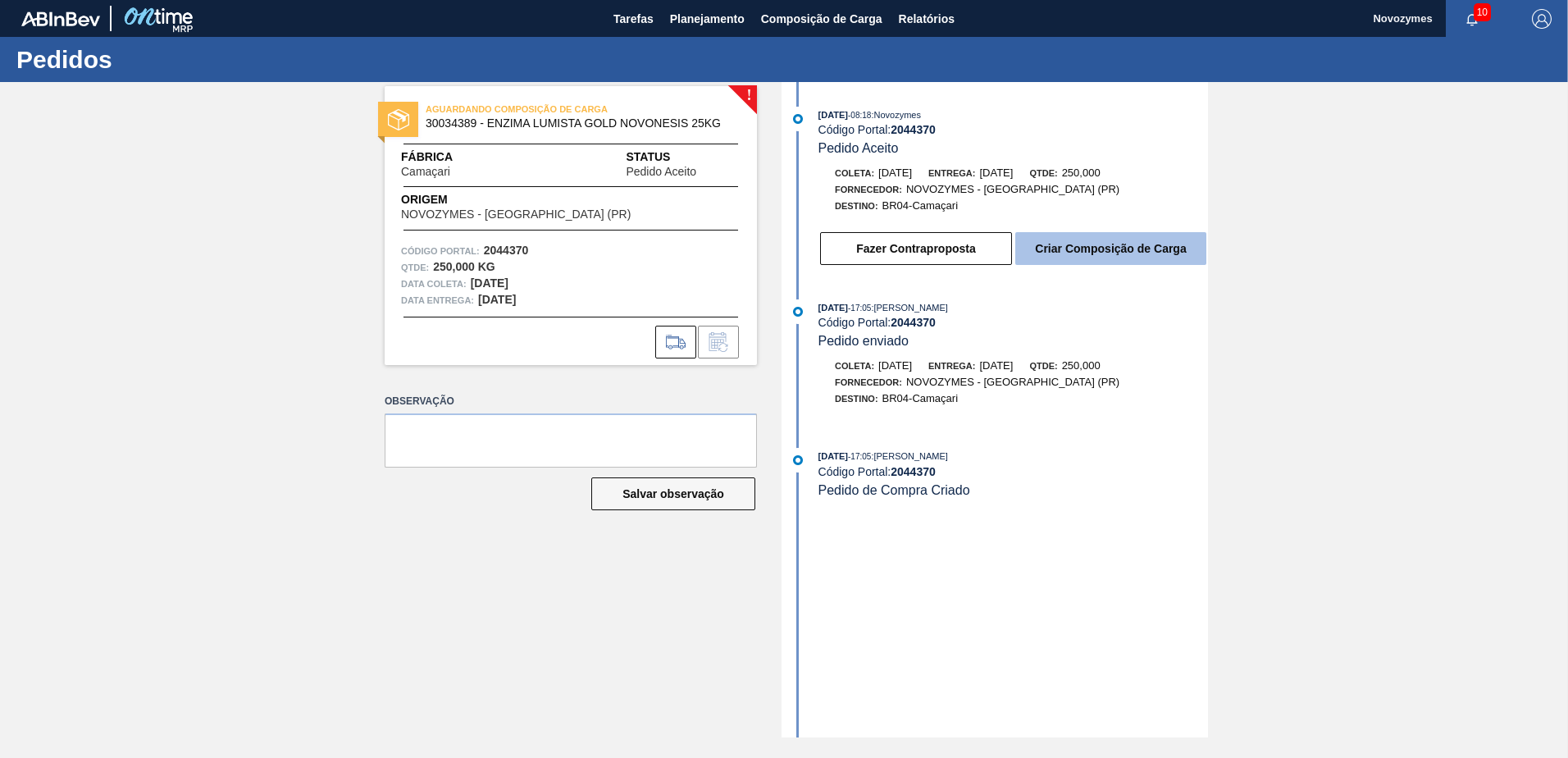
click at [1155, 244] on button "Criar Composição de Carga" at bounding box center [1110, 249] width 191 height 33
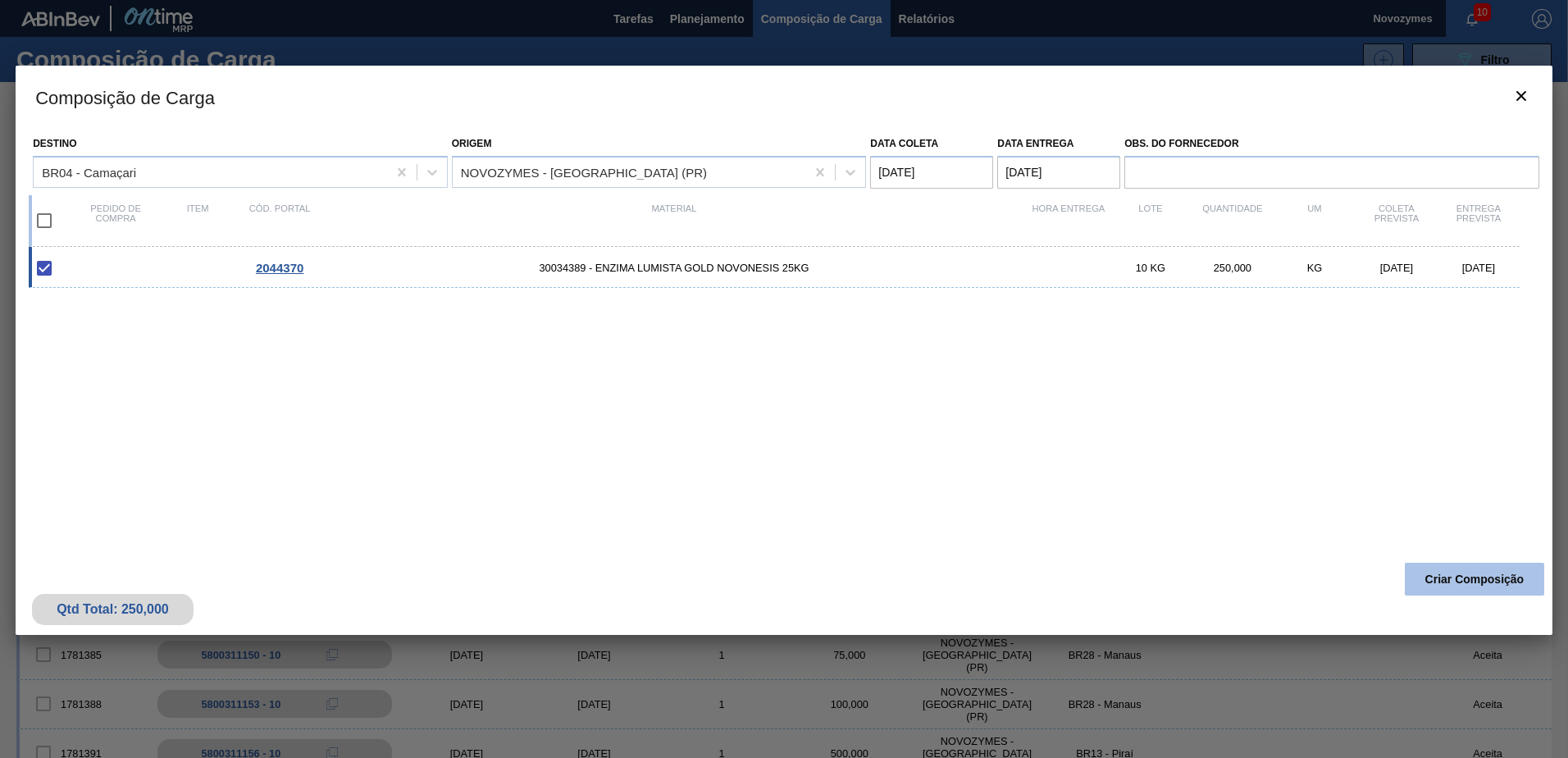
click at [1459, 589] on button "Criar Composição" at bounding box center [1474, 580] width 139 height 33
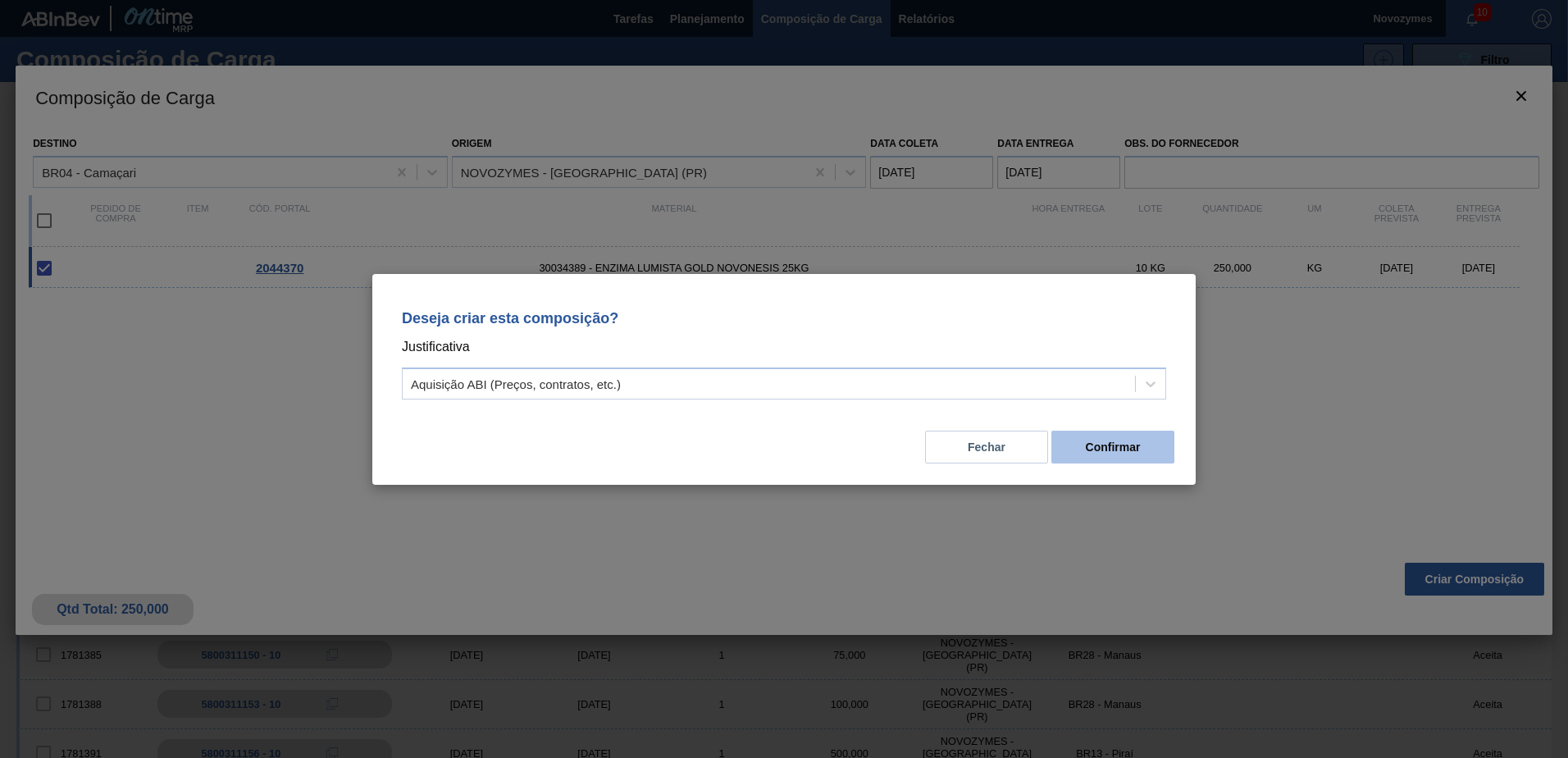
click at [1123, 435] on button "Confirmar" at bounding box center [1113, 447] width 123 height 33
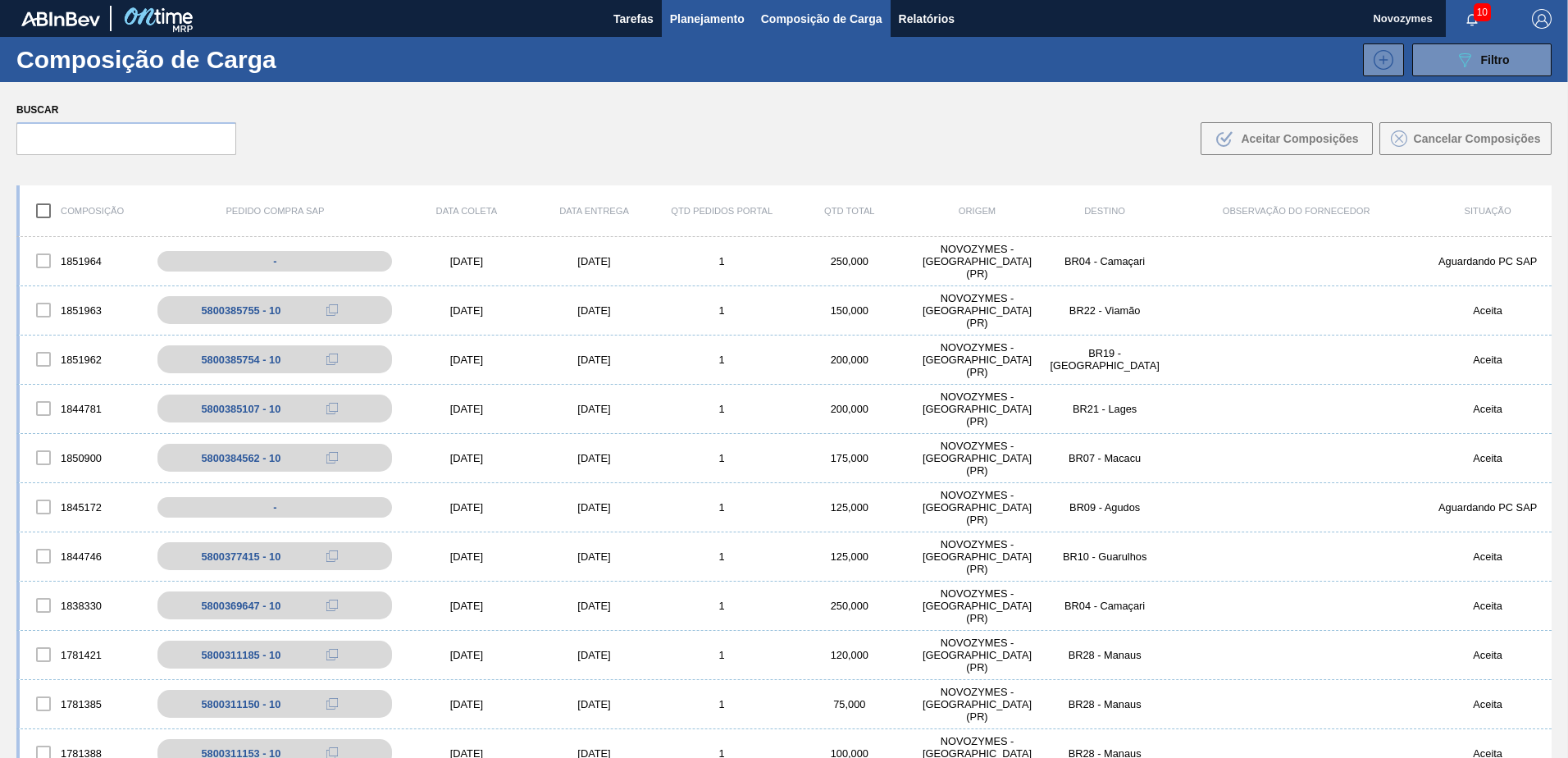
click at [726, 10] on span "Planejamento" at bounding box center [707, 19] width 75 height 20
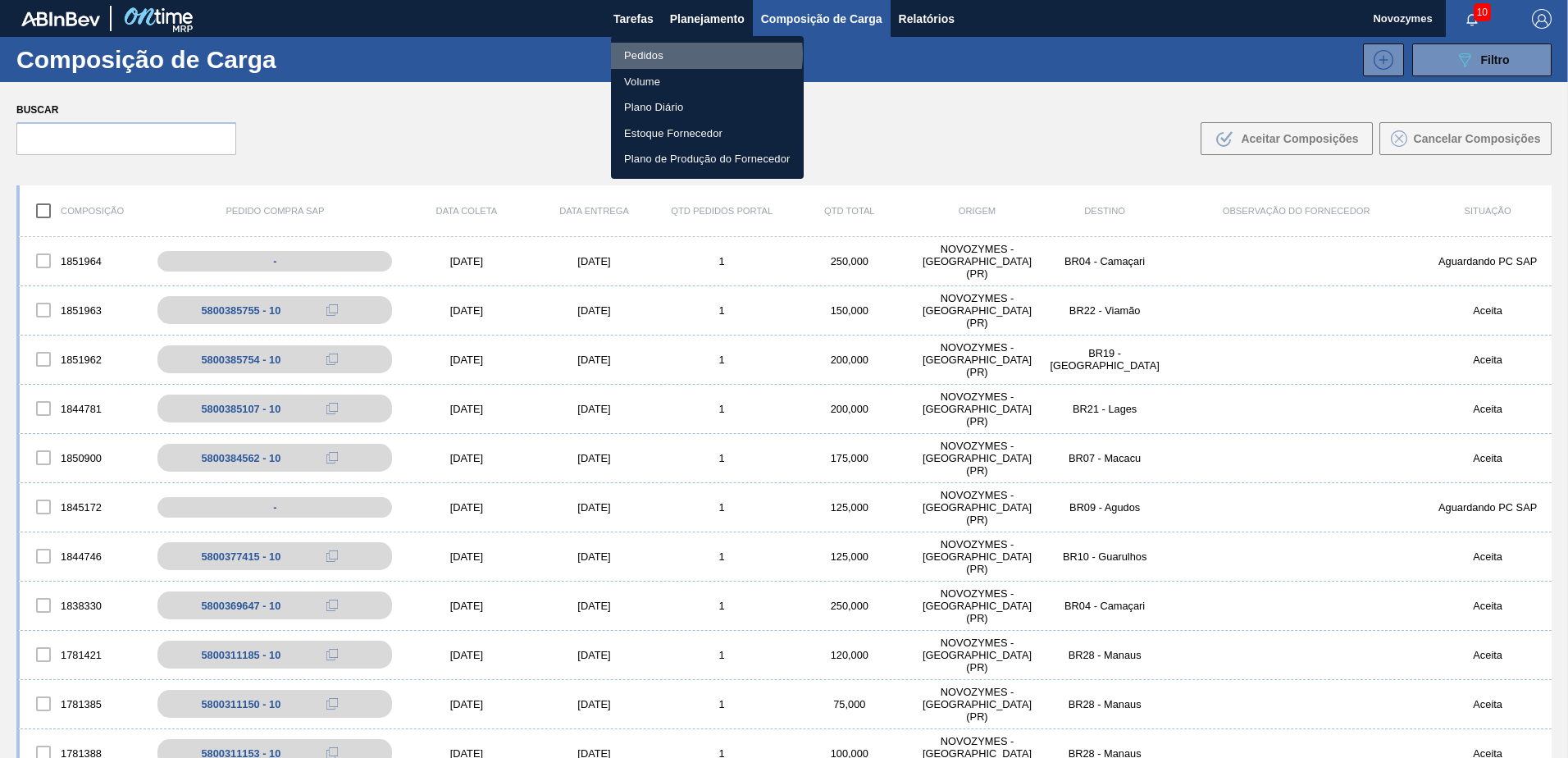
click at [700, 54] on li "Pedidos" at bounding box center [707, 56] width 193 height 27
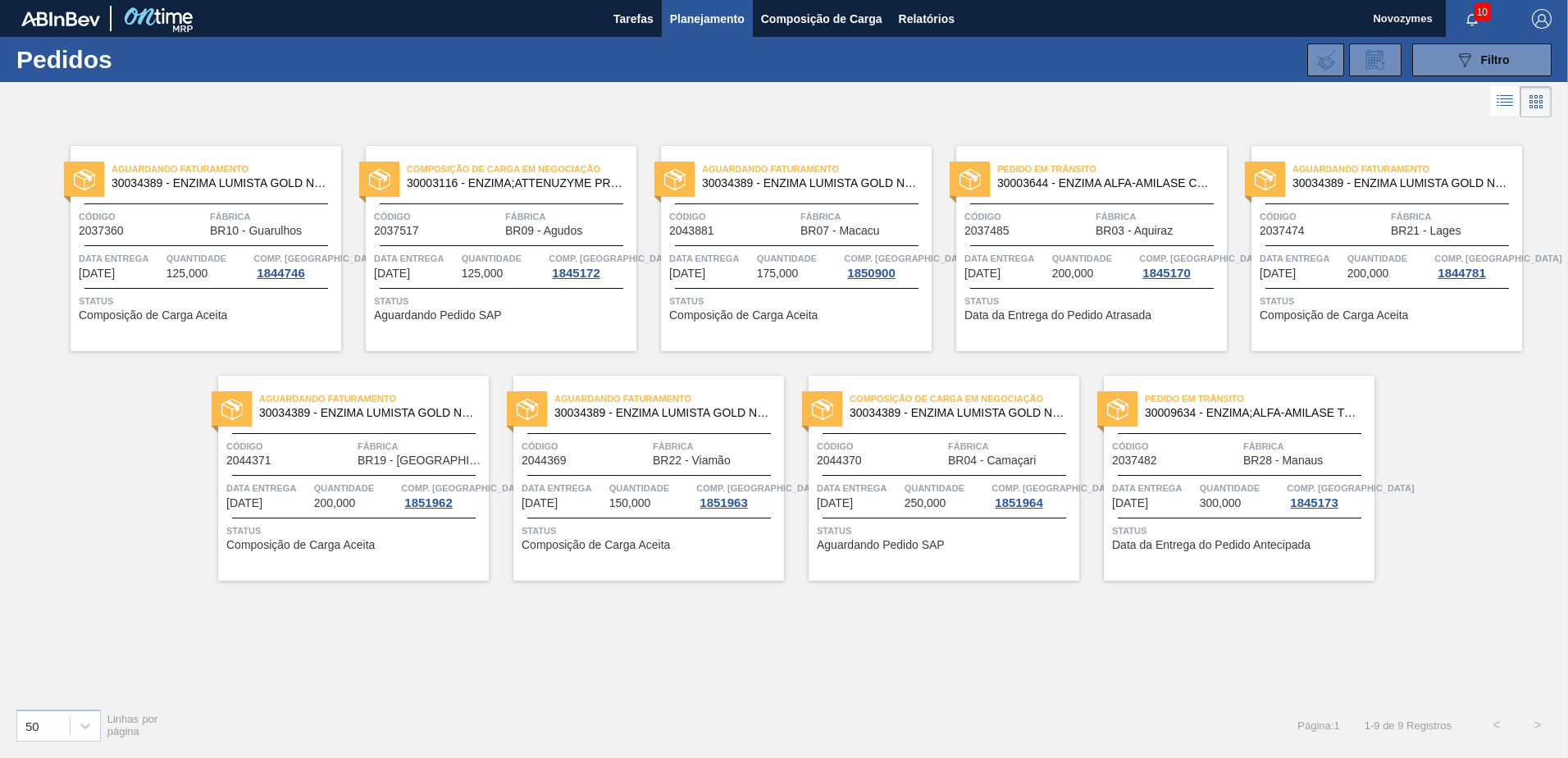
click at [485, 316] on span "Aguardando Pedido SAP" at bounding box center [438, 315] width 128 height 12
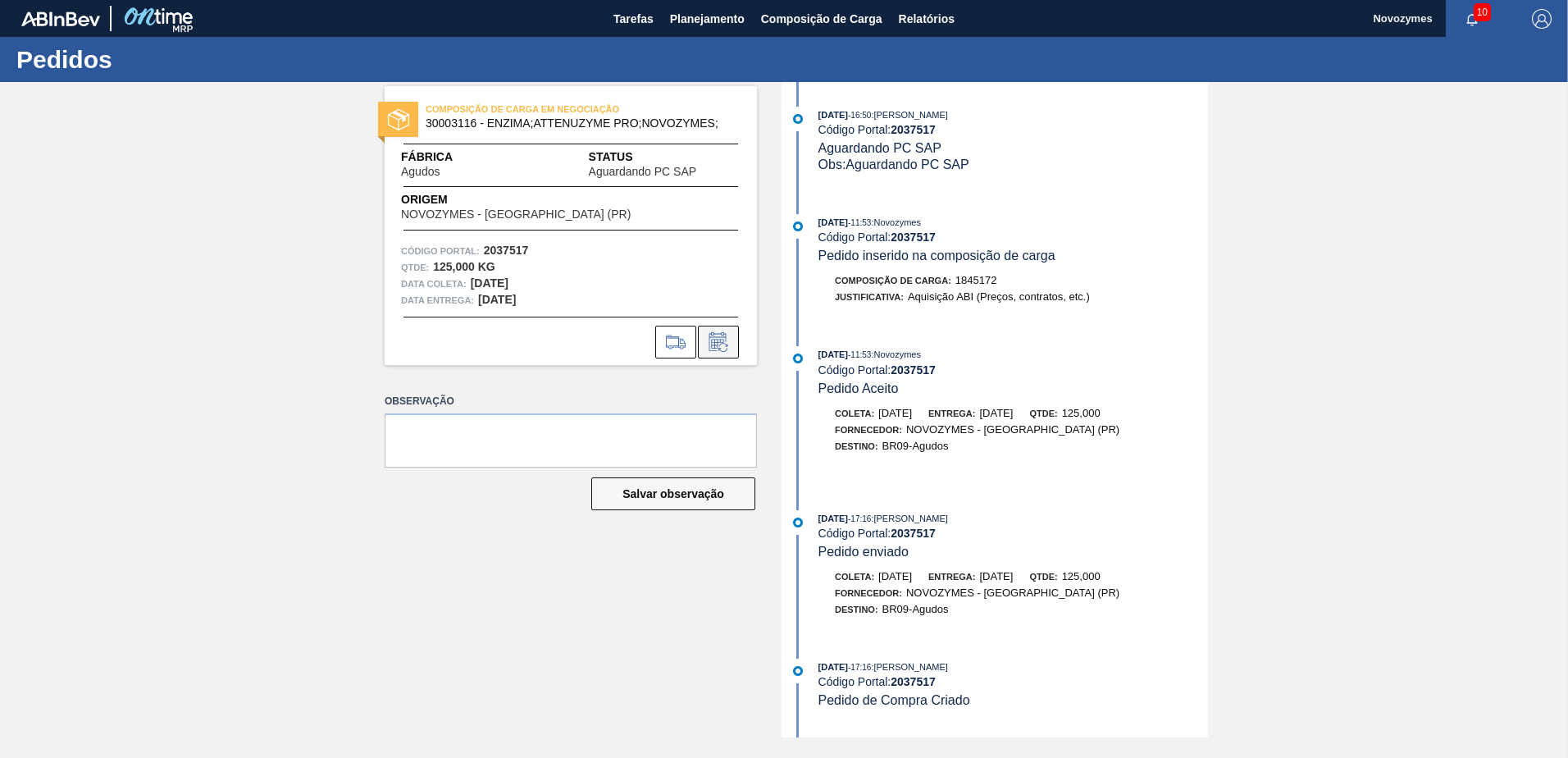
click at [710, 343] on icon at bounding box center [719, 342] width 26 height 20
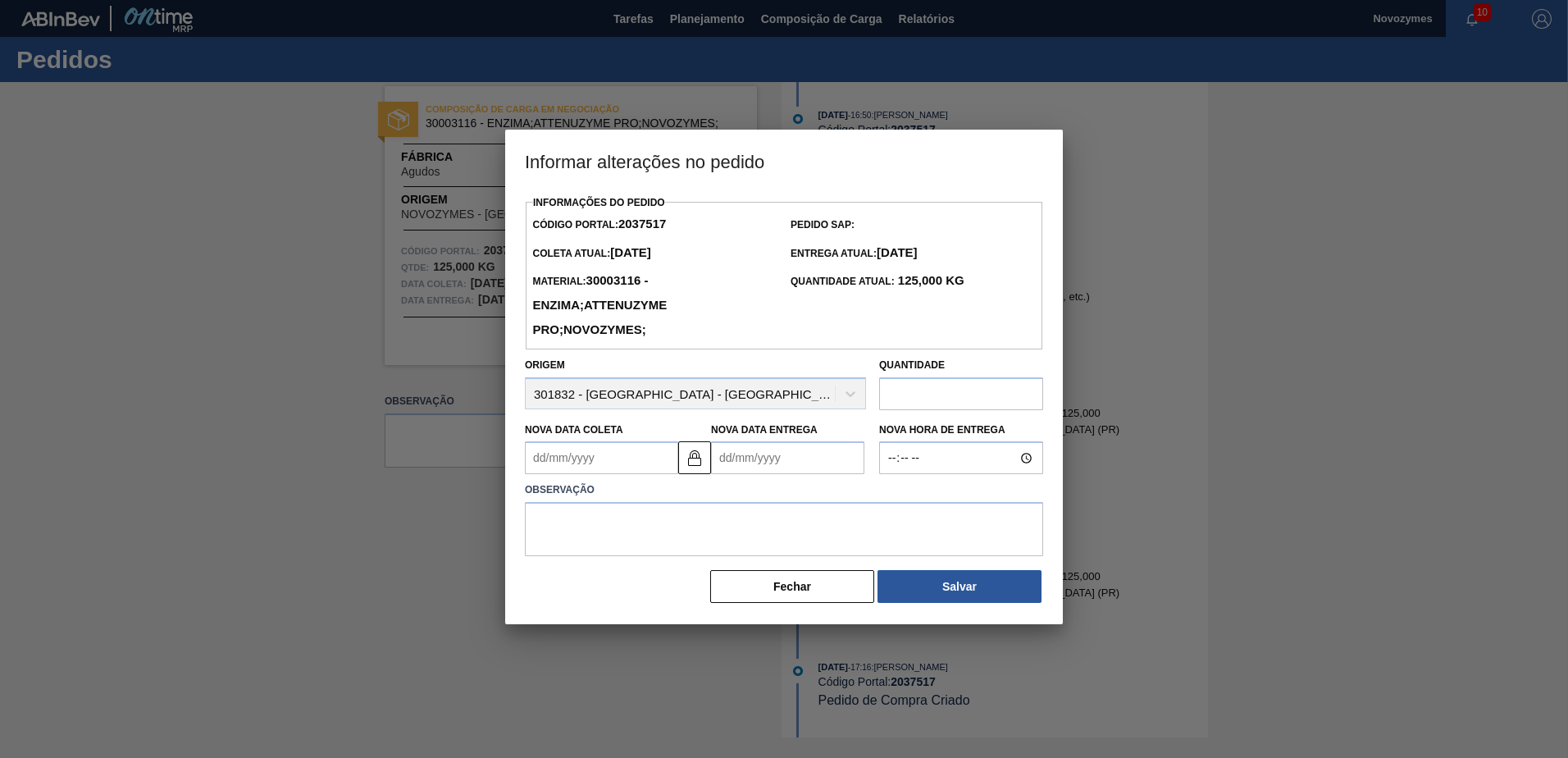
click at [601, 465] on Coleta2037517 "Nova Data Coleta" at bounding box center [601, 458] width 153 height 33
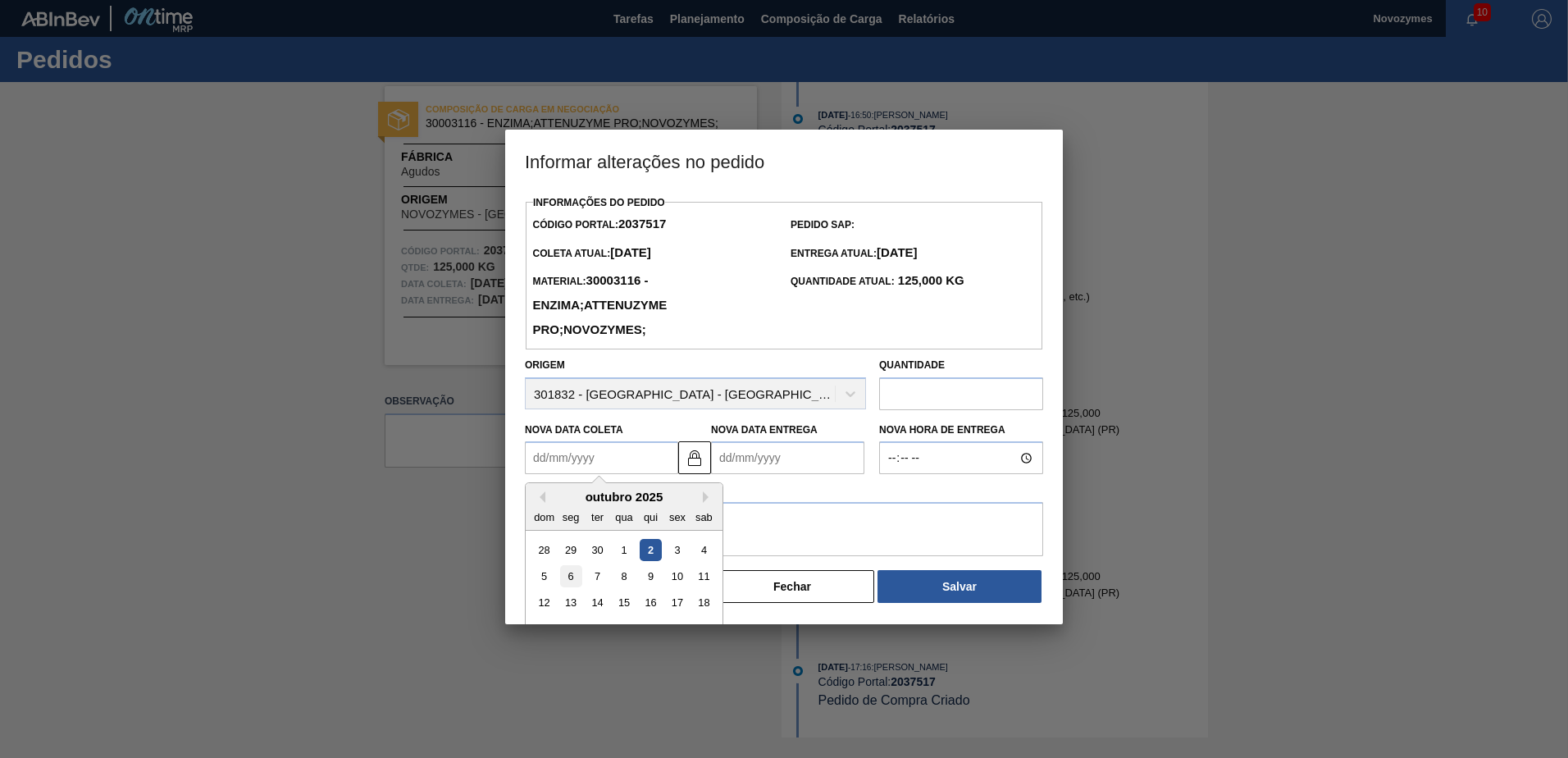
click at [573, 576] on div "6" at bounding box center [571, 577] width 22 height 22
type Coleta2037517 "[DATE]"
type Entrega2037517 "[DATE]"
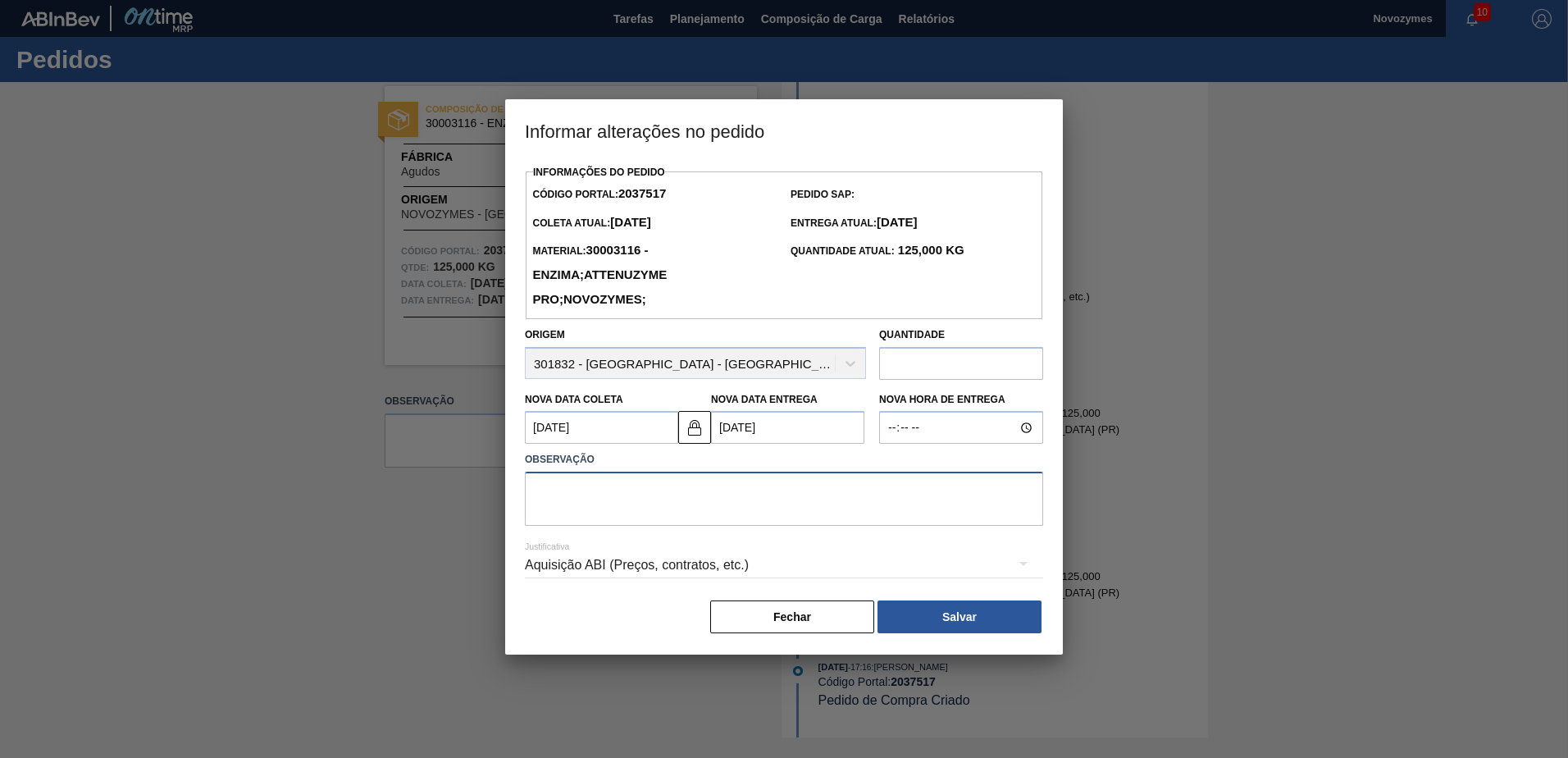
click at [718, 495] on textarea at bounding box center [784, 499] width 518 height 54
type textarea "Lead time"
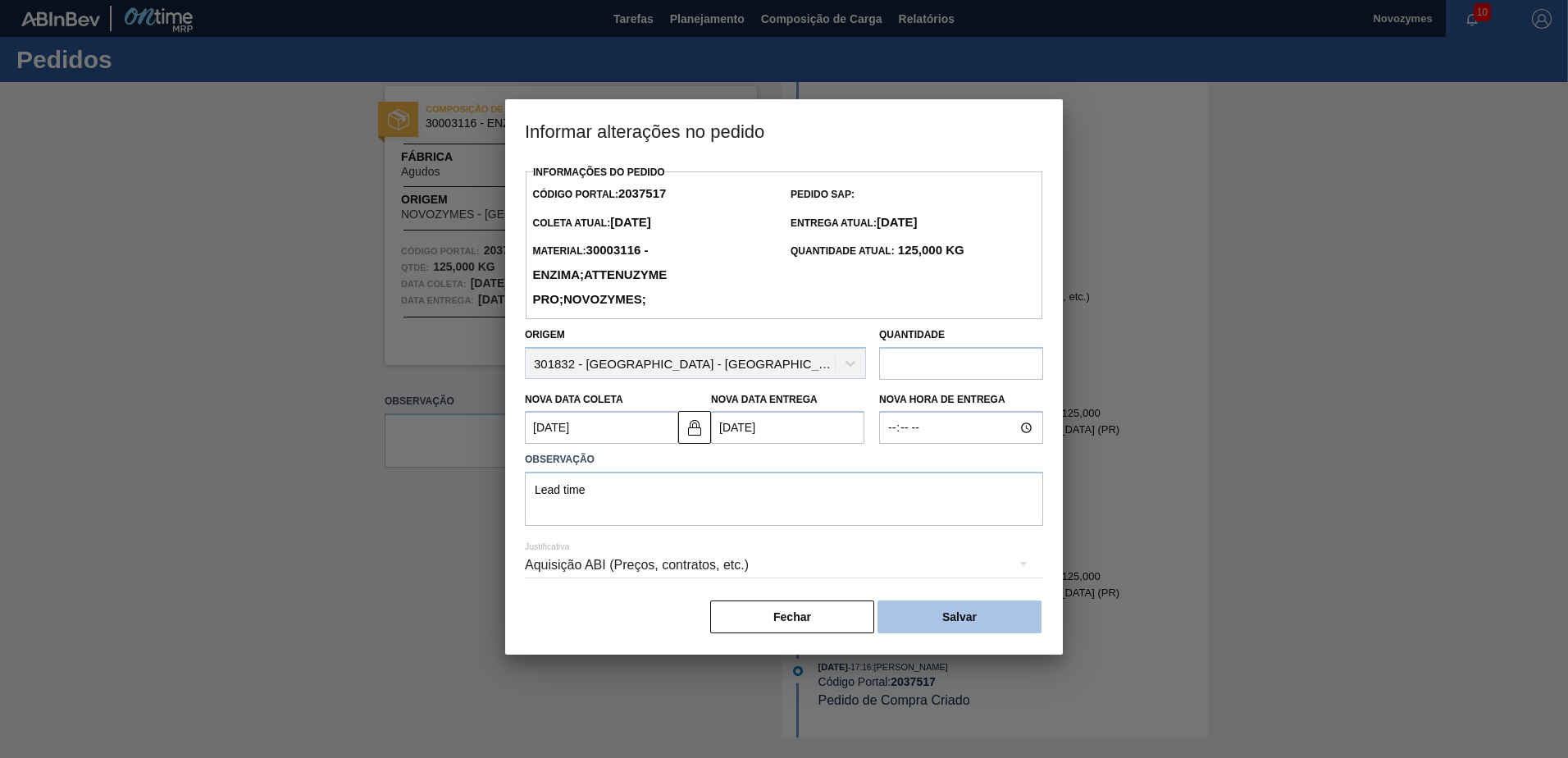
click at [917, 617] on button "Salvar" at bounding box center [960, 617] width 164 height 33
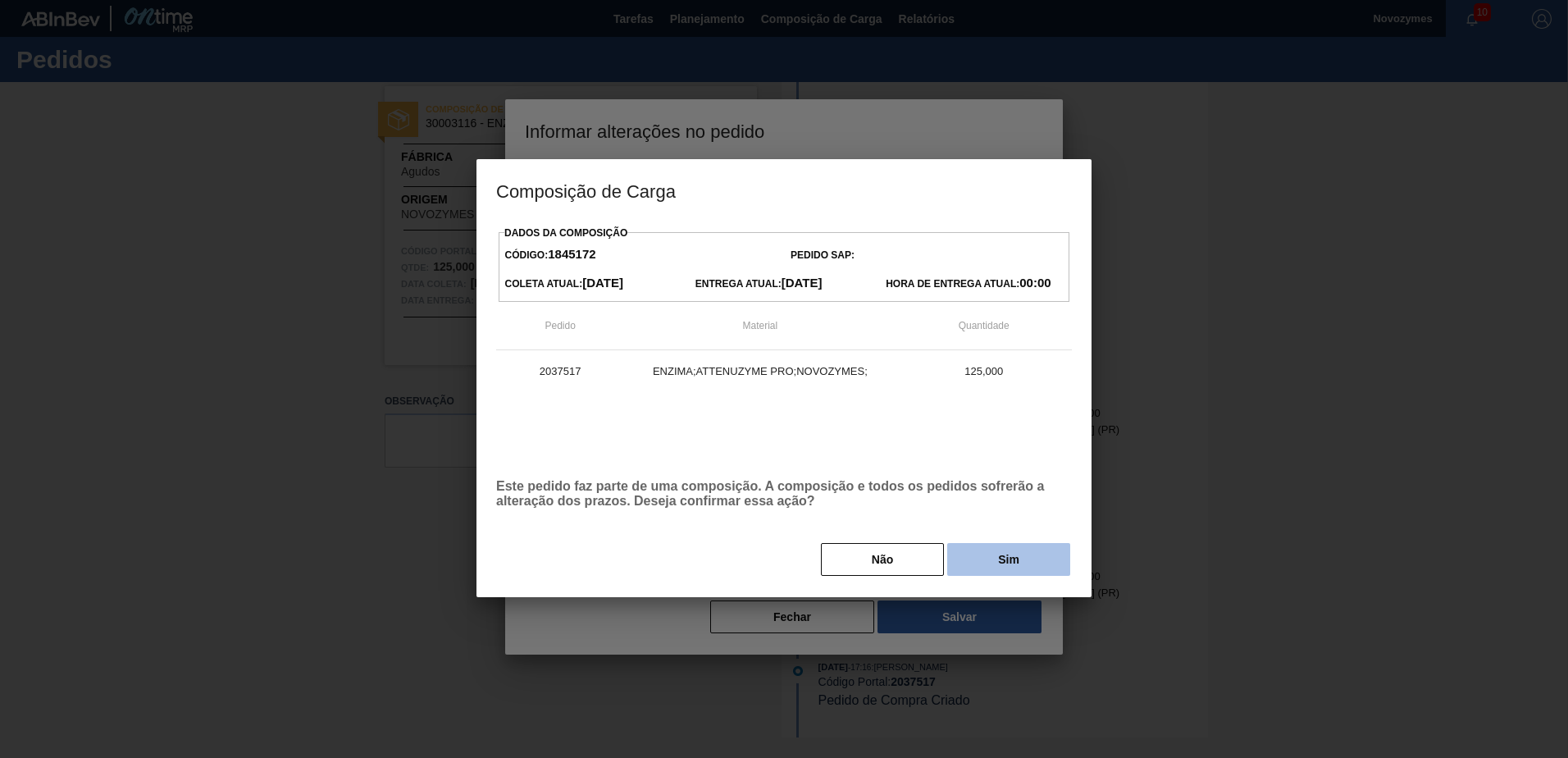
click at [1053, 567] on button "Sim" at bounding box center [1008, 560] width 123 height 33
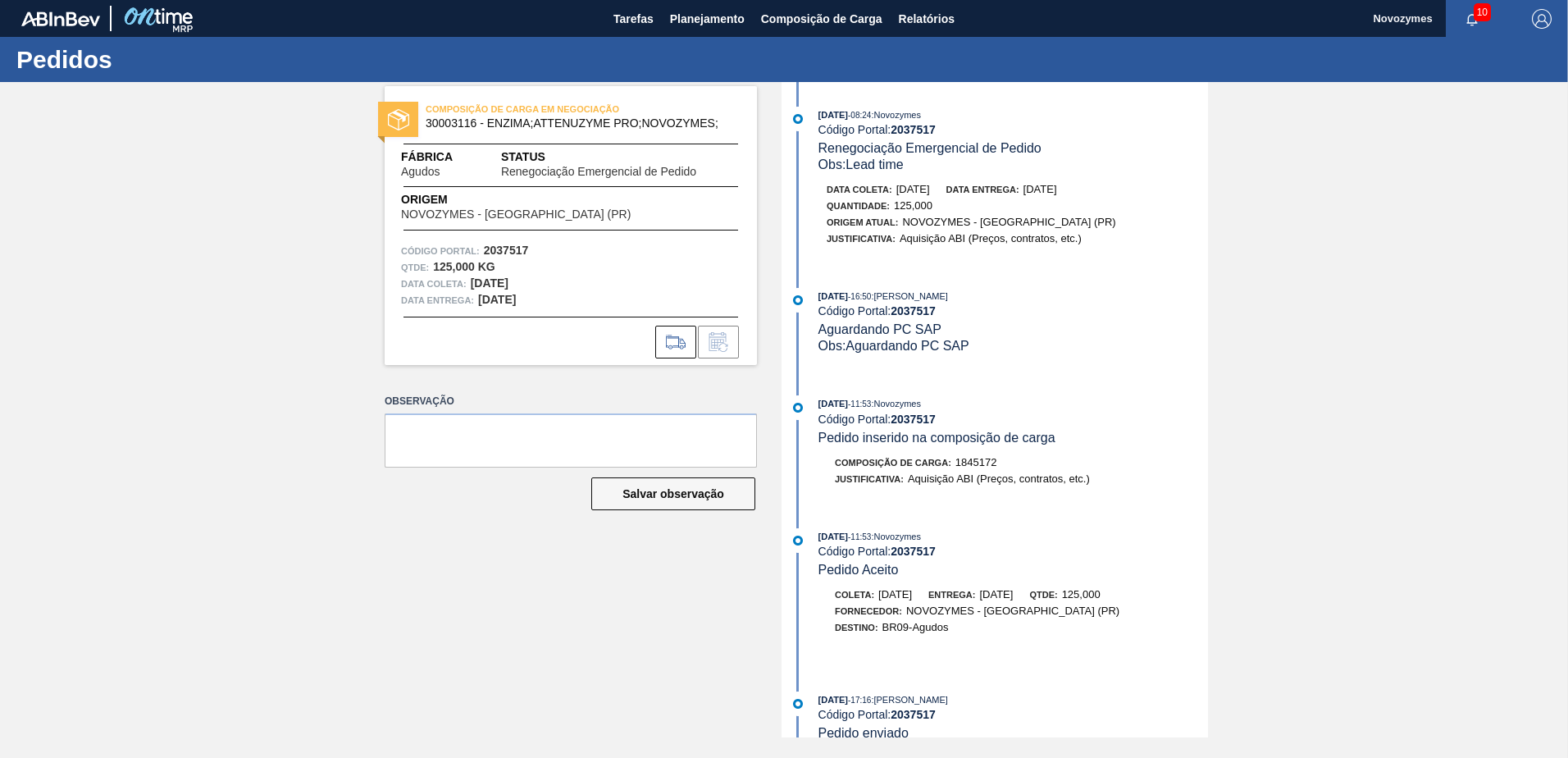
click at [120, 300] on div "COMPOSIÇÃO DE CARGA EM NEGOCIAÇÃO 30003116 - ENZIMA;ATTENUZYME PRO;NOVOZYMES; F…" at bounding box center [784, 410] width 1568 height 656
click at [716, 25] on span "Planejamento" at bounding box center [707, 19] width 75 height 20
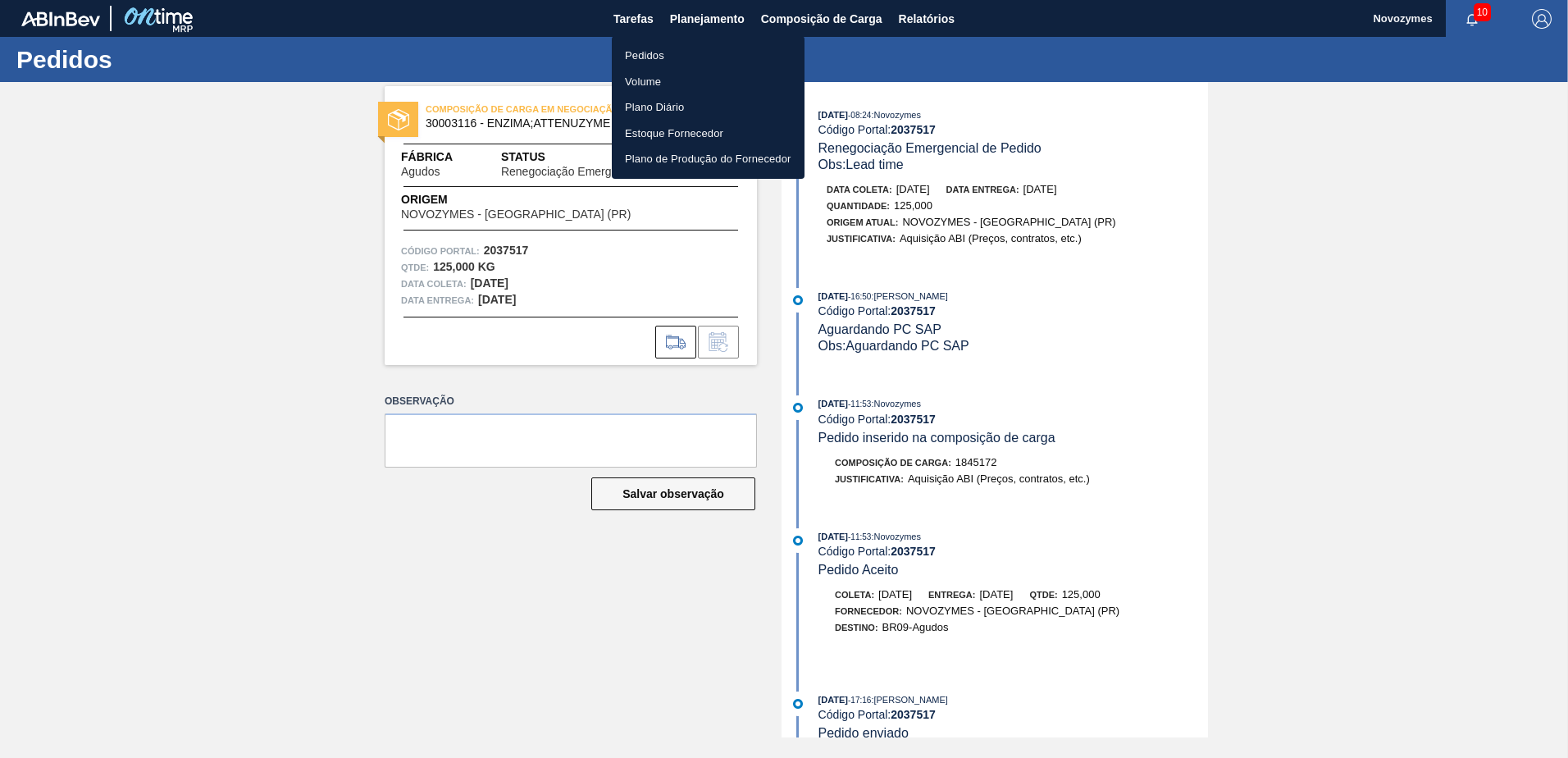
click at [661, 57] on li "Pedidos" at bounding box center [708, 56] width 193 height 27
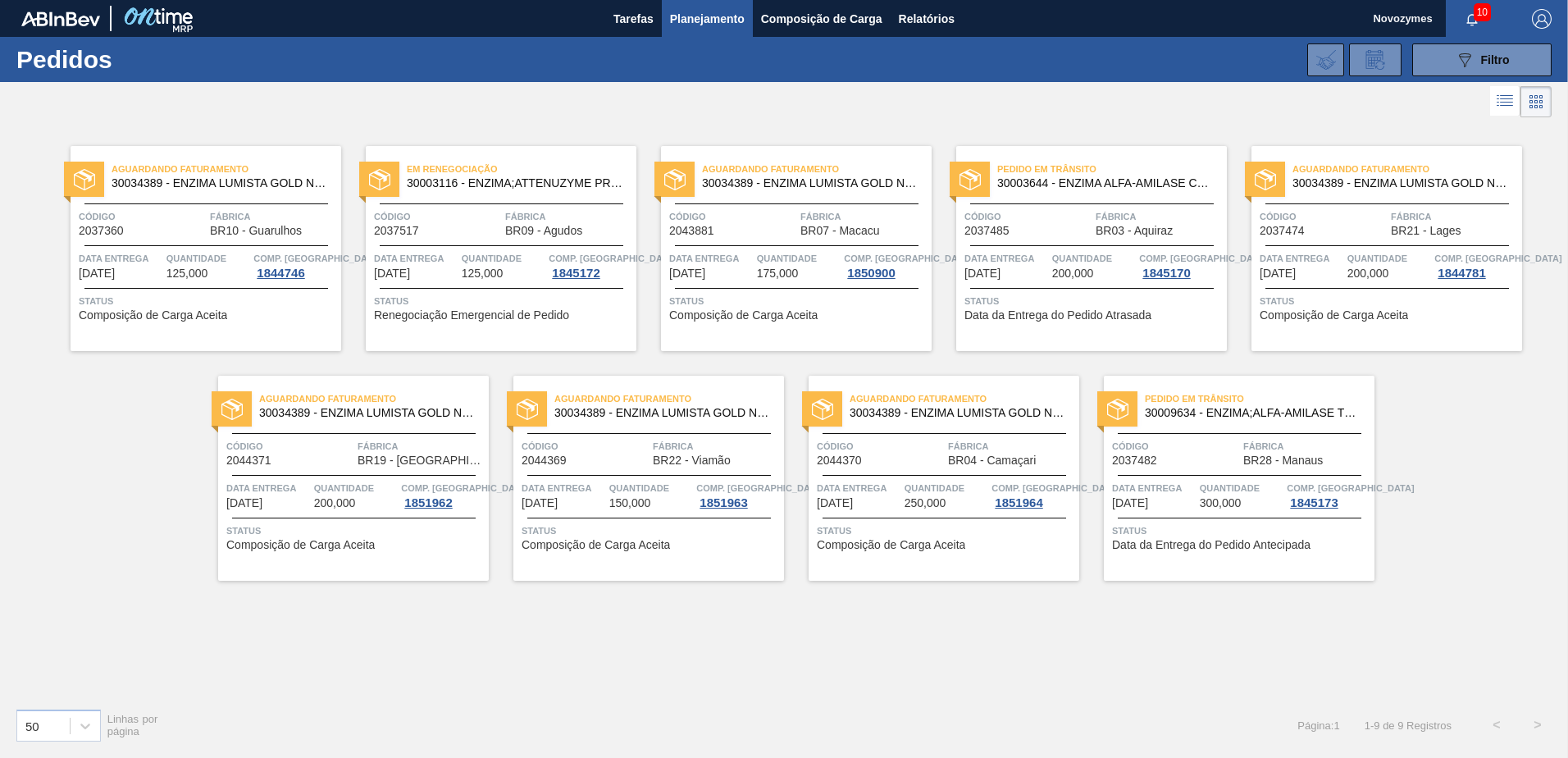
click at [214, 324] on div "Aguardando Faturamento 30034389 - ENZIMA LUMISTA GOLD NOVONESIS 25KG Código 203…" at bounding box center [205, 249] width 271 height 205
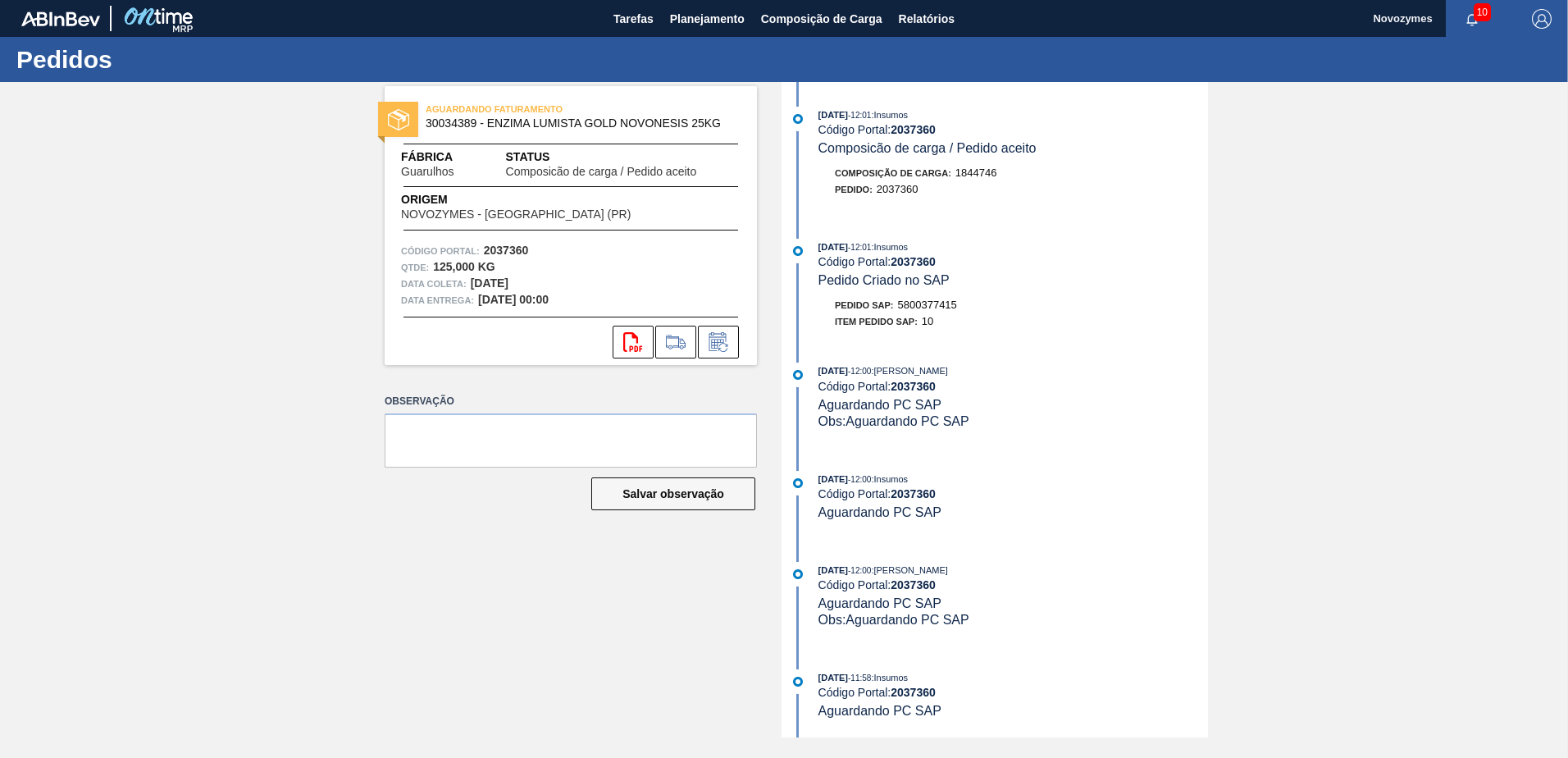
click at [190, 307] on div "AGUARDANDO FATURAMENTO 30034389 - ENZIMA LUMISTA GOLD NOVONESIS 25KG Fábrica Gu…" at bounding box center [784, 410] width 1568 height 656
click at [521, 543] on div "AGUARDANDO FATURAMENTO 30034389 - ENZIMA LUMISTA GOLD NOVONESIS 25KG Fábrica Gu…" at bounding box center [558, 410] width 397 height 656
click at [173, 288] on div "AGUARDANDO FATURAMENTO 30034389 - ENZIMA LUMISTA GOLD NOVONESIS 25KG Fábrica Gu…" at bounding box center [784, 410] width 1568 height 656
click at [718, 21] on span "Planejamento" at bounding box center [707, 19] width 75 height 20
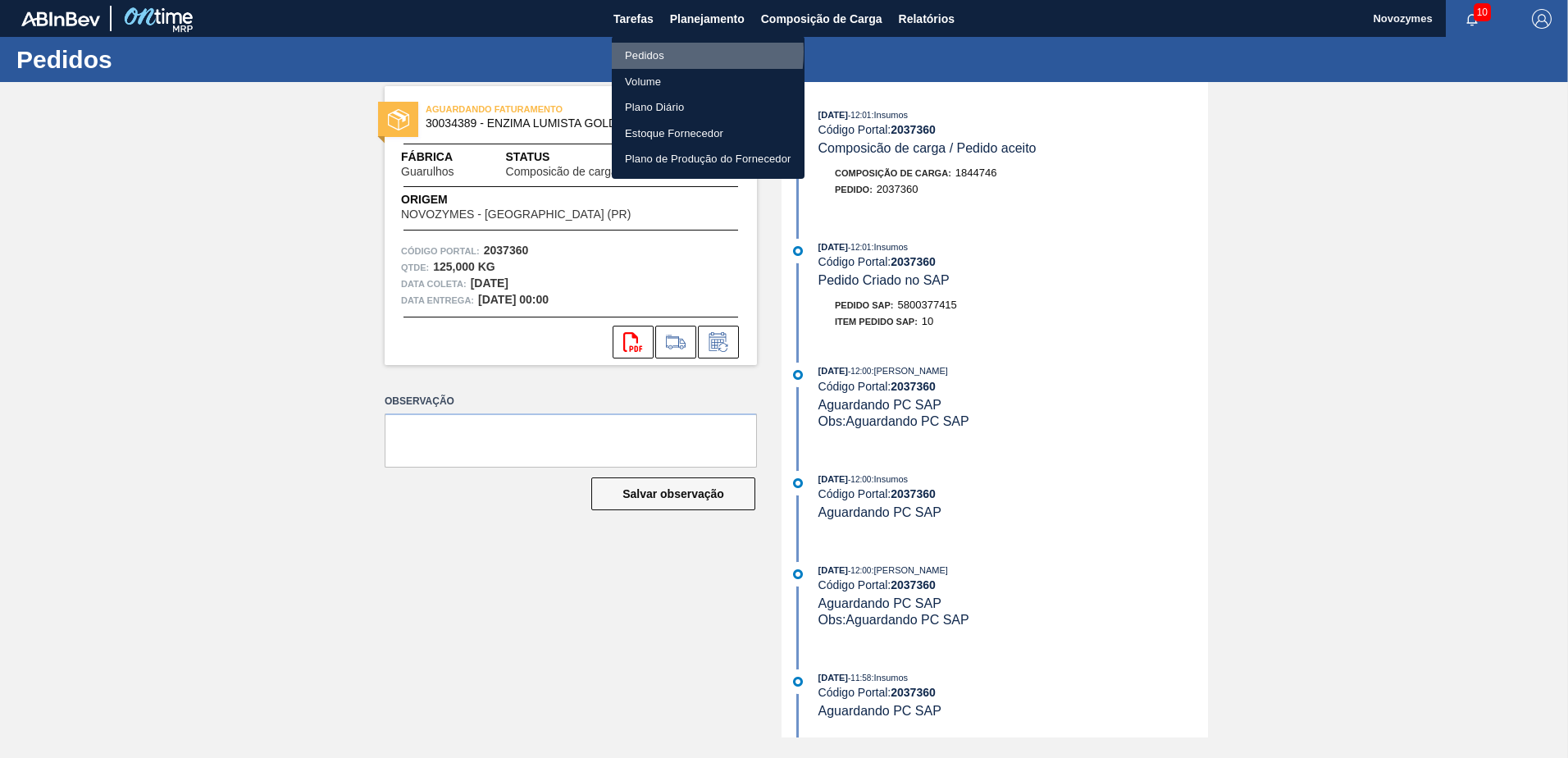
click at [657, 51] on li "Pedidos" at bounding box center [708, 56] width 193 height 27
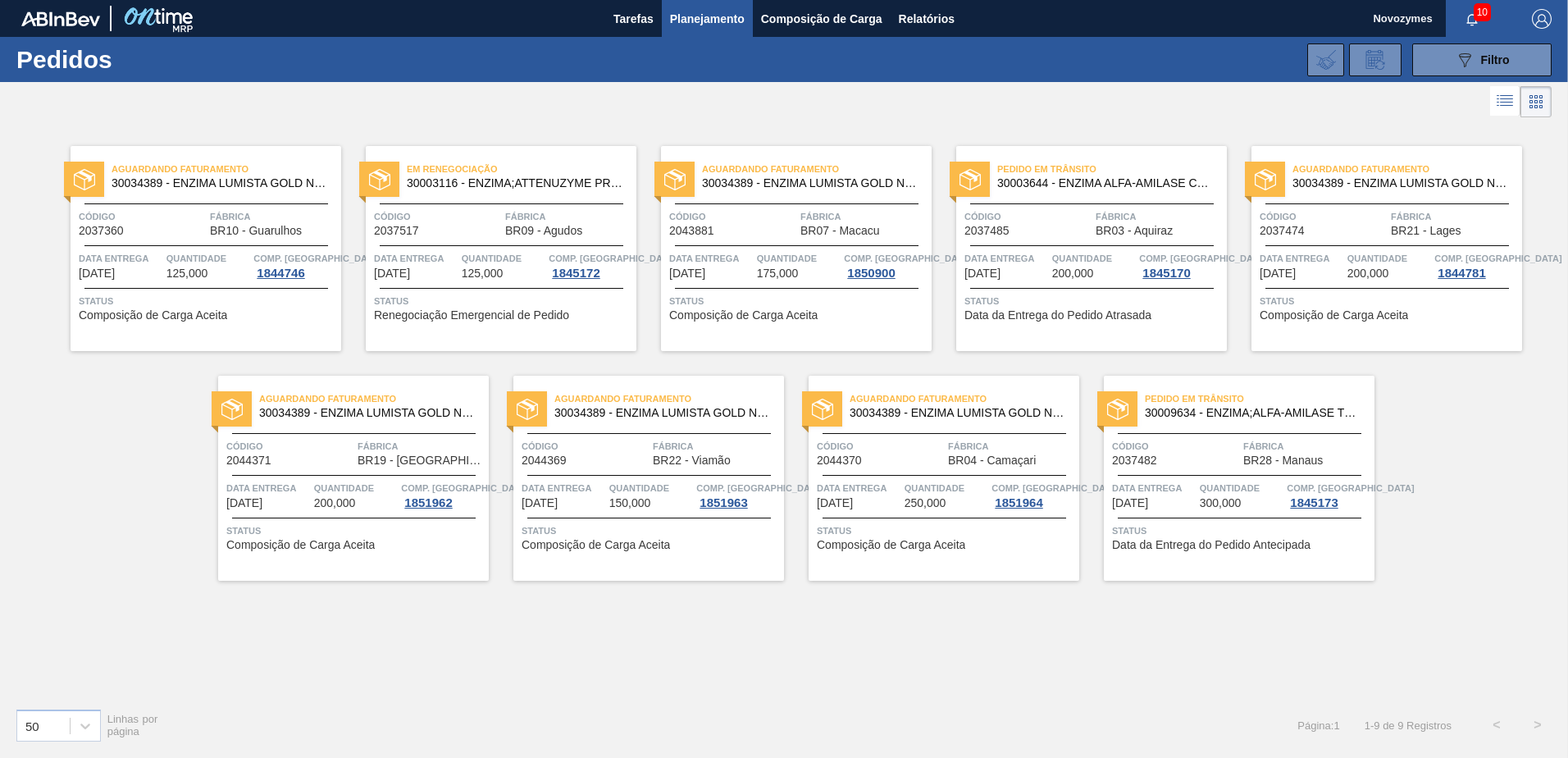
click at [306, 563] on div "Aguardando Faturamento 30034389 - ENZIMA LUMISTA GOLD NOVONESIS 25KG Código 204…" at bounding box center [354, 479] width 271 height 205
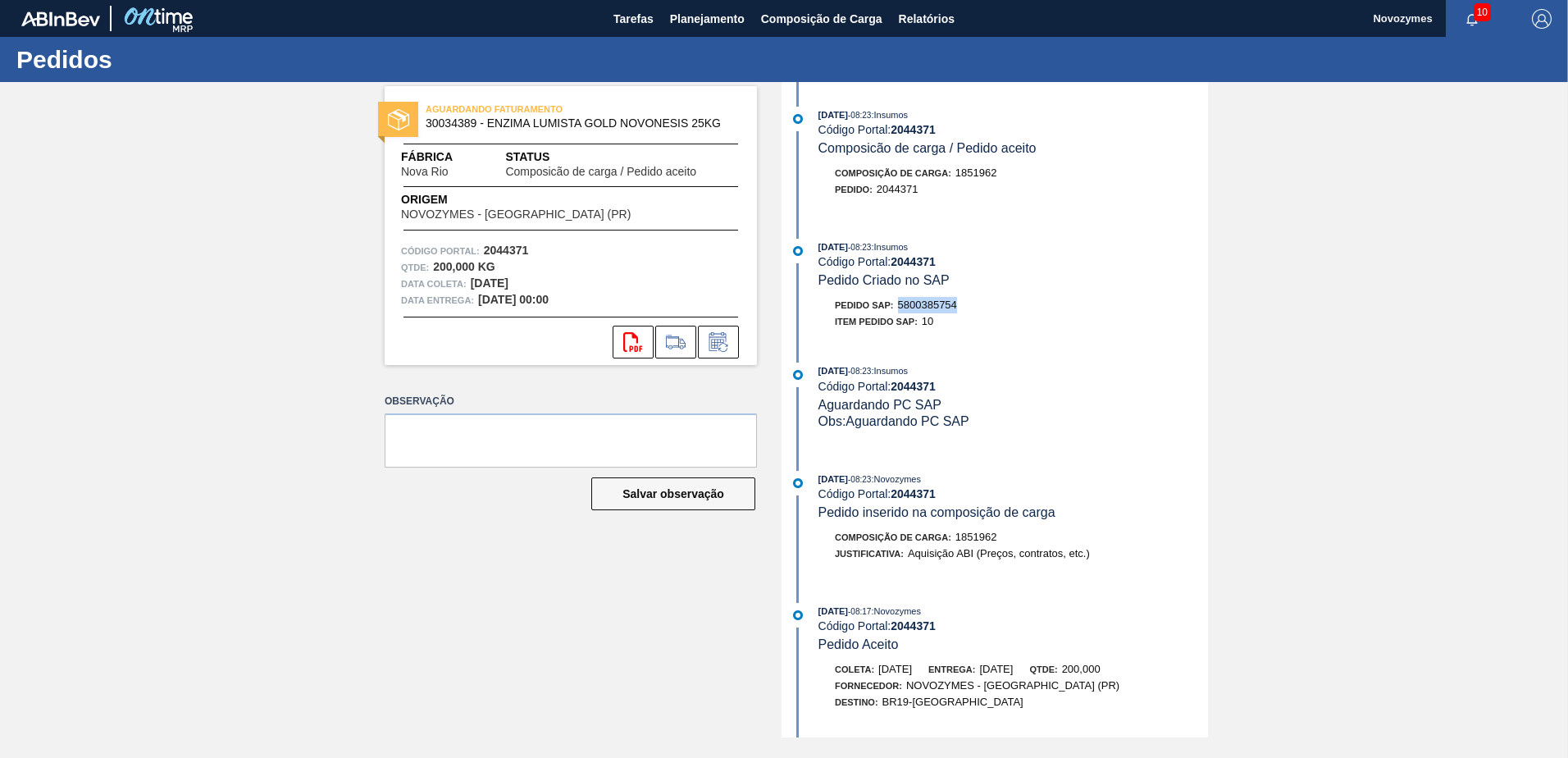
drag, startPoint x: 964, startPoint y: 302, endPoint x: 903, endPoint y: 301, distance: 61.0
click at [903, 301] on div "Pedido SAP: 5800385754" at bounding box center [1013, 306] width 390 height 17
copy span "5800385754"
click at [730, 12] on span "Planejamento" at bounding box center [707, 19] width 75 height 20
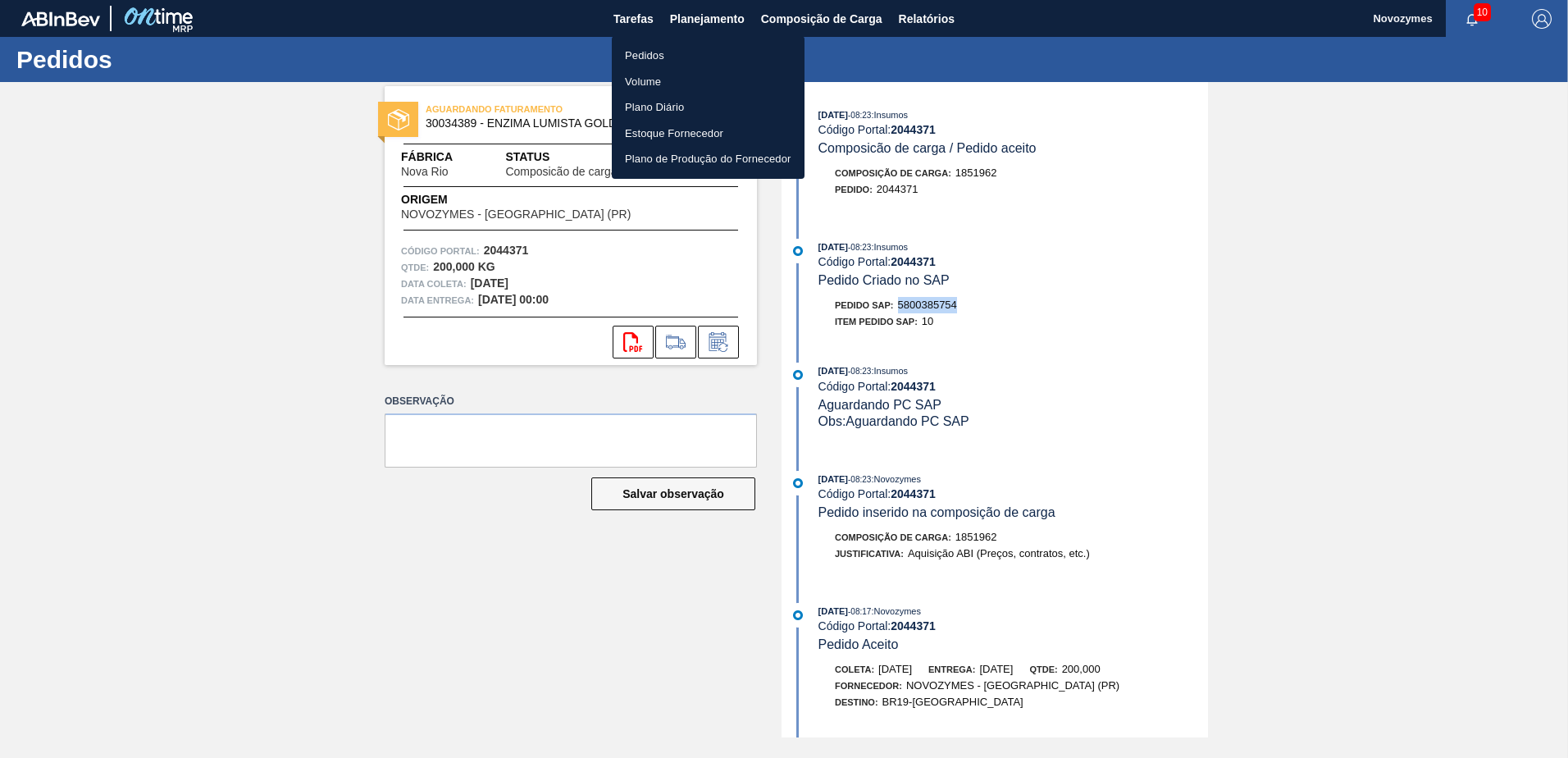
click at [692, 54] on li "Pedidos" at bounding box center [708, 56] width 193 height 27
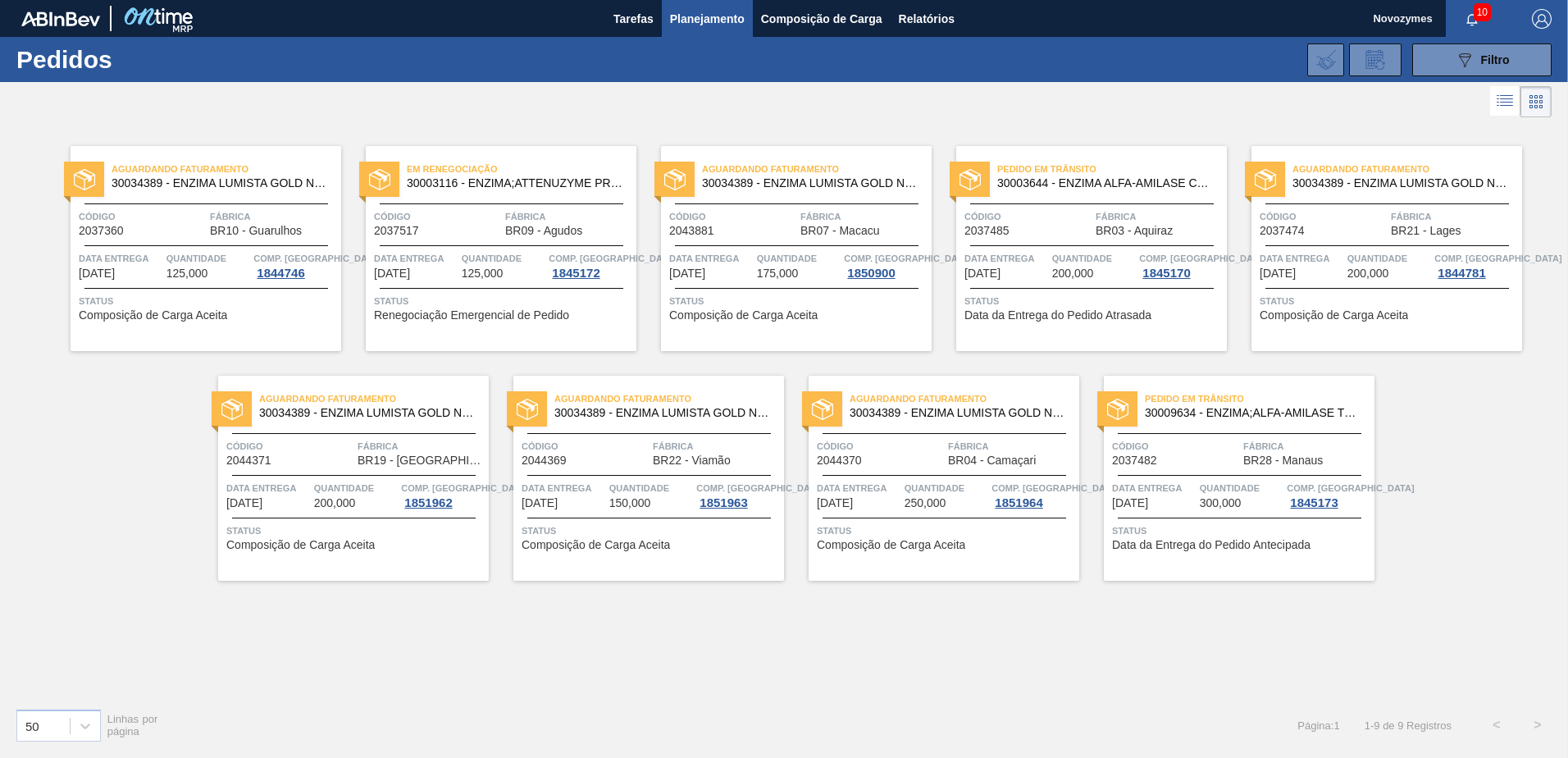
click at [926, 545] on span "Composição de Carga Aceita" at bounding box center [891, 545] width 148 height 12
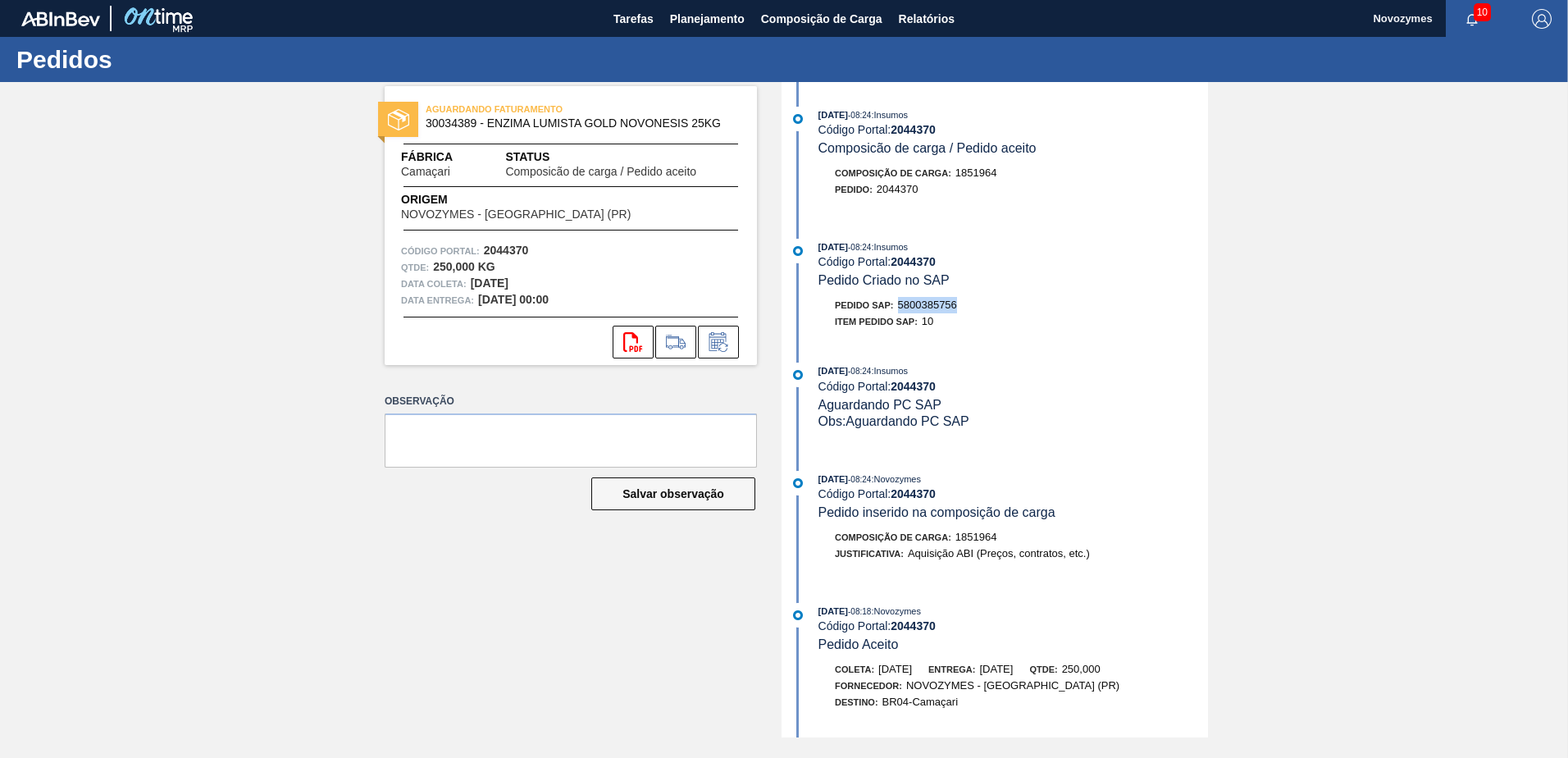
drag, startPoint x: 960, startPoint y: 302, endPoint x: 902, endPoint y: 305, distance: 58.1
click at [902, 305] on div "Pedido SAP: 5800385756" at bounding box center [1013, 306] width 390 height 17
copy span "5800385756"
click at [729, 24] on span "Planejamento" at bounding box center [707, 19] width 75 height 20
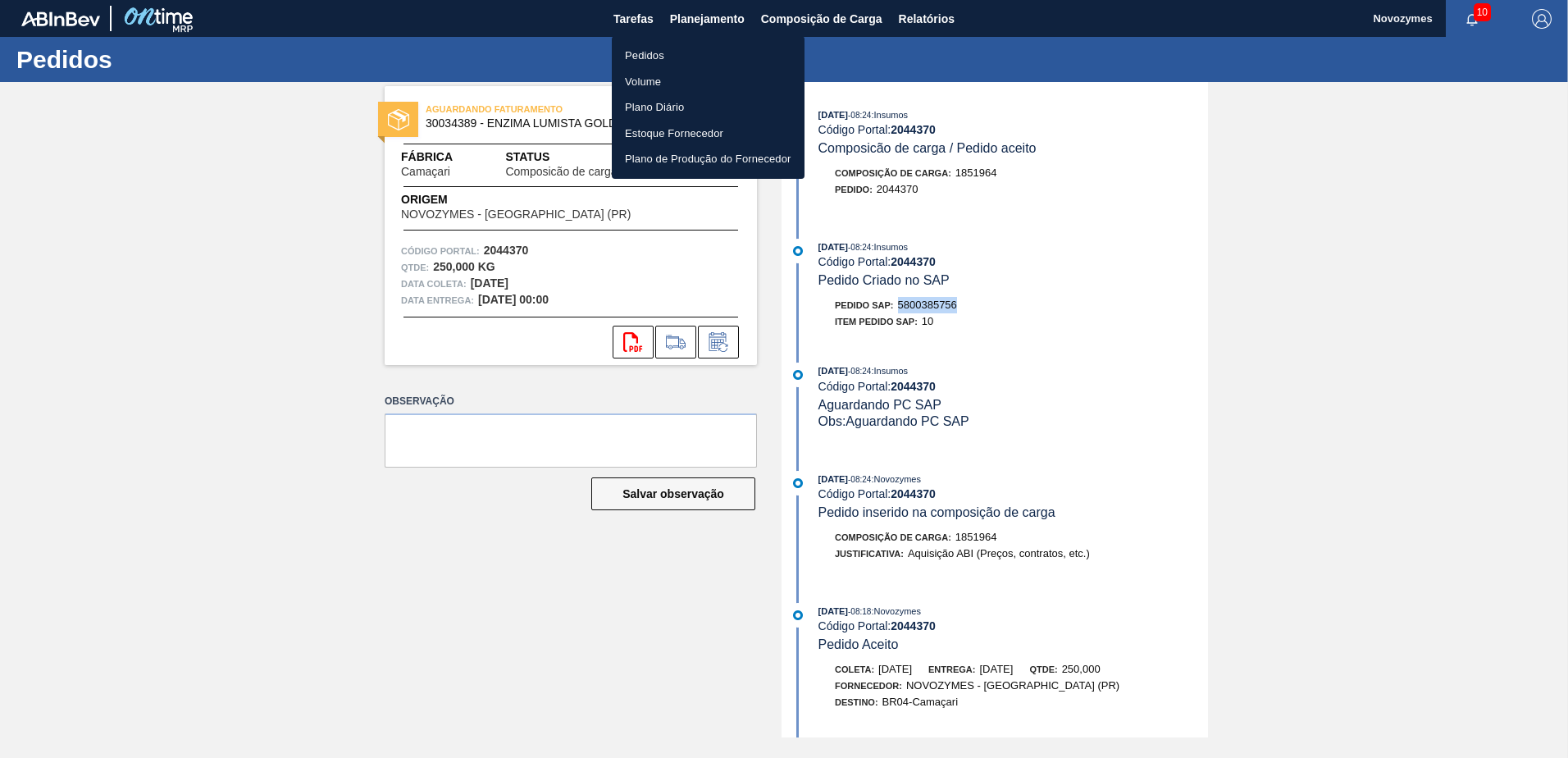
click at [642, 56] on li "Pedidos" at bounding box center [708, 56] width 193 height 27
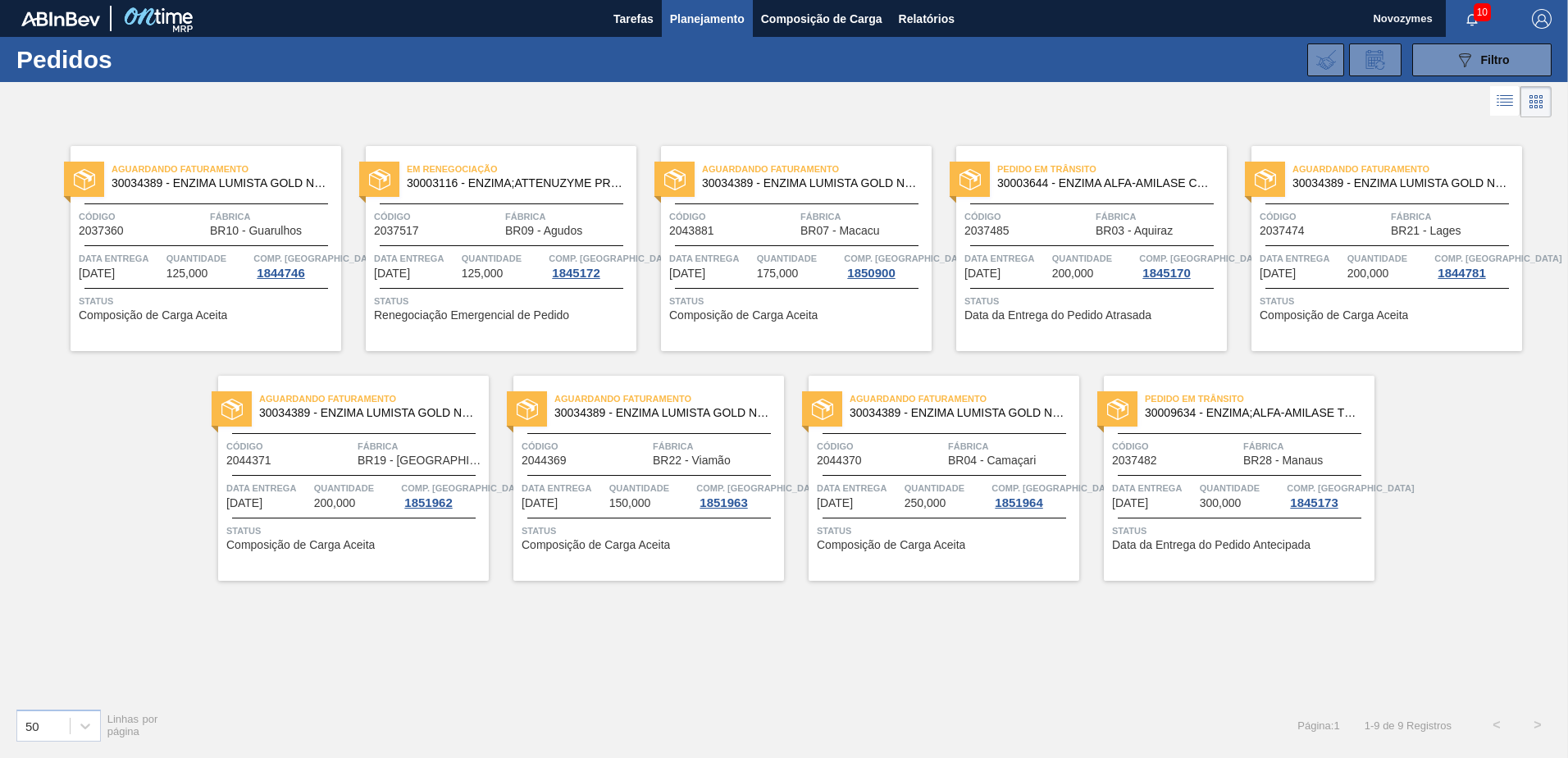
click at [691, 554] on div "Aguardando Faturamento 30034389 - ENZIMA LUMISTA GOLD NOVONESIS 25KG Código 204…" at bounding box center [648, 479] width 271 height 205
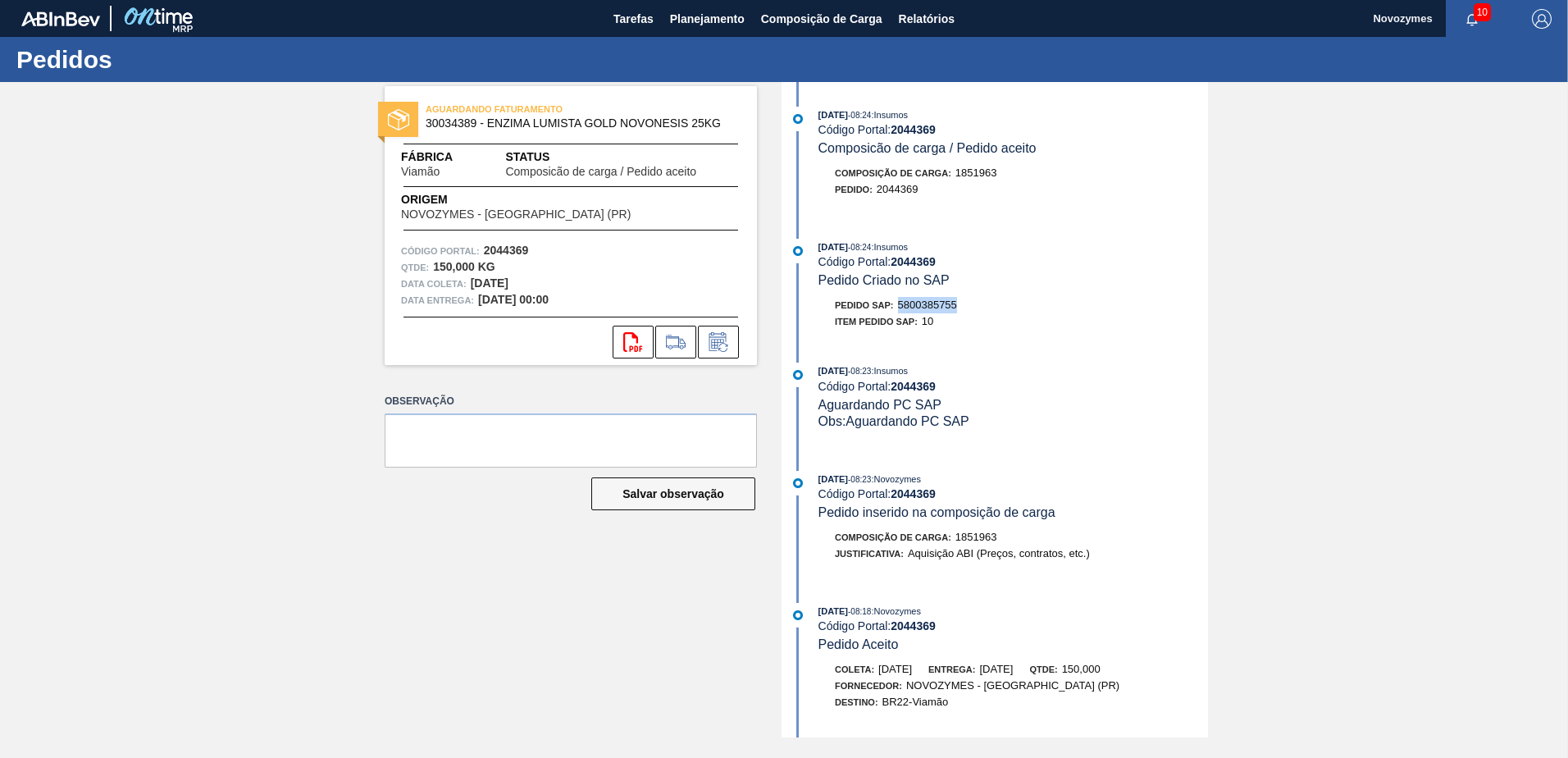
drag, startPoint x: 968, startPoint y: 302, endPoint x: 902, endPoint y: 302, distance: 66.0
click at [902, 302] on div "Pedido SAP: 5800385755" at bounding box center [1013, 306] width 390 height 17
copy span "5800385755"
click at [701, 36] on button "Planejamento" at bounding box center [707, 18] width 91 height 37
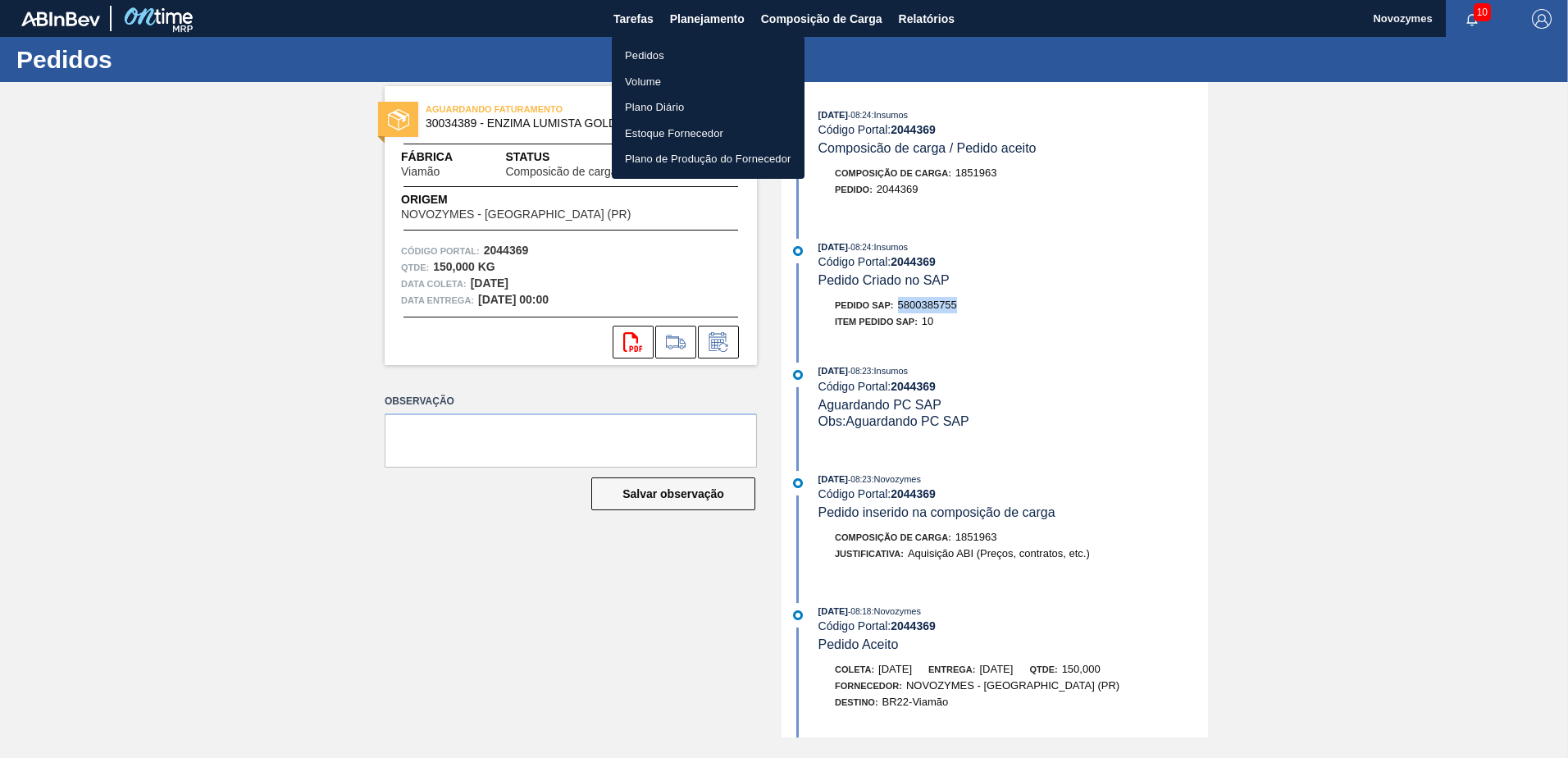
click at [659, 58] on li "Pedidos" at bounding box center [708, 56] width 193 height 27
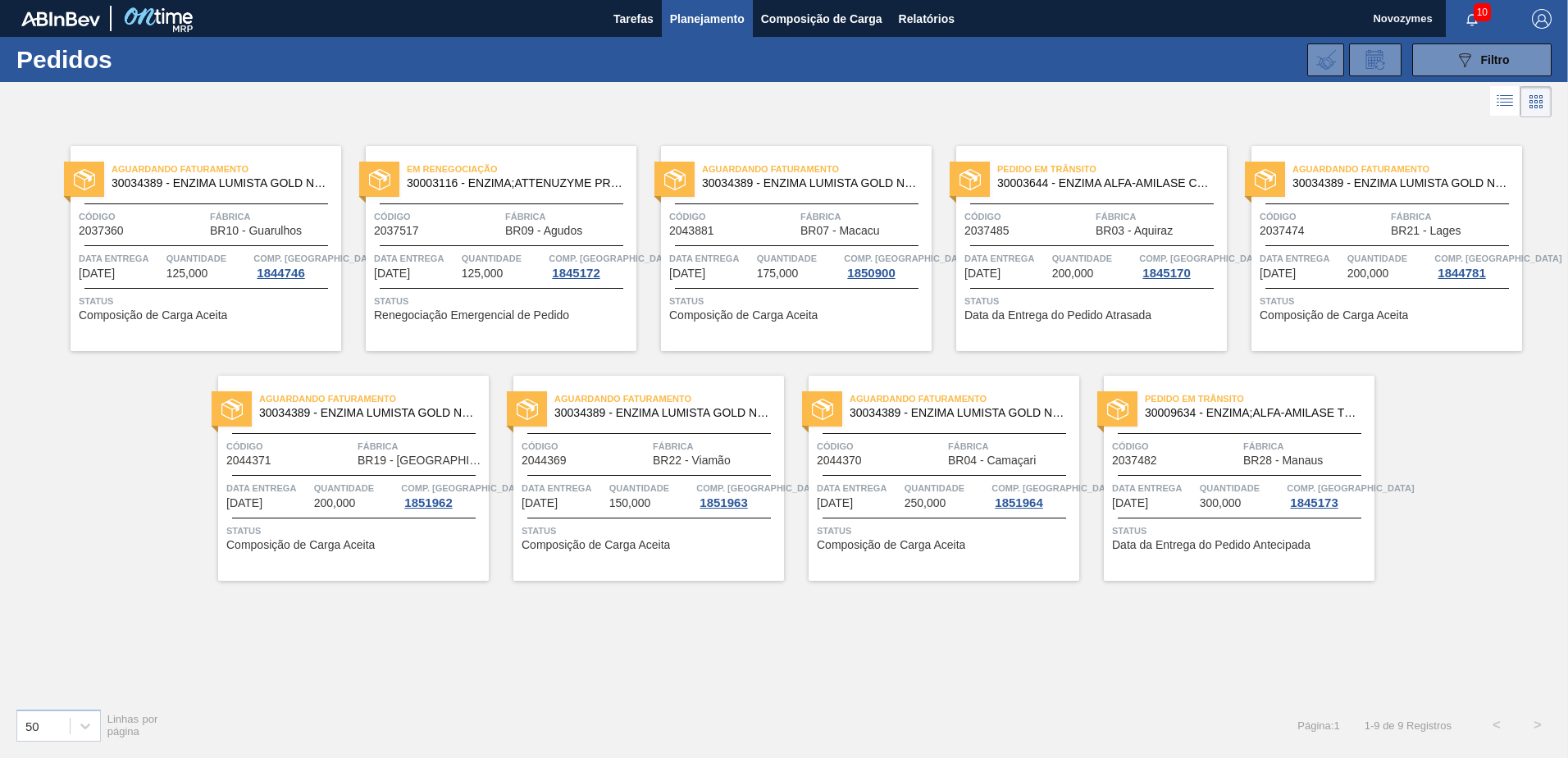
click at [1326, 265] on span "Data entrega" at bounding box center [1301, 258] width 84 height 17
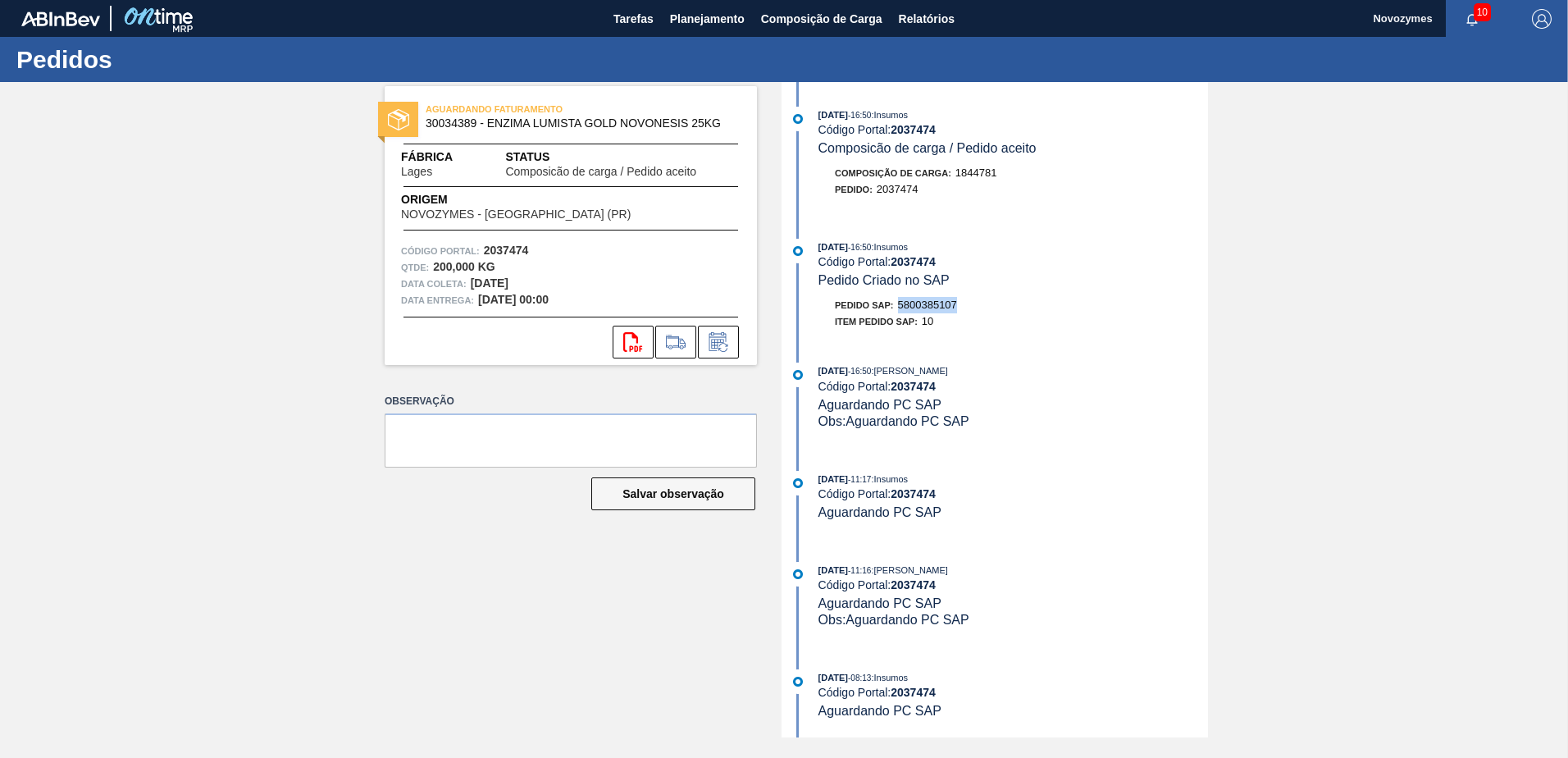
drag, startPoint x: 968, startPoint y: 305, endPoint x: 902, endPoint y: 309, distance: 66.1
click at [902, 309] on div "Pedido SAP: 5800385107" at bounding box center [1013, 306] width 390 height 17
copy span "5800385107"
click at [686, 16] on span "Planejamento" at bounding box center [707, 19] width 75 height 20
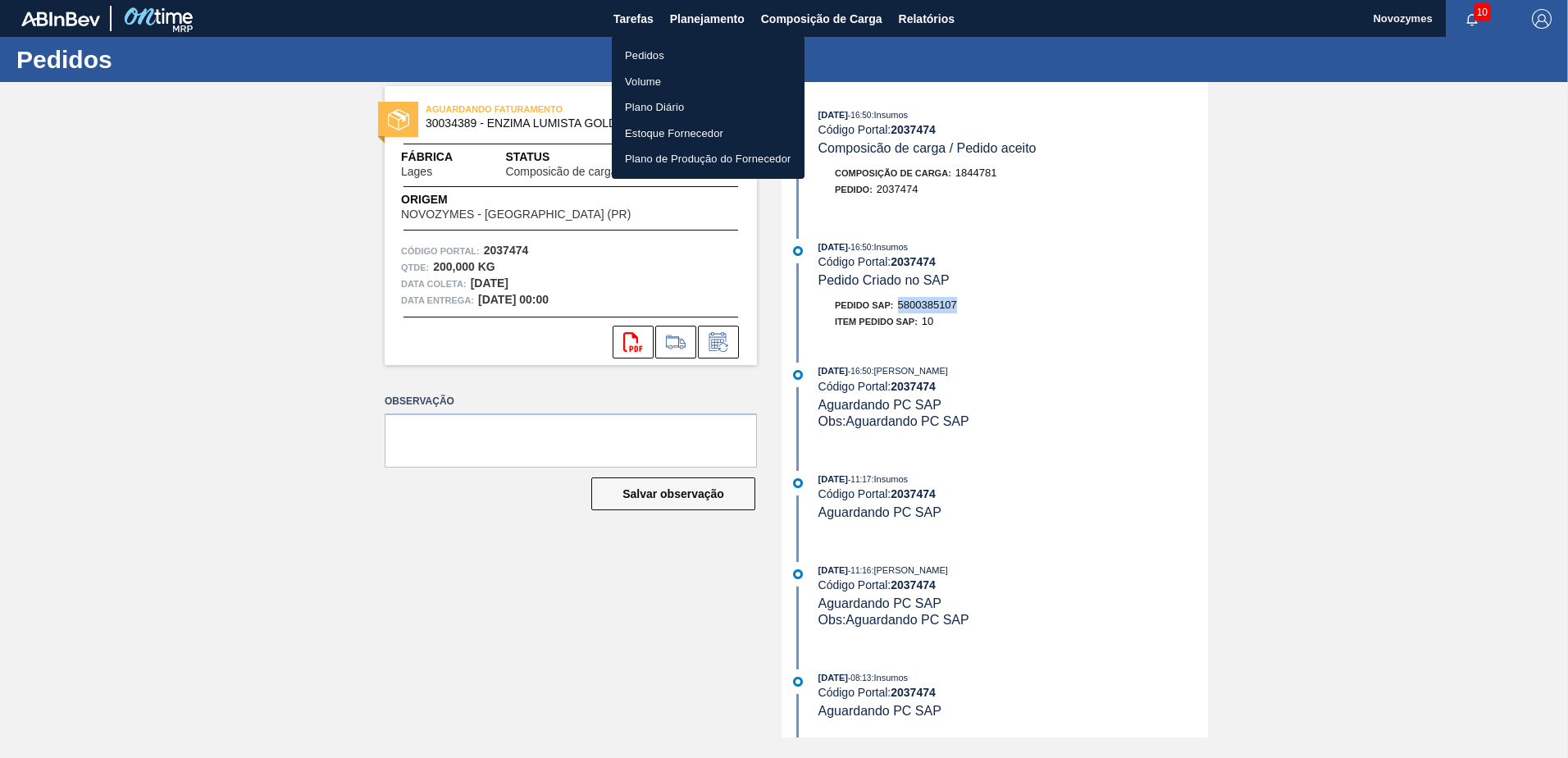
click at [662, 64] on li "Pedidos" at bounding box center [708, 56] width 193 height 27
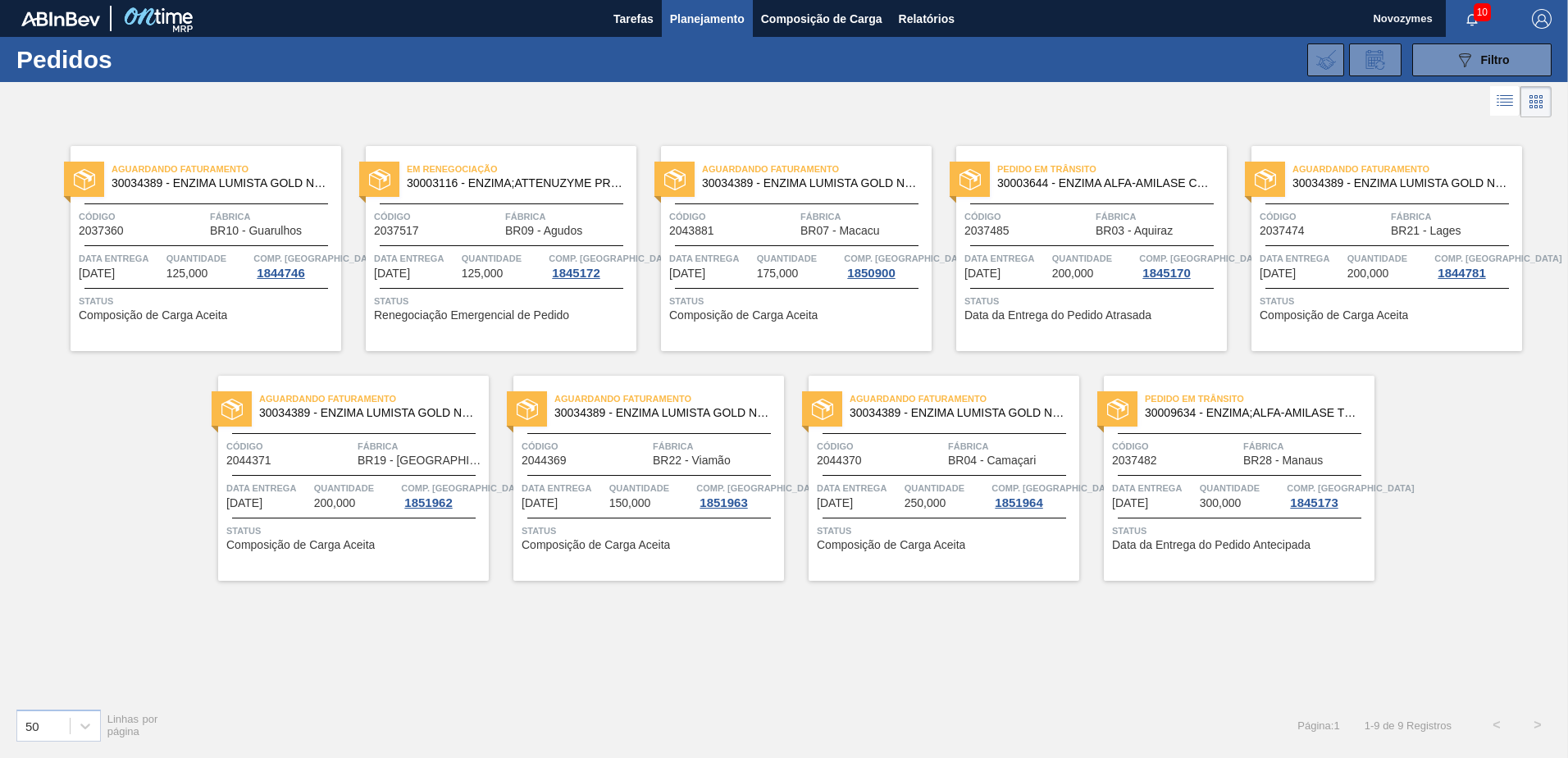
click at [537, 306] on span "Status" at bounding box center [503, 302] width 258 height 17
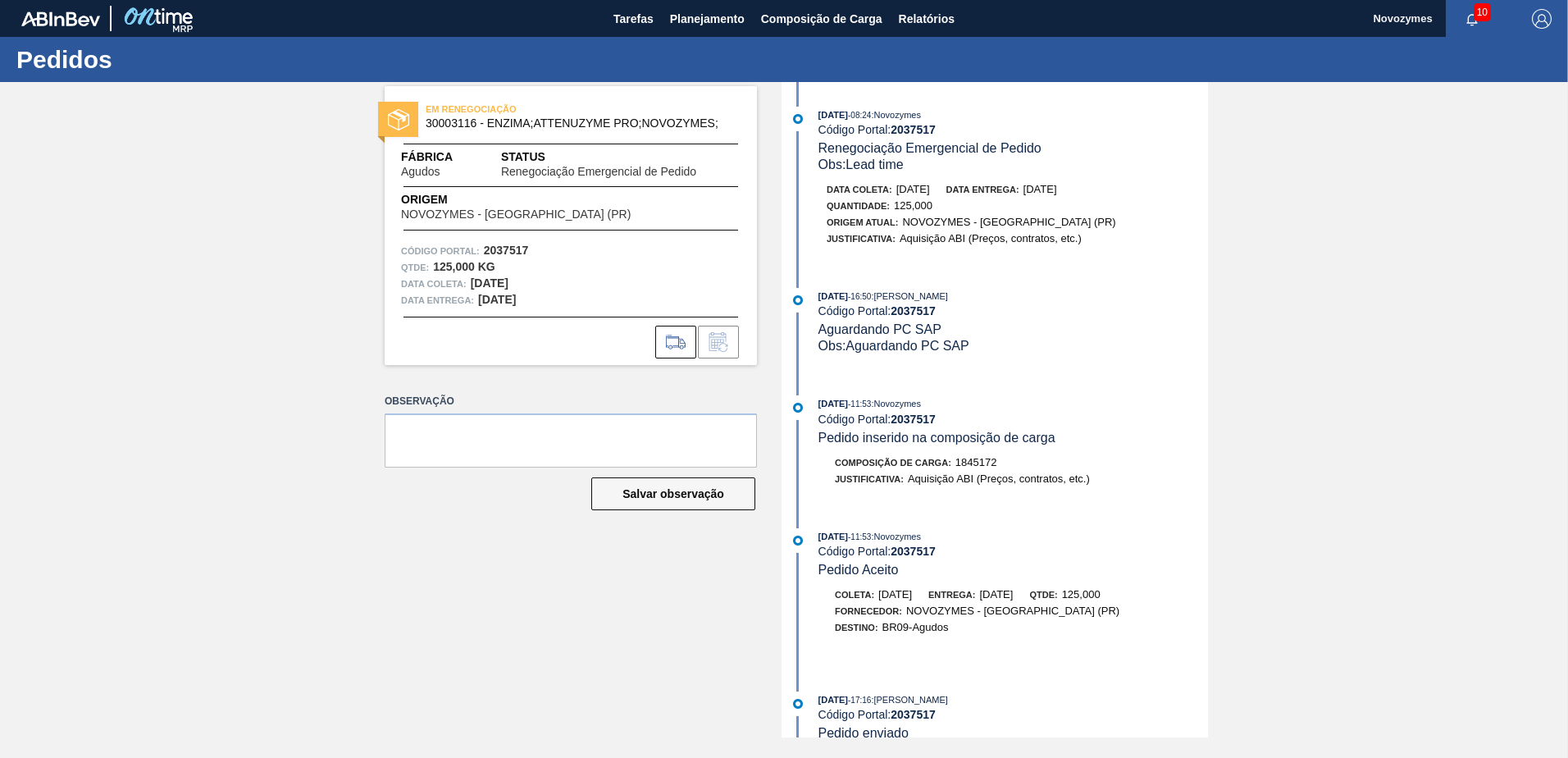
click at [219, 404] on div "EM RENEGOCIAÇÃO 30003116 - ENZIMA;ATTENUZYME PRO;NOVOZYMES; Fábrica Agudos Stat…" at bounding box center [784, 410] width 1568 height 656
click at [728, 22] on span "Planejamento" at bounding box center [707, 19] width 75 height 20
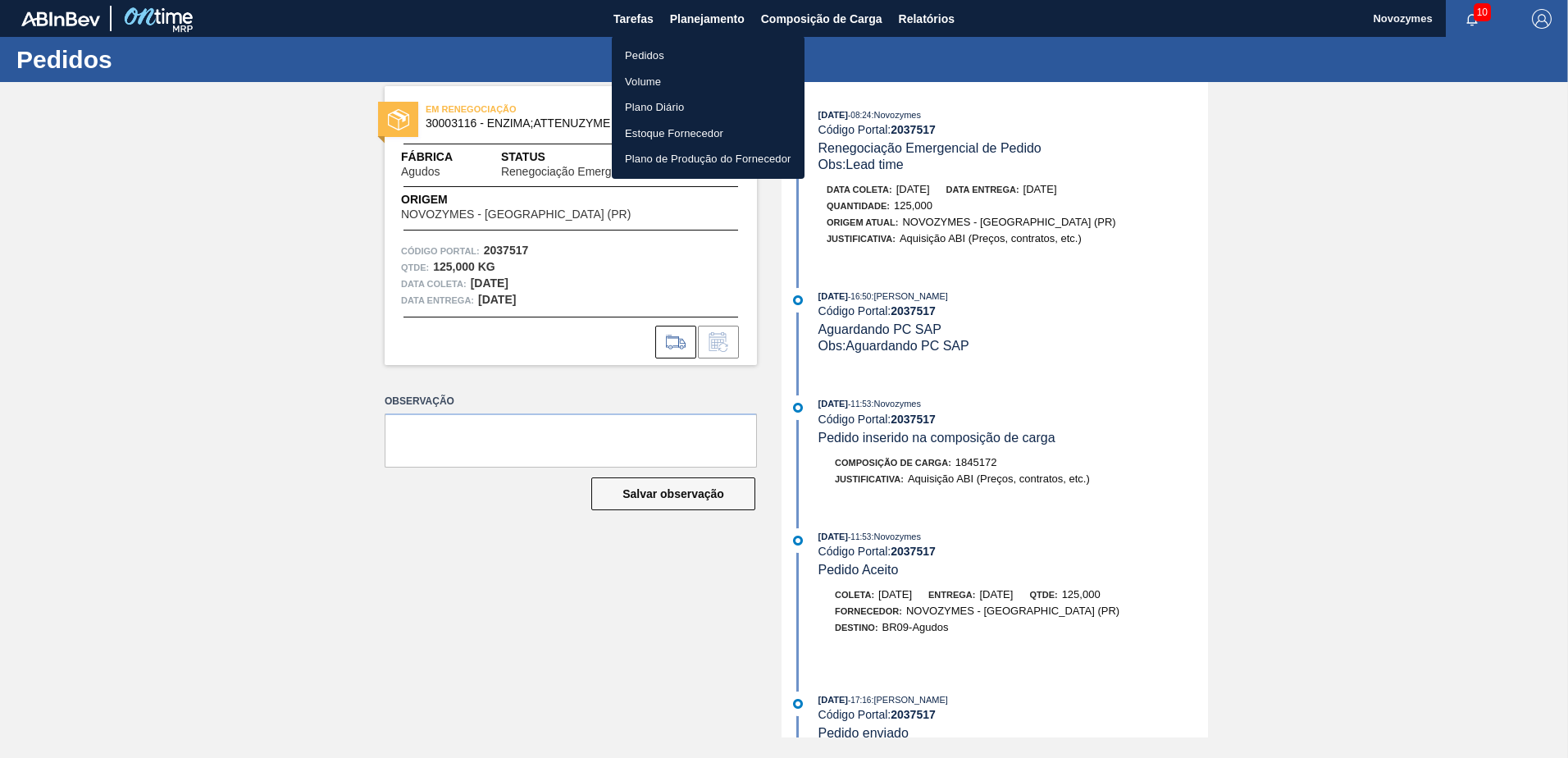
click at [679, 51] on li "Pedidos" at bounding box center [708, 56] width 193 height 27
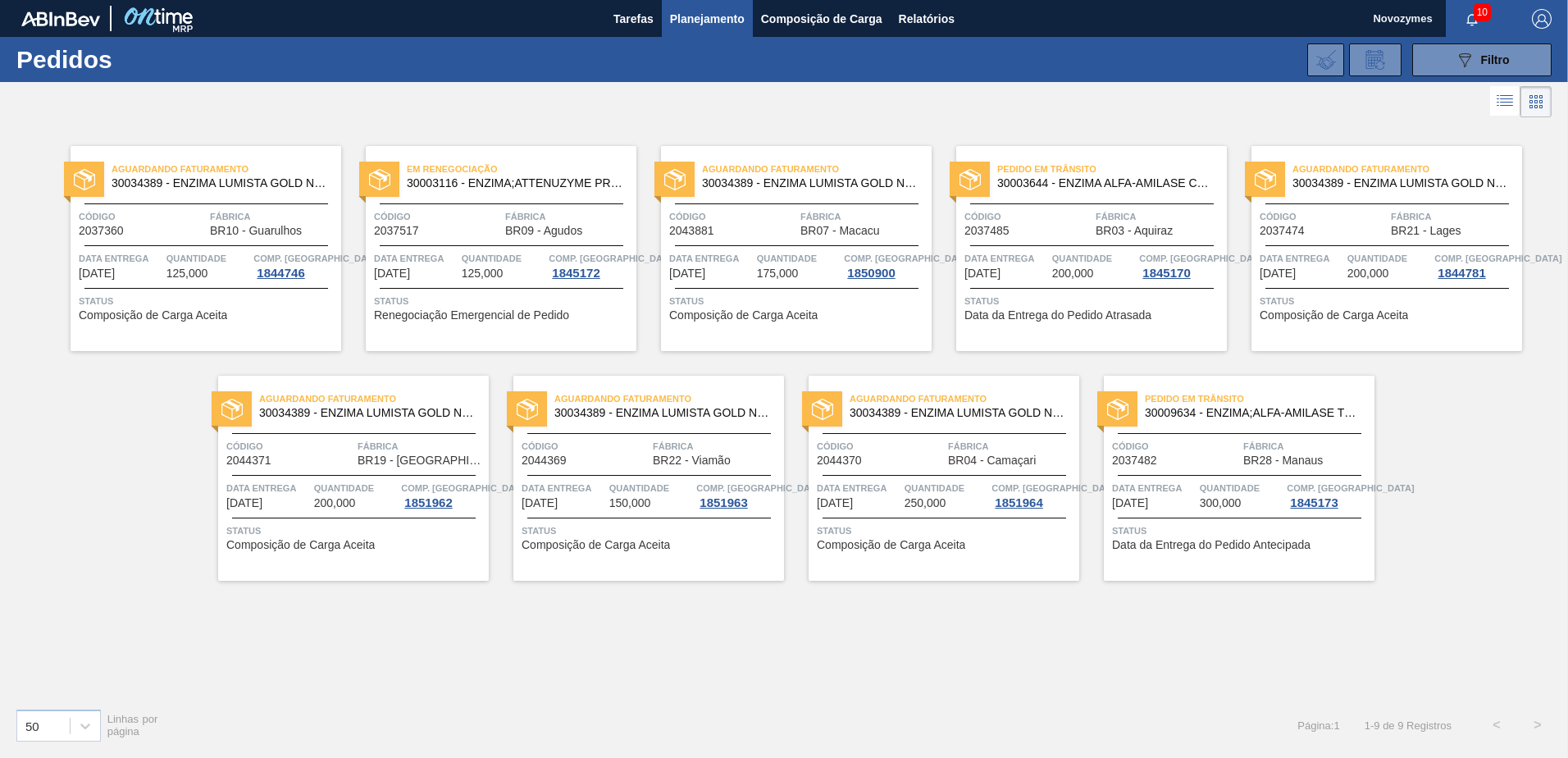
click at [746, 617] on div "Aguardando Faturamento 30034389 - ENZIMA LUMISTA GOLD NOVONESIS 25KG Código 203…" at bounding box center [784, 408] width 1568 height 573
click at [447, 306] on span "Status" at bounding box center [503, 302] width 258 height 17
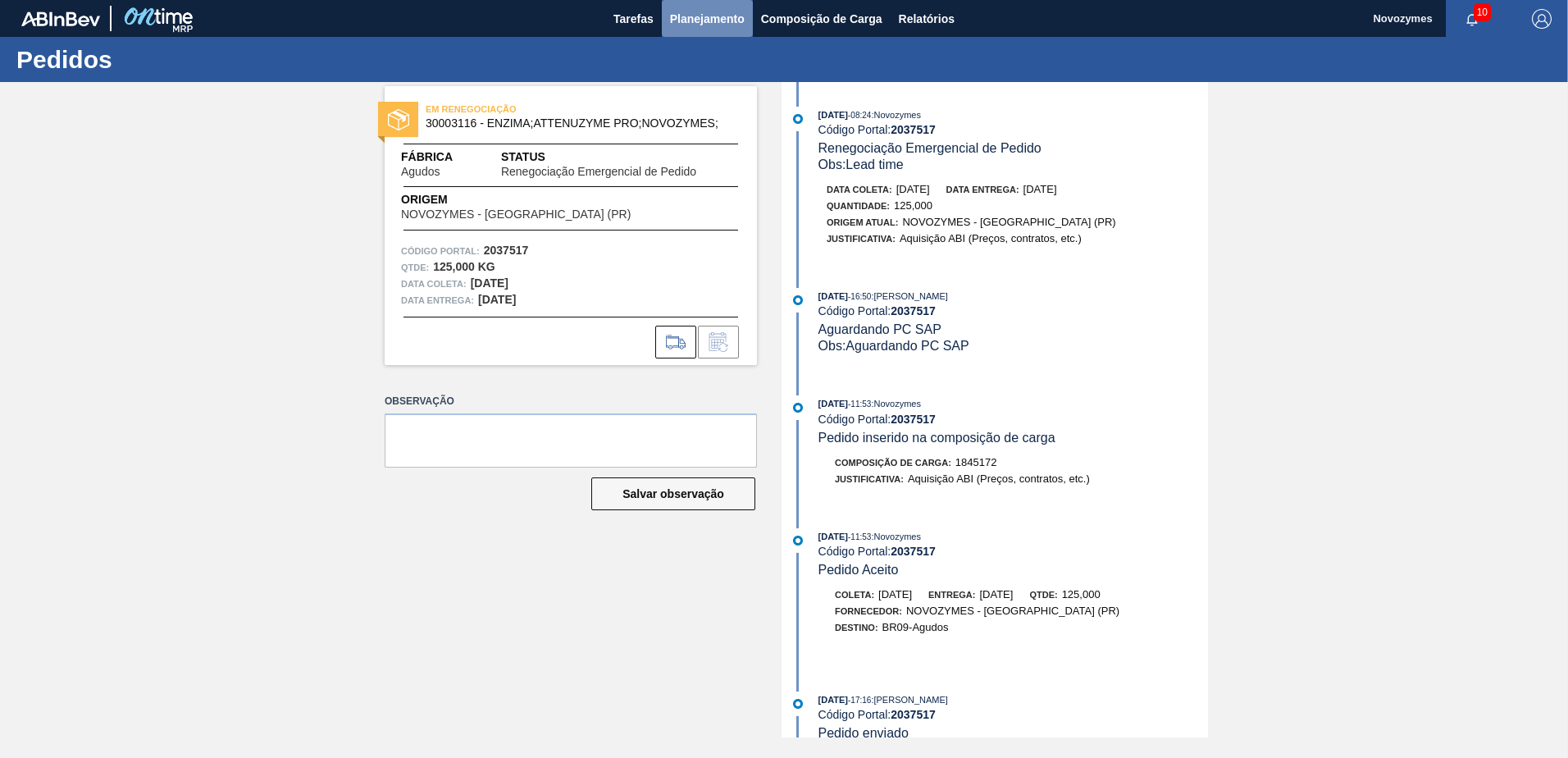
click at [704, 20] on span "Planejamento" at bounding box center [707, 19] width 75 height 20
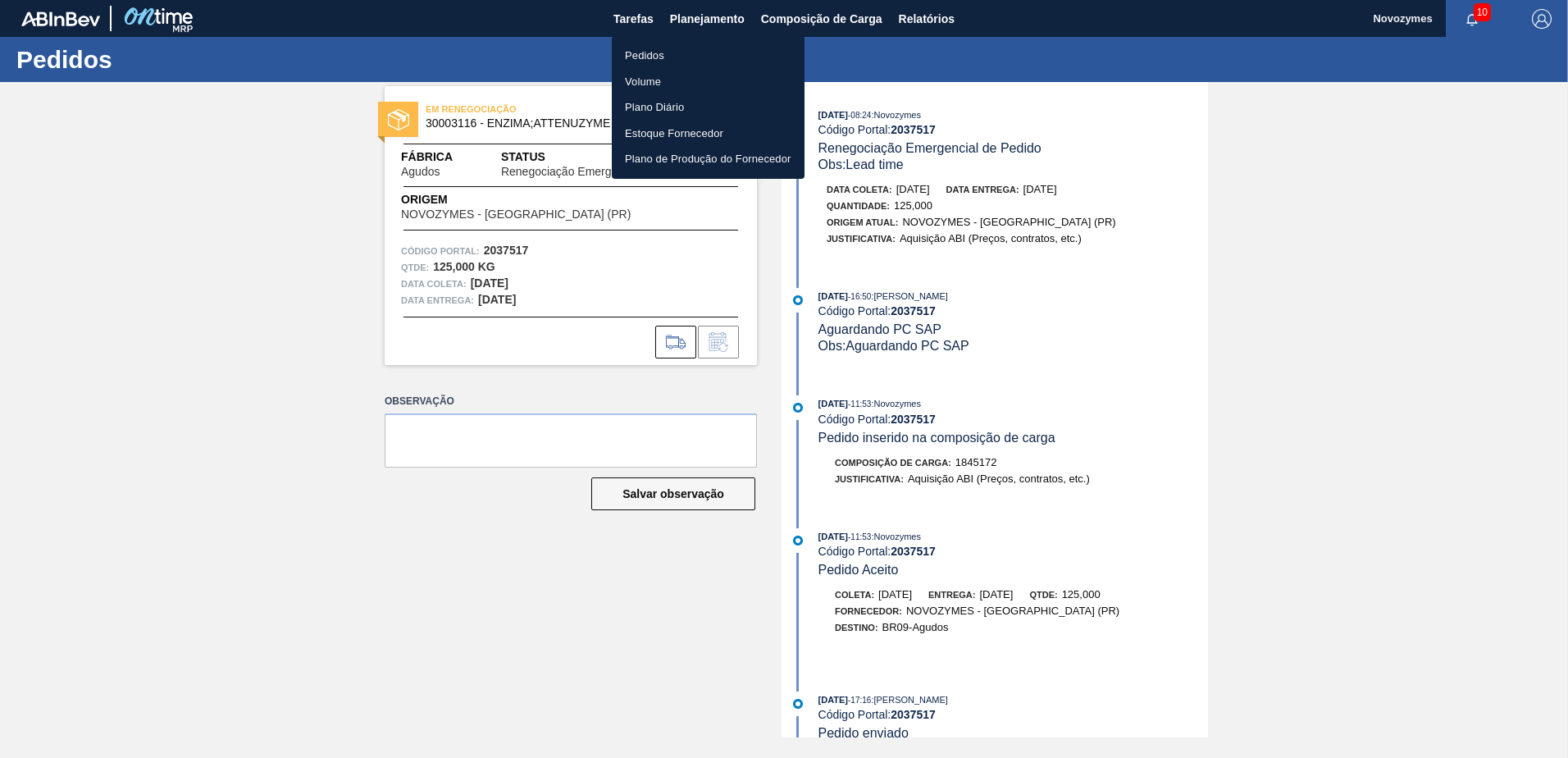
click at [677, 47] on li "Pedidos" at bounding box center [708, 56] width 193 height 27
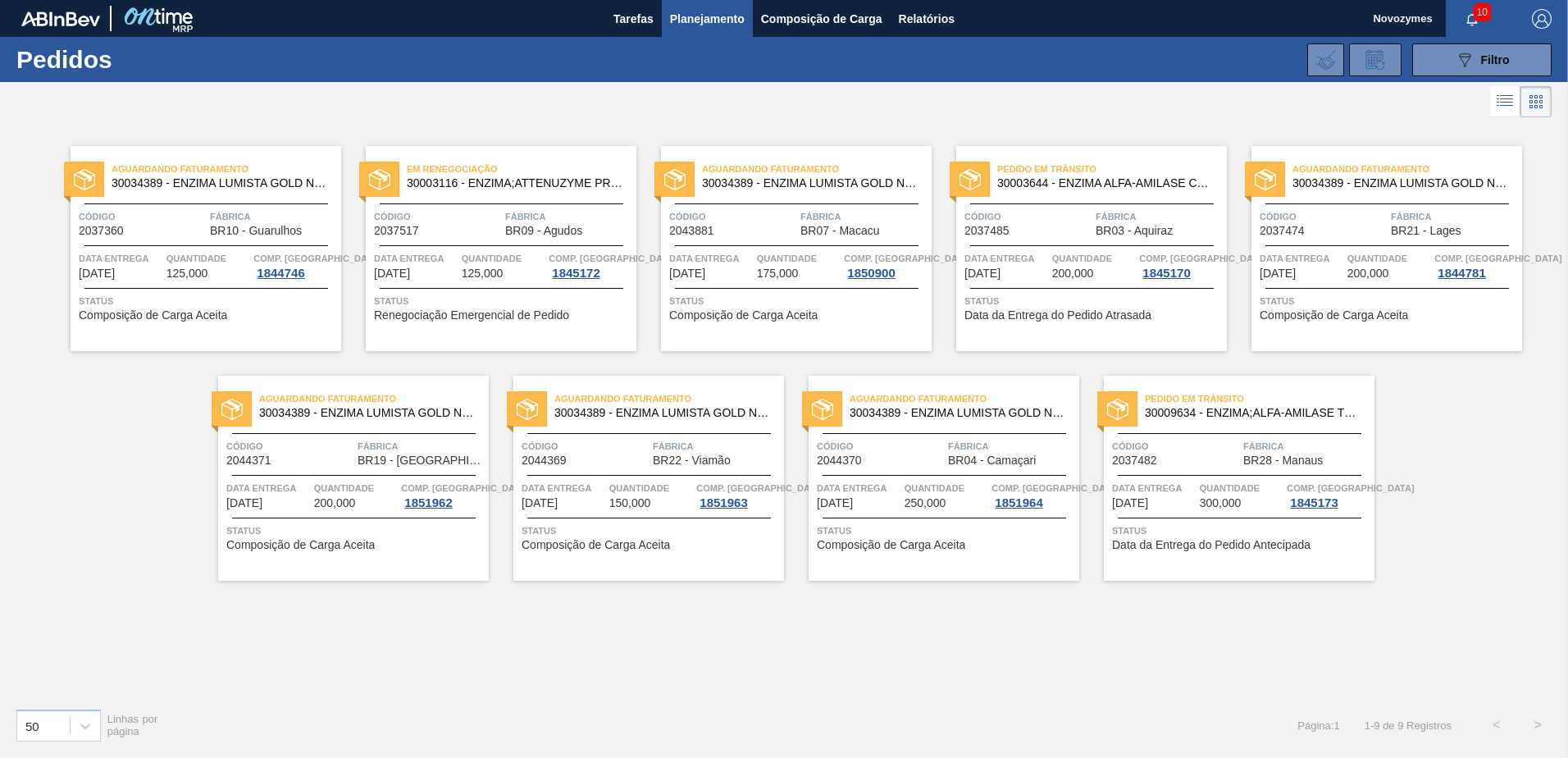
click at [816, 659] on div "Aguardando Faturamento 30034389 - ENZIMA LUMISTA GOLD NOVONESIS 25KG Código 203…" at bounding box center [784, 408] width 1568 height 573
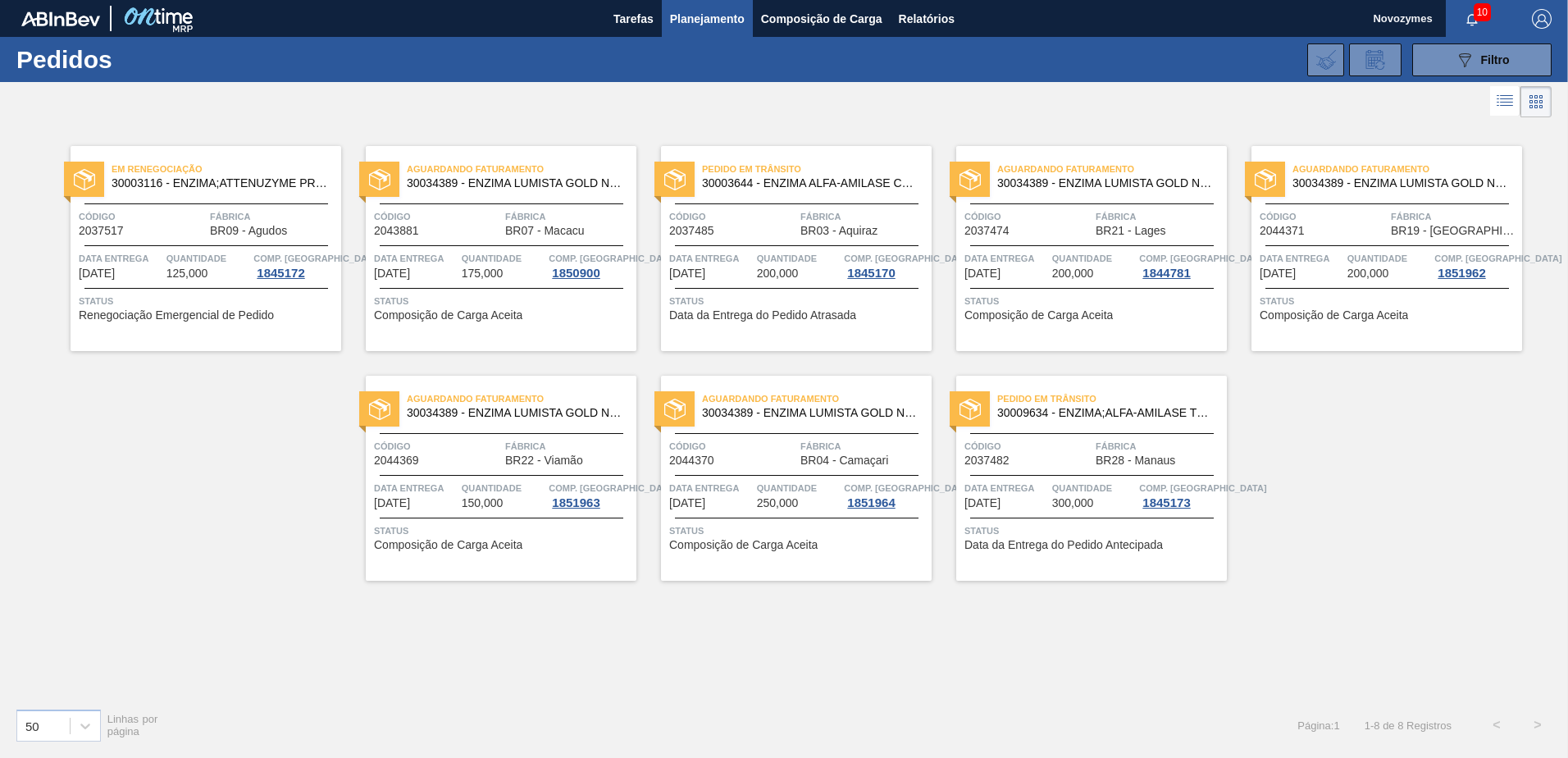
click at [712, 558] on div "Aguardando Faturamento 30034389 - ENZIMA LUMISTA GOLD NOVONESIS 25KG Código 204…" at bounding box center [796, 479] width 271 height 205
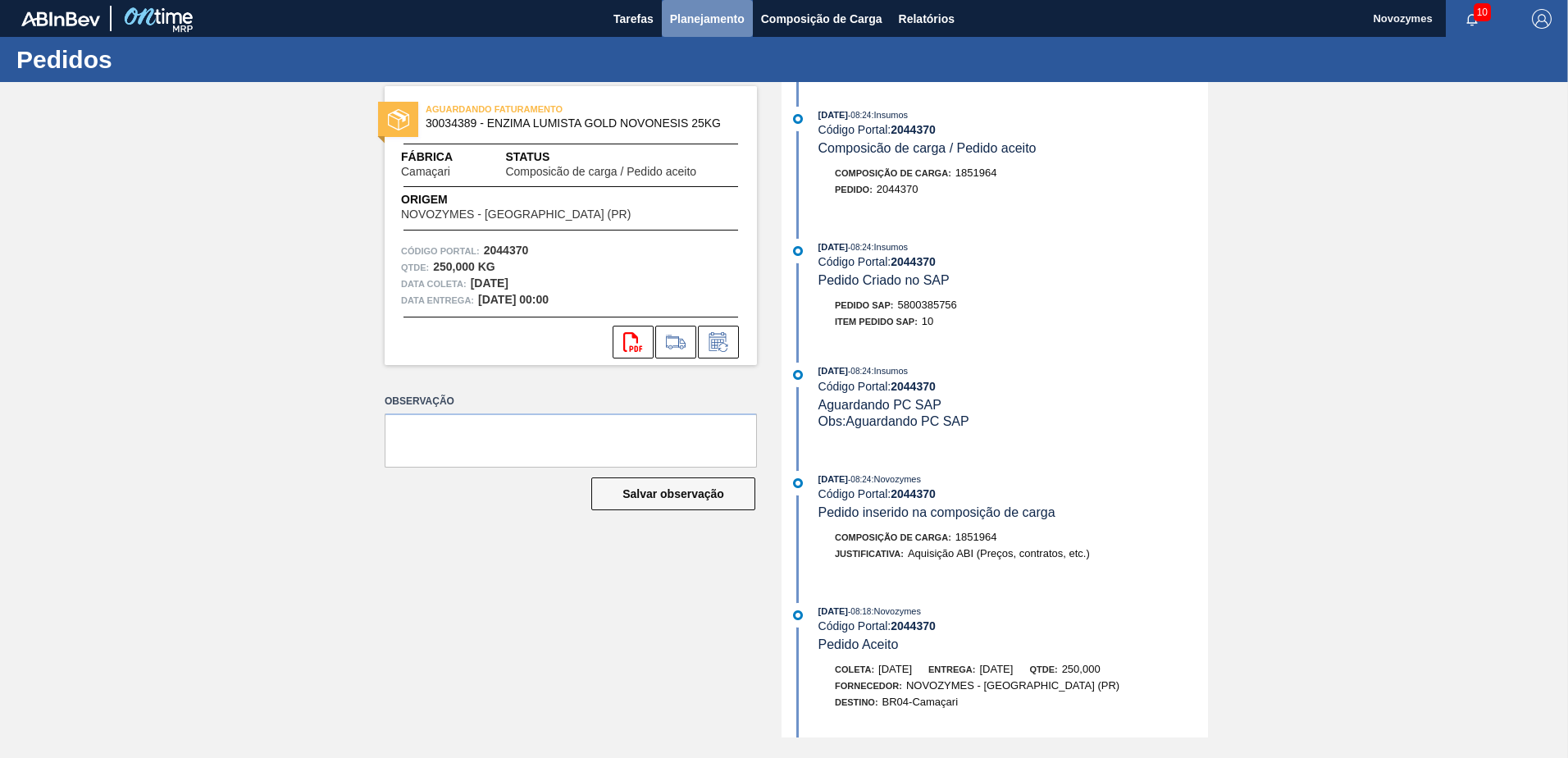
click at [705, 13] on span "Planejamento" at bounding box center [707, 19] width 75 height 20
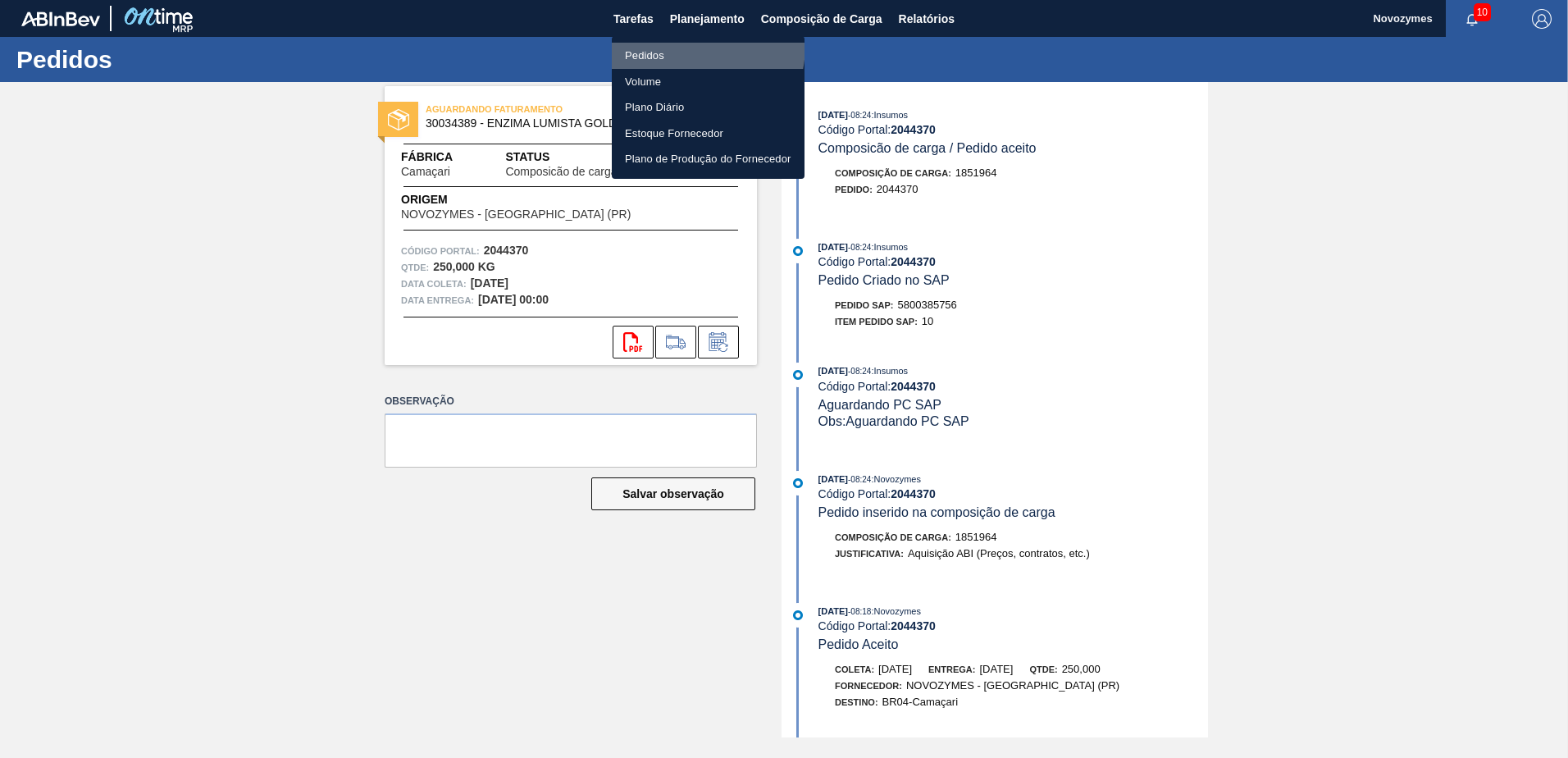
click at [666, 44] on li "Pedidos" at bounding box center [708, 56] width 193 height 27
